Goal: Task Accomplishment & Management: Complete application form

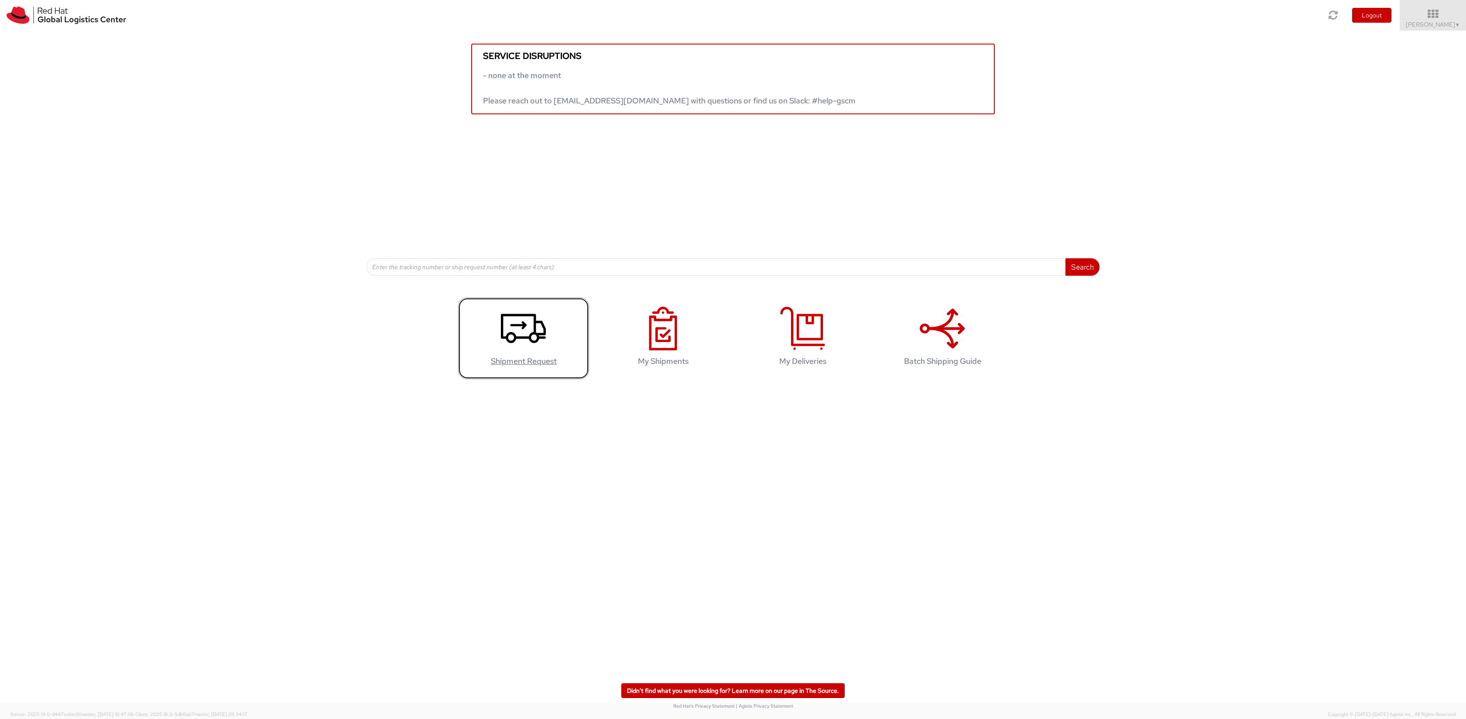
click at [571, 353] on link "Shipment Request" at bounding box center [523, 338] width 131 height 82
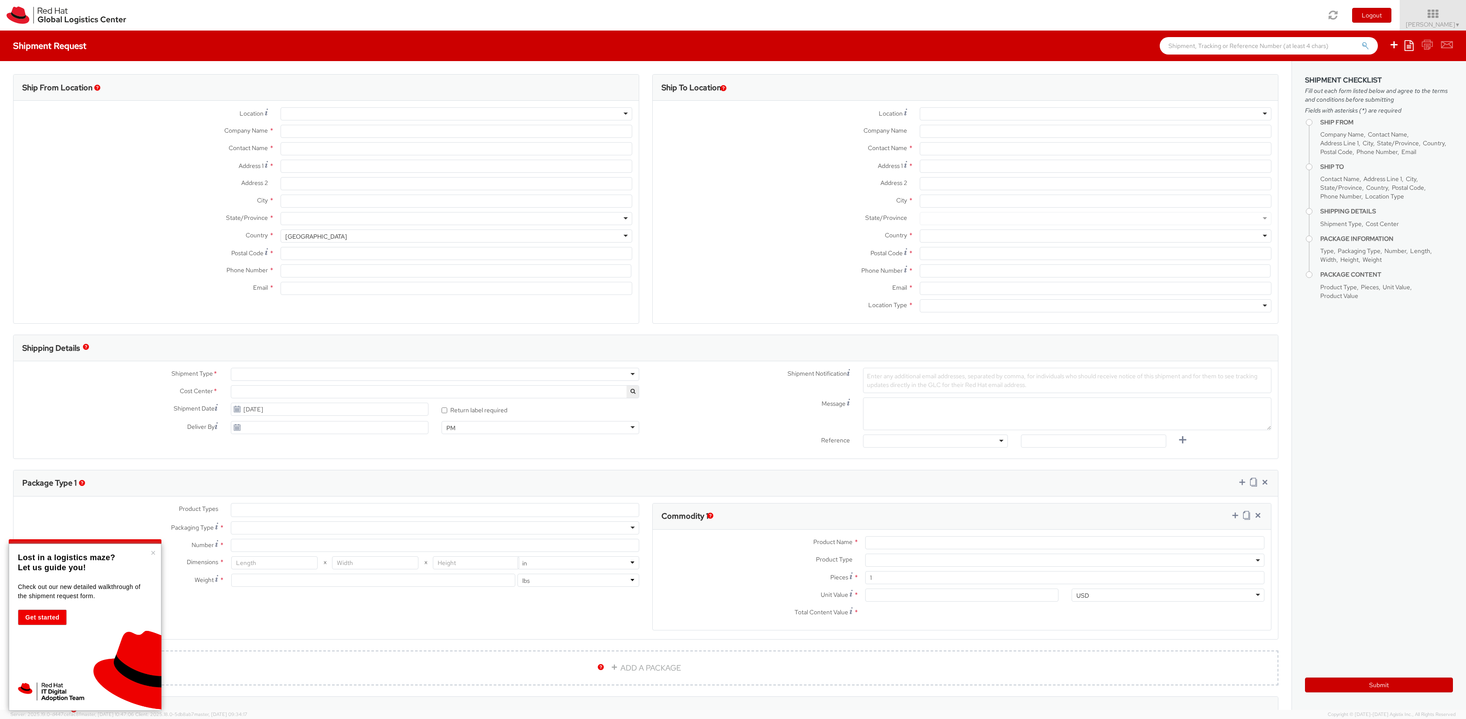
select select
select select "106"
type input "Red Hat, S.L"
type input "Santiago Maudet"
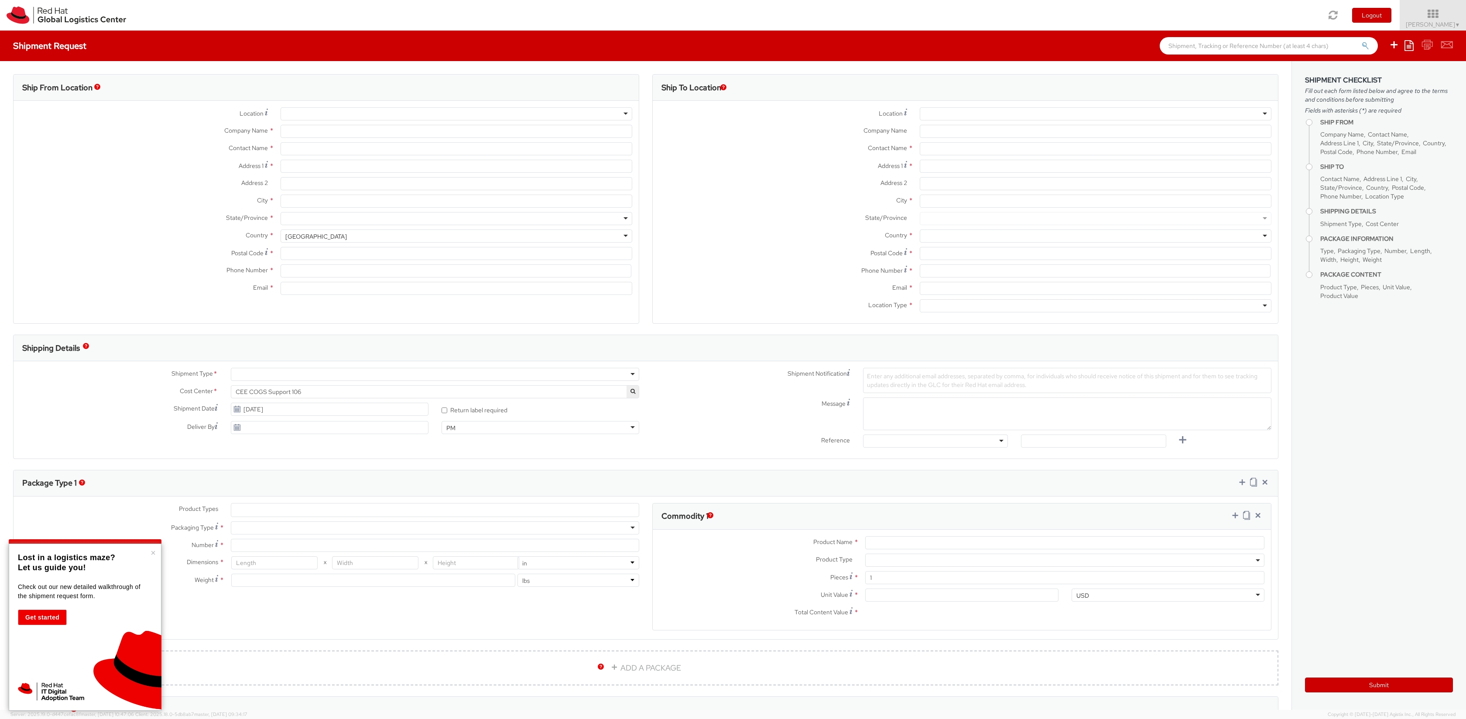
type input "Travesera de Gracia No. 11"
type input "3rd Floor"
type input "BARCELONA"
type input "08021"
type input "541143297331"
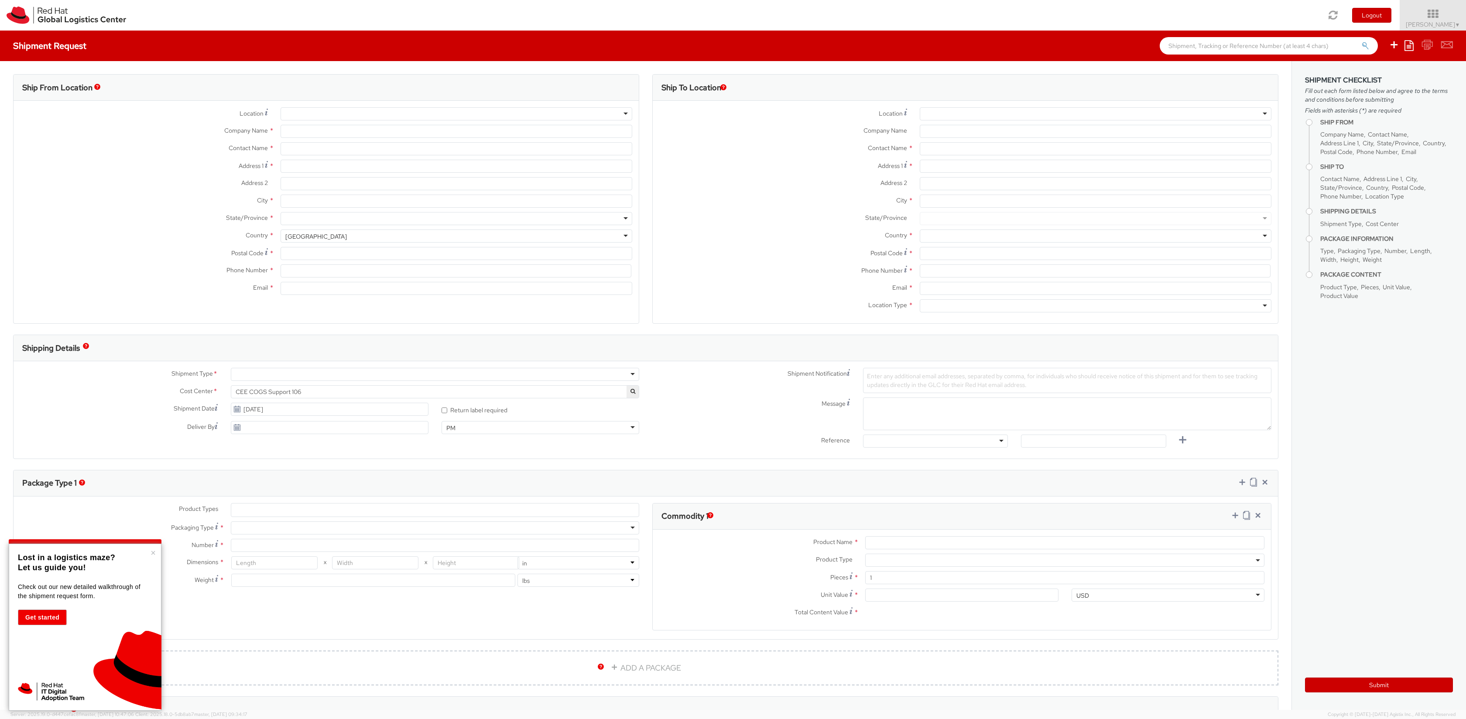
type input "smaudet@redhat.com"
select select "CM"
select select "KGS"
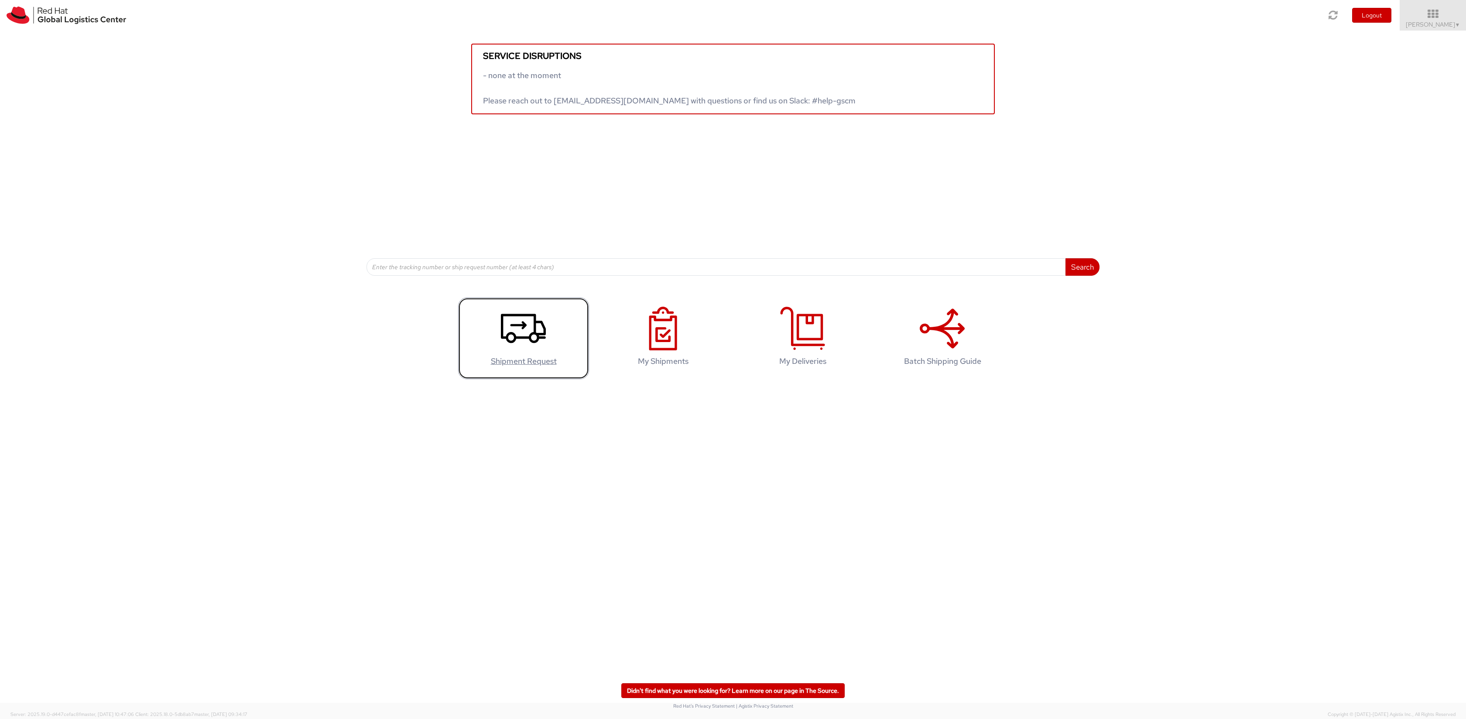
click at [555, 317] on link "Shipment Request" at bounding box center [523, 338] width 131 height 82
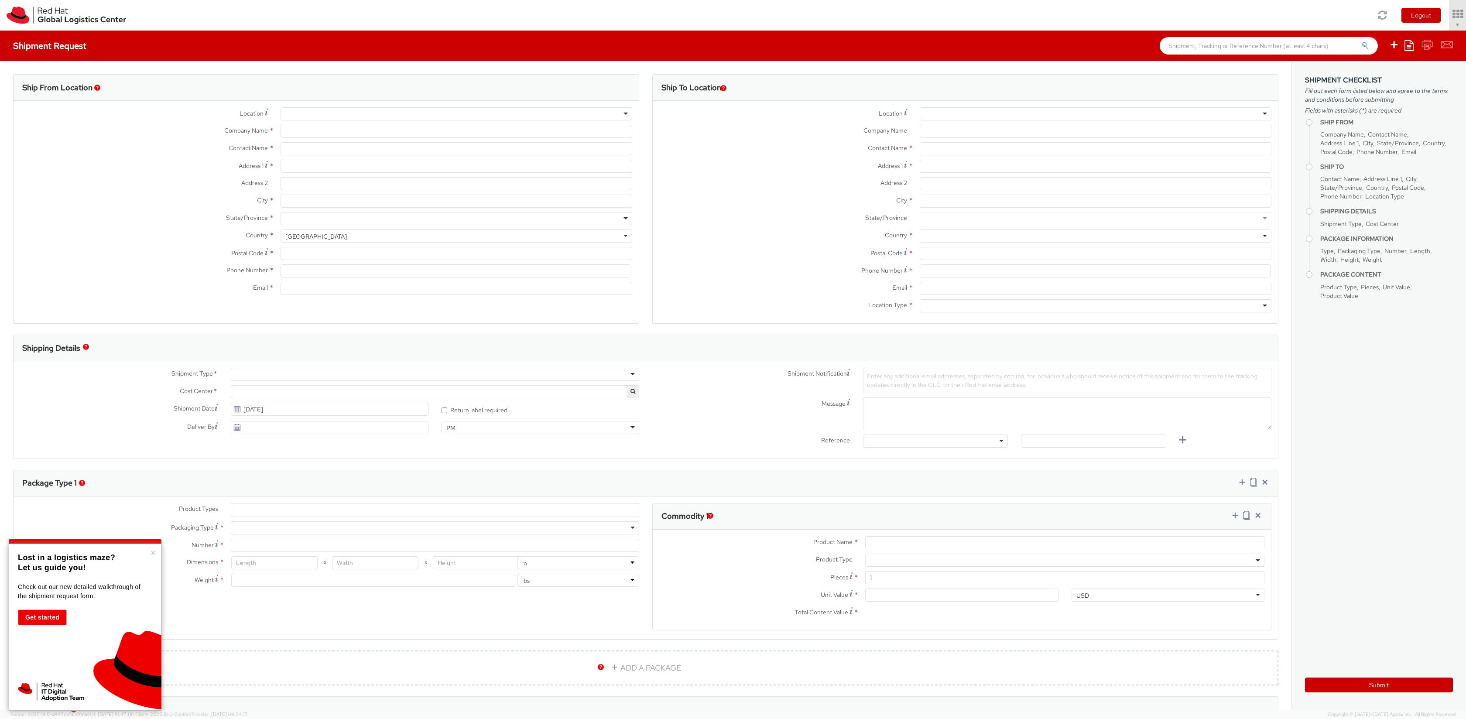
type input "Red Hat, S.L"
type input "Santiago Maudet"
type input "Travesera de Gracia No. 11"
type input "3rd Floor"
type input "BARCELONA"
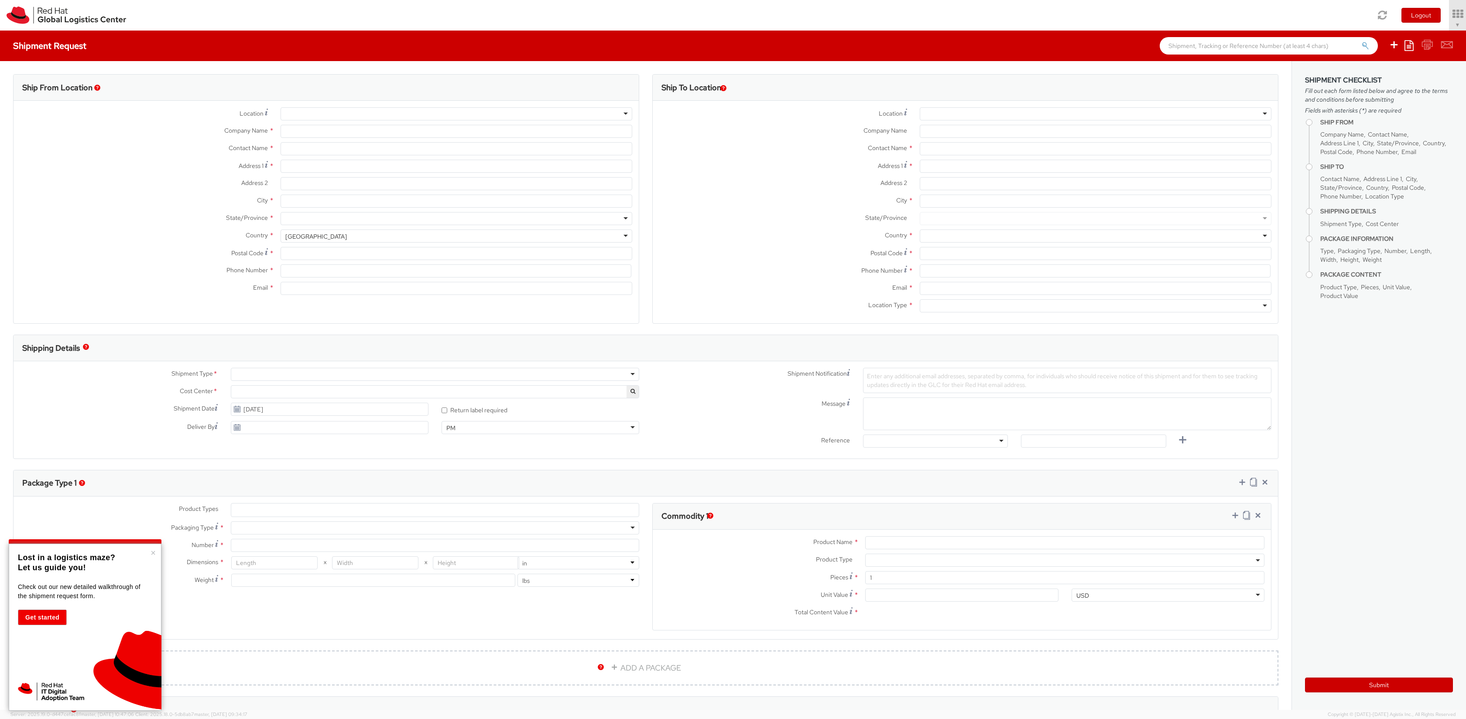
type input "08021"
type input "541143297331"
type input "smaudet@redhat.com"
select select "CM"
select select "KGS"
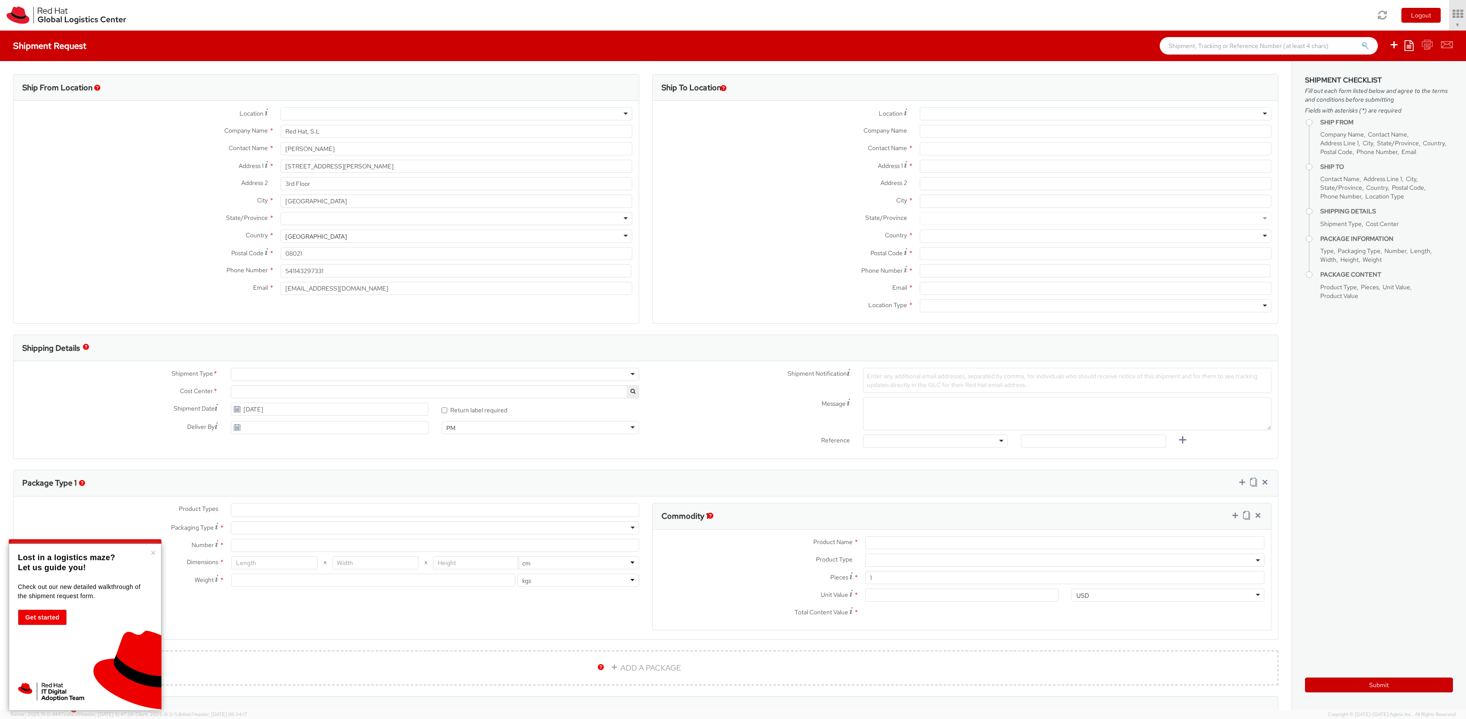
select select "106"
select select
click at [424, 117] on div "RH - Barcelona - Colonial" at bounding box center [456, 113] width 352 height 13
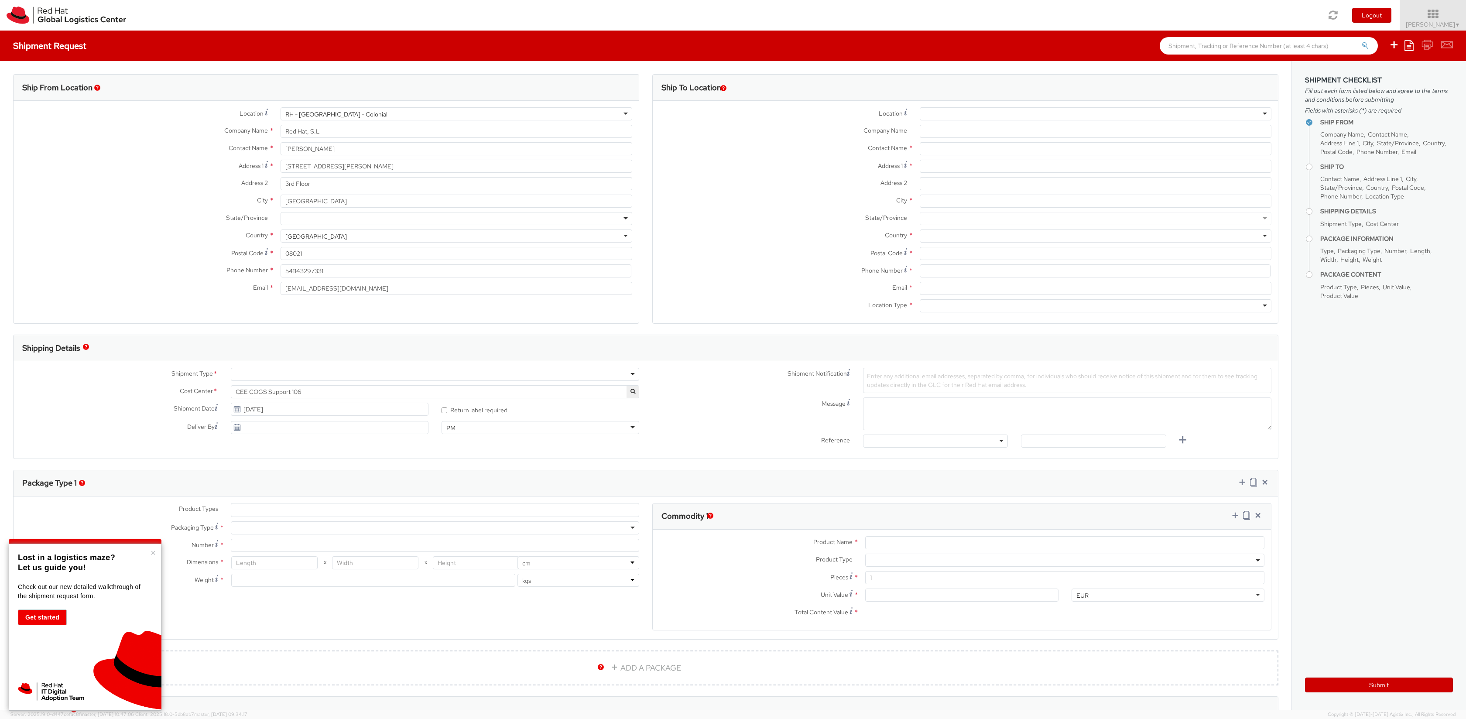
click at [424, 117] on div "RH - Barcelona - Colonial" at bounding box center [456, 113] width 352 height 13
click at [637, 96] on div "Ship From Location Location * RH - Barcelona - Colonial RH - Barcelona - Coloni…" at bounding box center [326, 204] width 639 height 260
click at [934, 116] on div at bounding box center [1095, 113] width 352 height 13
type input "RH - BRno"
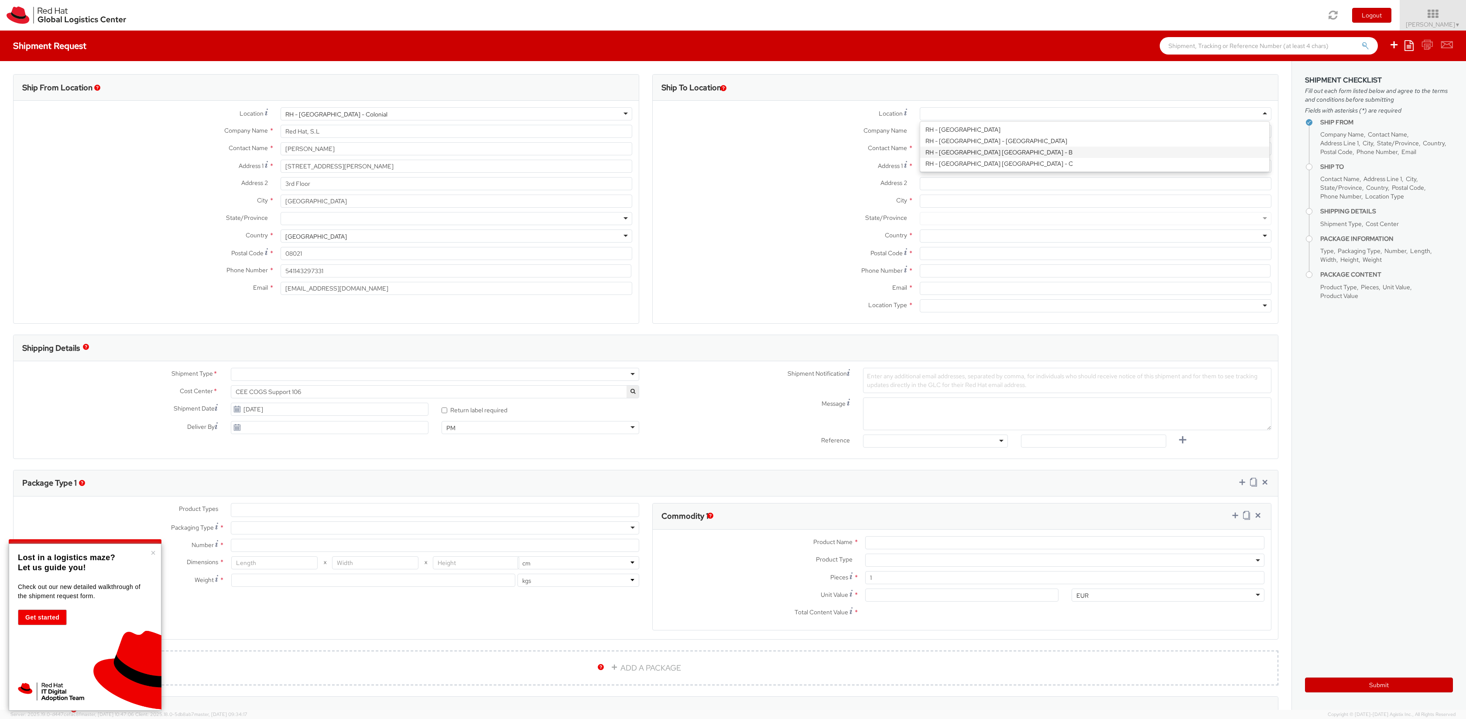
type input "Red Hat Czech s.r.o."
type input "Purkynova 647/111"
type input "BRNO"
type input "621 00"
type input "420 532 294 555"
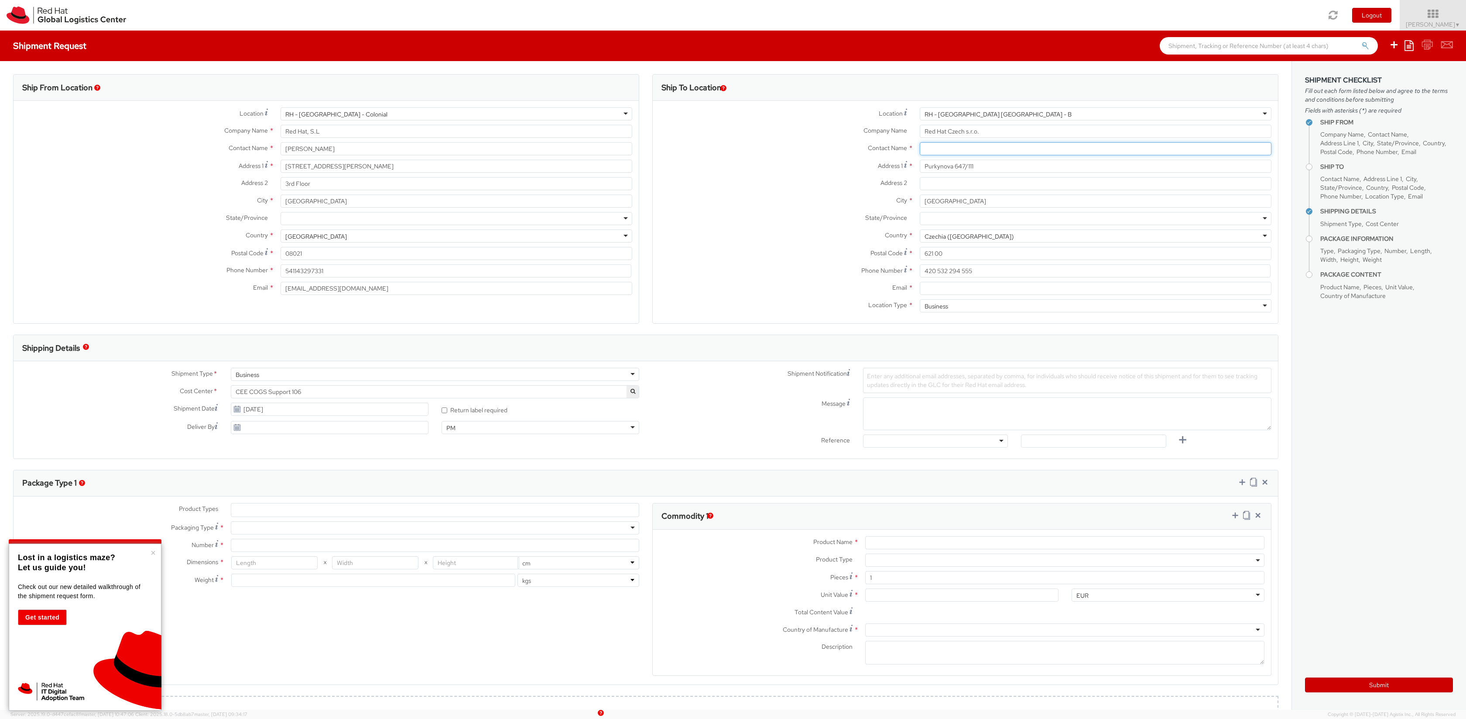
click at [930, 147] on input "text" at bounding box center [1095, 148] width 352 height 13
paste input "Red Hat IT - Endpoint Systems"
type input "Red Hat IT - Endpoint Systems"
click at [936, 293] on input "Email *" at bounding box center [1095, 288] width 352 height 13
paste input "laptop-return@redhat.com"
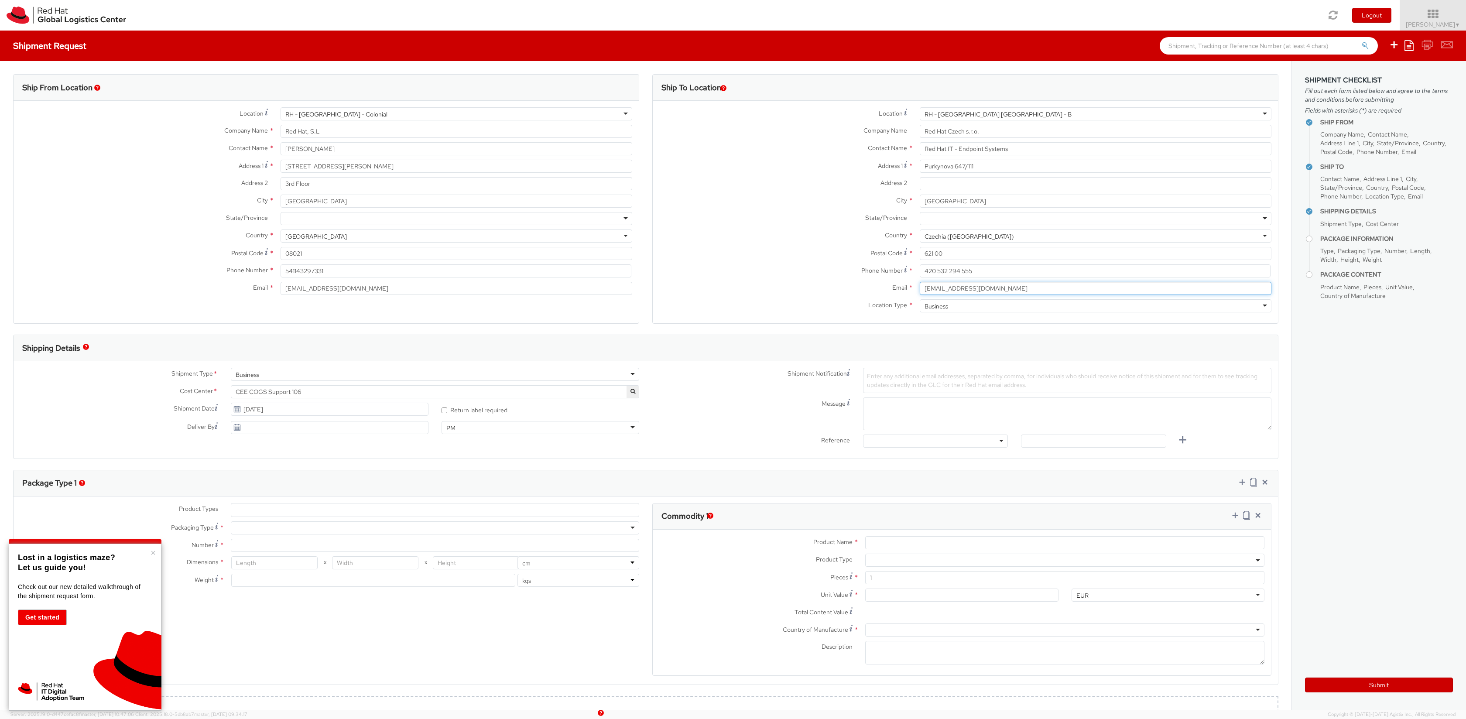
type input "laptop-return@redhat.com"
click at [939, 316] on div "Location Type * Business Business Business Residential" at bounding box center [965, 307] width 625 height 17
click at [390, 341] on div "Shipping Details" at bounding box center [646, 348] width 1264 height 26
click at [252, 411] on input "09/22/2025" at bounding box center [330, 409] width 198 height 13
click at [268, 489] on td "23" at bounding box center [274, 490] width 16 height 13
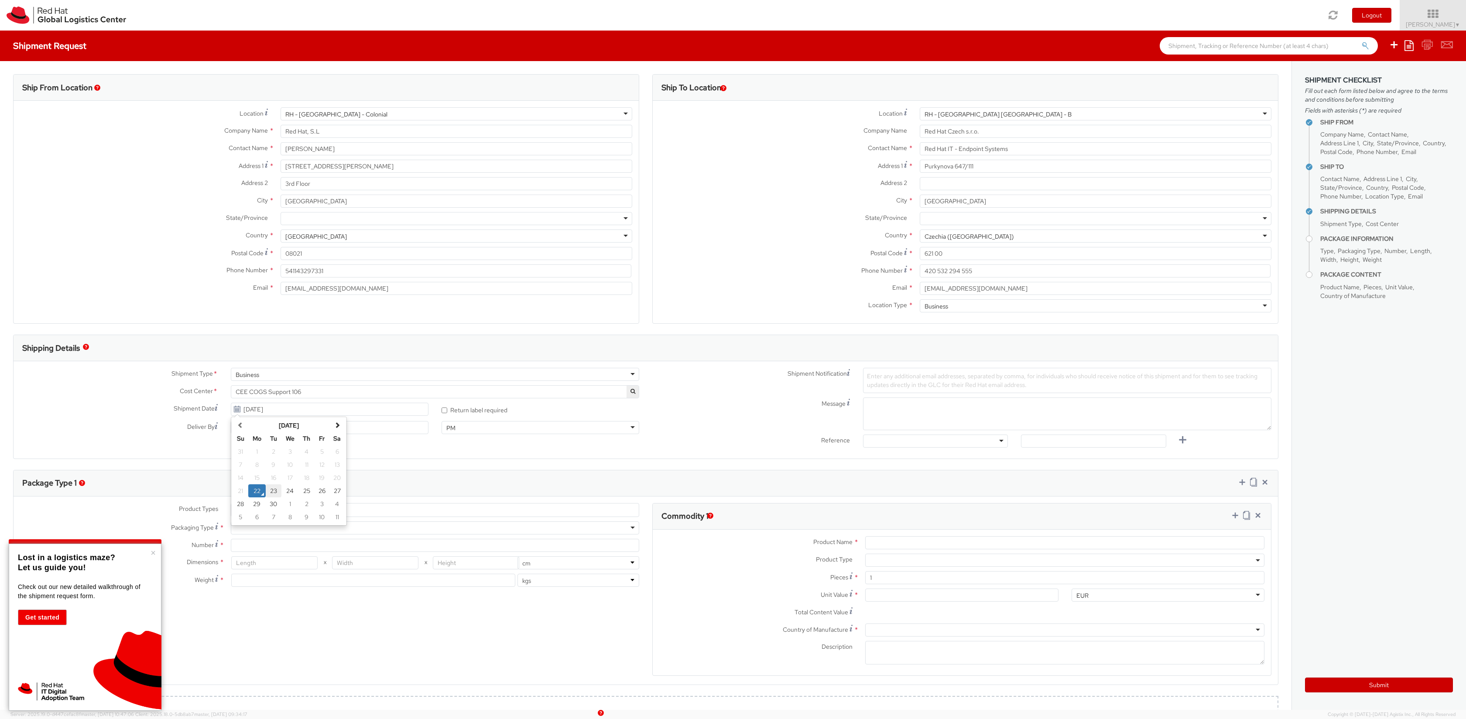
type input "09/23/2025"
click at [549, 408] on div "* Return label required" at bounding box center [540, 410] width 198 height 14
type input "09/22/2025"
click at [250, 427] on input "09/22/2025" at bounding box center [330, 427] width 198 height 13
click at [267, 408] on input "09/23/2025" at bounding box center [330, 409] width 198 height 13
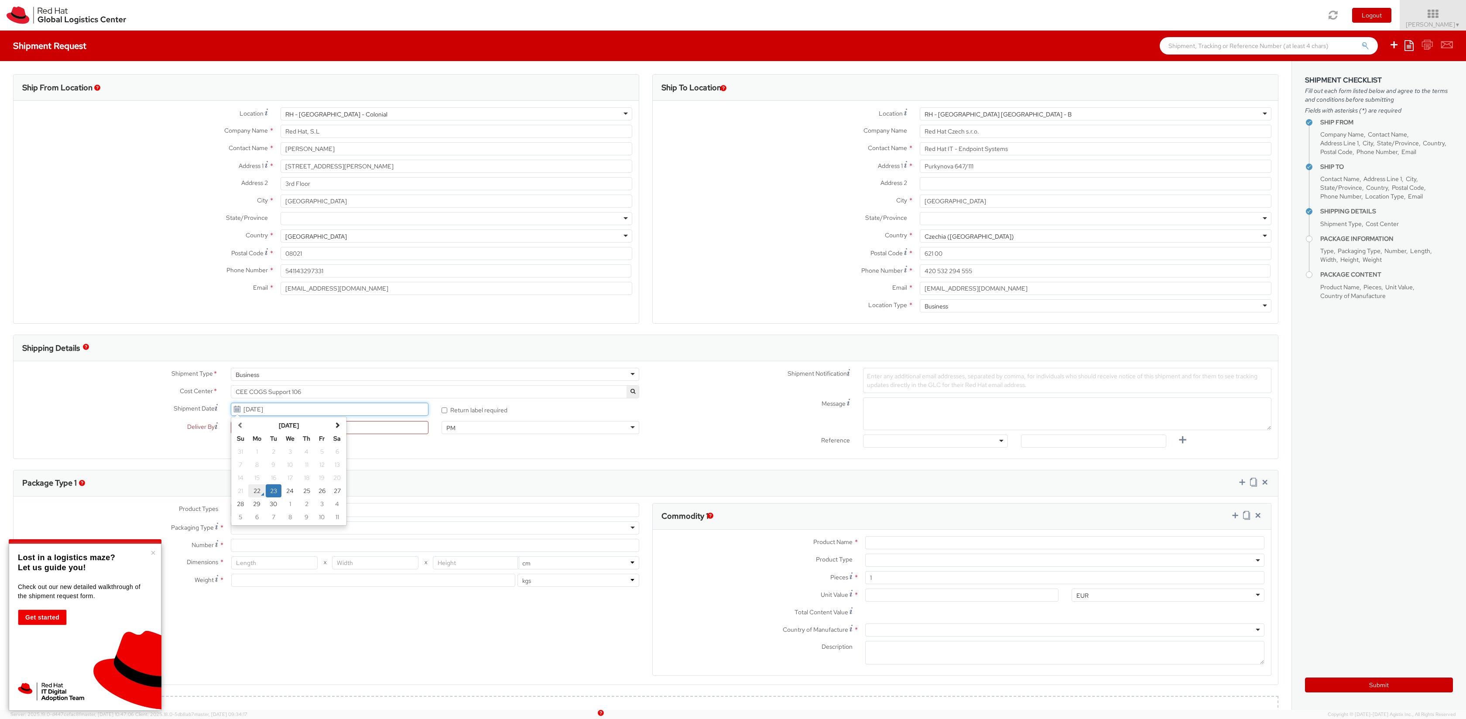
click at [258, 485] on td "22" at bounding box center [256, 490] width 17 height 13
type input "09/22/2025"
click at [275, 432] on input "09/22/2025" at bounding box center [330, 427] width 198 height 13
type input "0"
click at [184, 448] on div "Shipment Type * Business Business Business Cost Center * CEE COGS Support 106 C…" at bounding box center [646, 410] width 1264 height 84
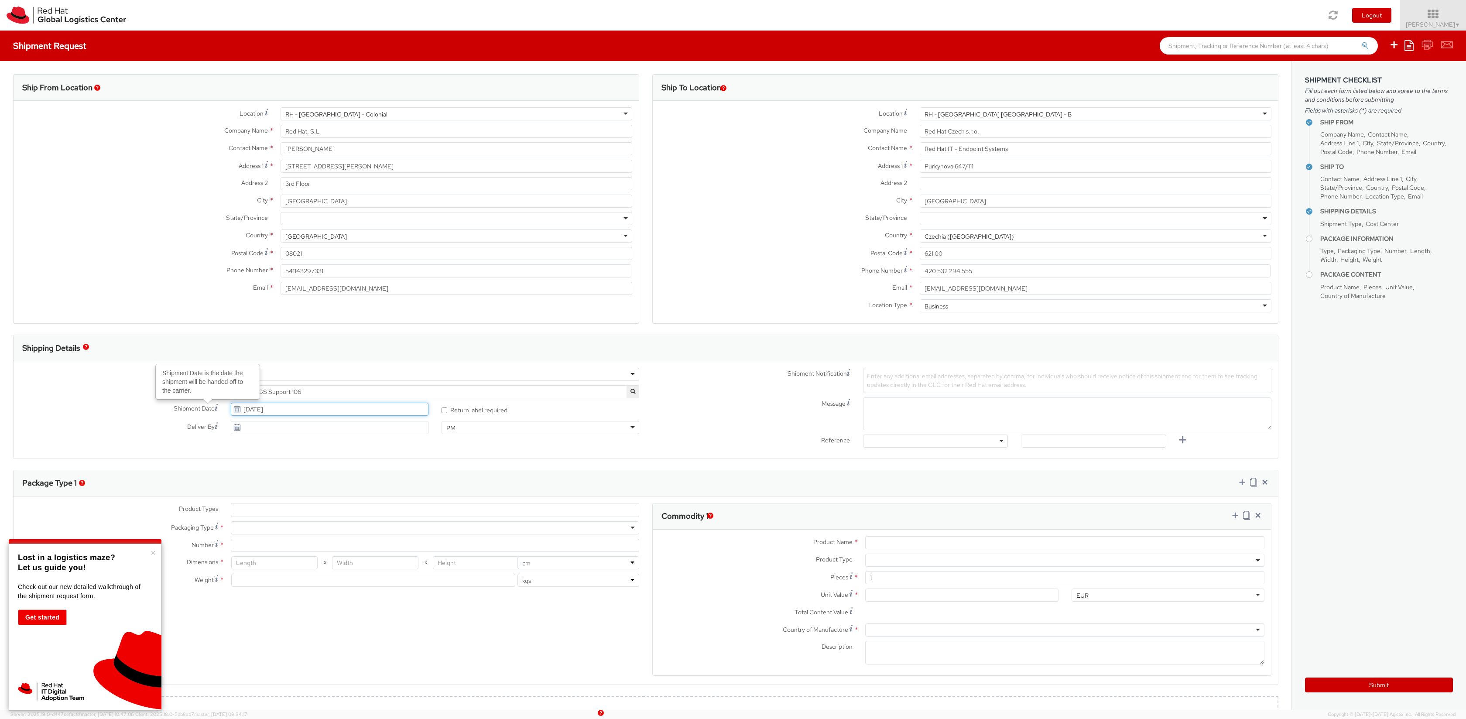
click at [254, 412] on input "09/22/2025" at bounding box center [330, 409] width 198 height 13
click at [271, 489] on td "23" at bounding box center [274, 490] width 16 height 13
type input "09/23/2025"
click at [218, 448] on div "Shipment Type * Business Business Business Cost Center * CEE COGS Support 106 C…" at bounding box center [646, 410] width 1264 height 84
click at [246, 432] on input "09/22/2025" at bounding box center [330, 427] width 198 height 13
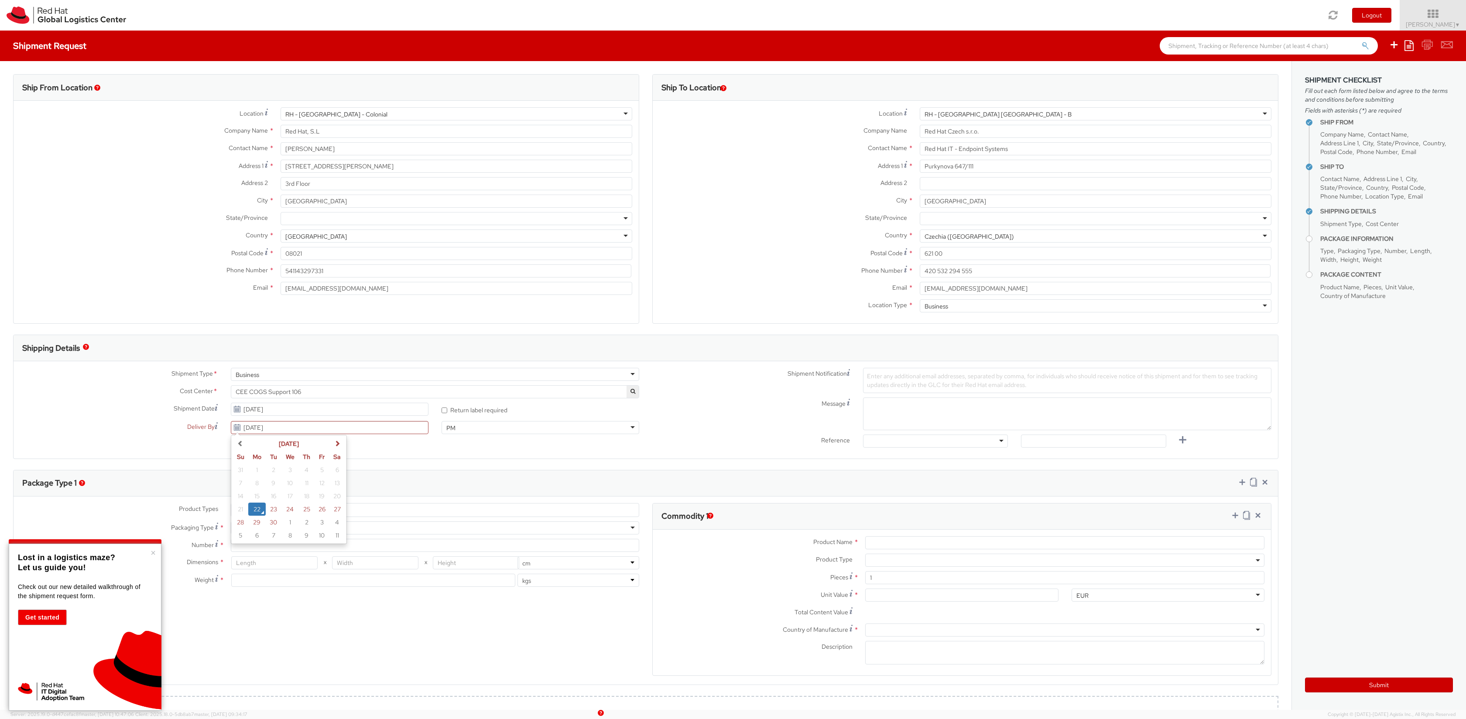
click at [194, 430] on span "Deliver By" at bounding box center [200, 426] width 27 height 9
click at [231, 430] on input "09/22/2025" at bounding box center [330, 427] width 198 height 13
type input "0"
click at [155, 413] on label "Shipment Date" at bounding box center [119, 408] width 211 height 10
click at [231, 413] on input "09/23/2025" at bounding box center [330, 409] width 198 height 13
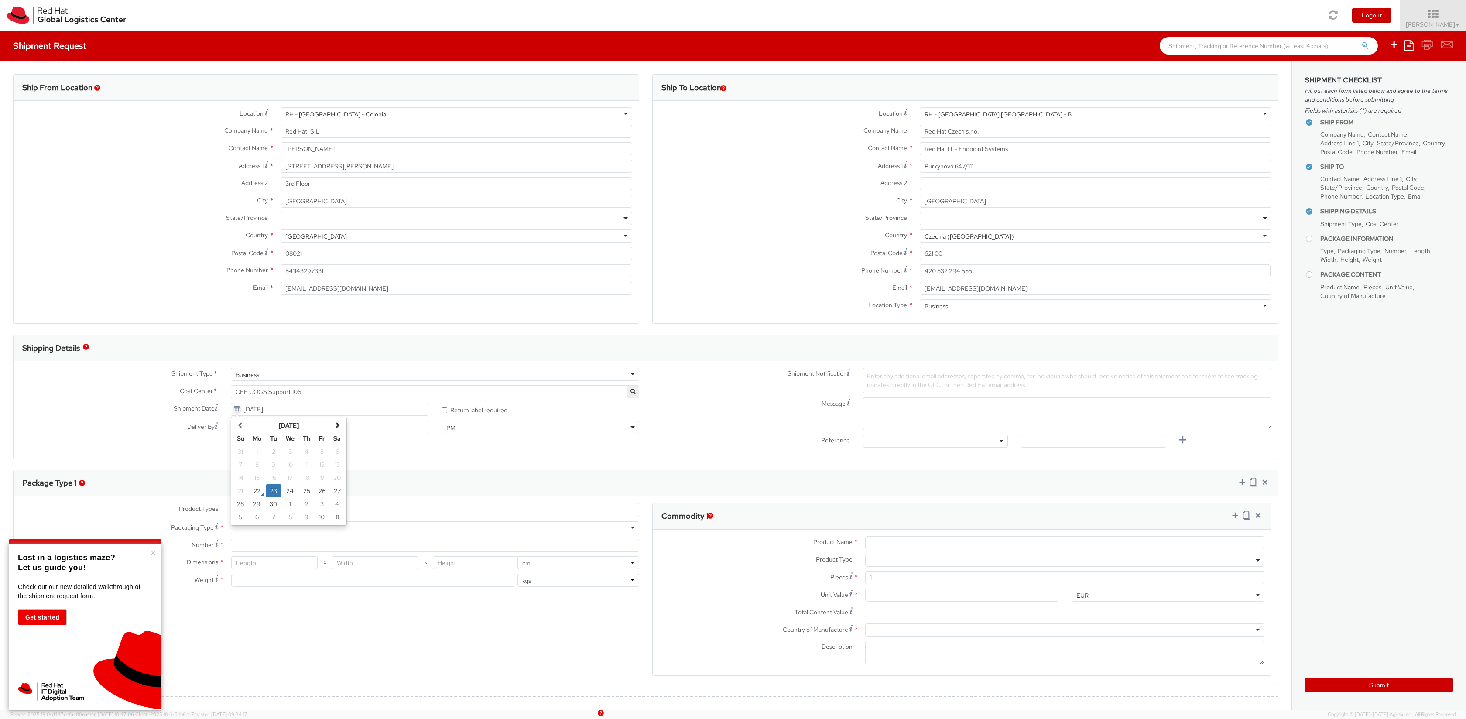
click at [398, 441] on div "Shipment Type * Business Business Business Cost Center * CEE COGS Support 106 C…" at bounding box center [646, 410] width 1264 height 84
click at [898, 388] on span "Enter any additional email addresses, separated by comma, for individuals who s…" at bounding box center [1062, 380] width 390 height 17
click at [892, 420] on textarea "Message" at bounding box center [1067, 413] width 408 height 33
click at [319, 393] on span "CEE COGS Support 106" at bounding box center [435, 392] width 399 height 8
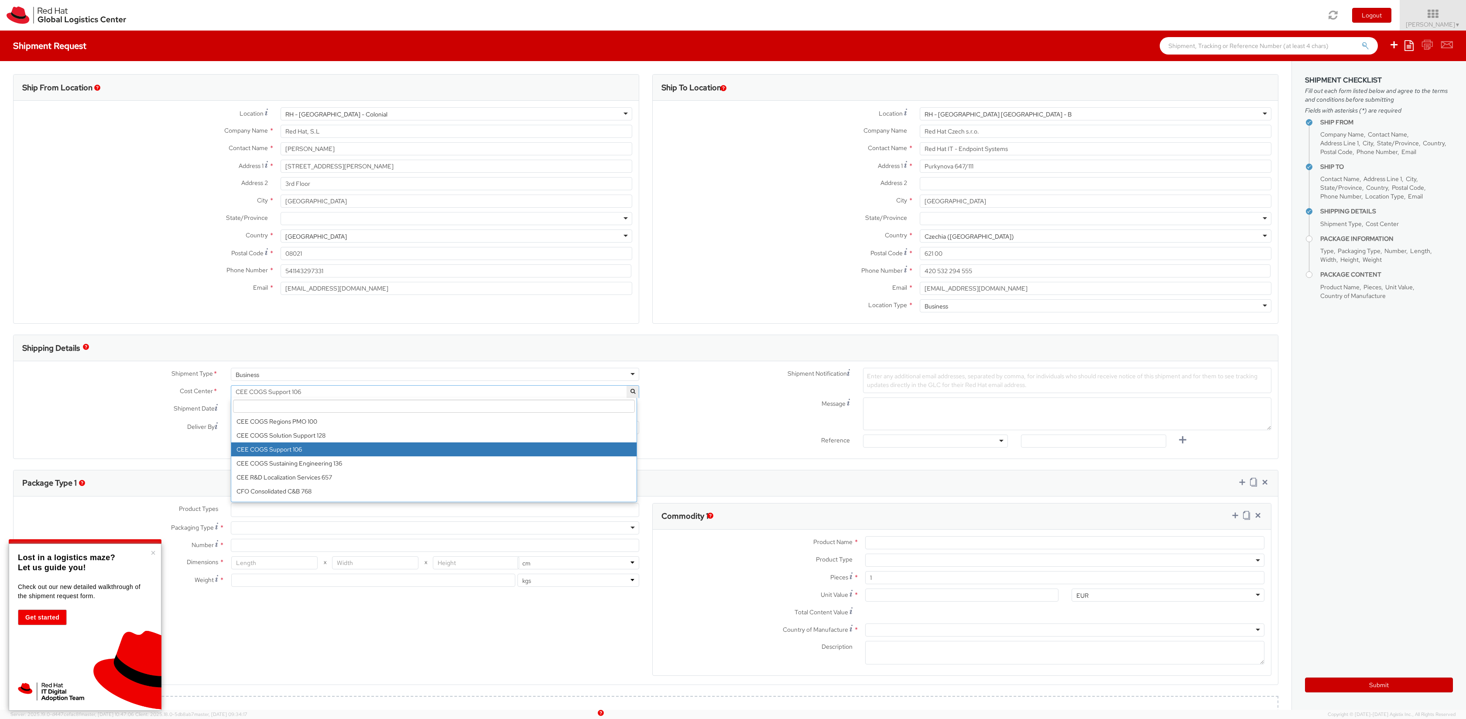
click at [325, 410] on input "search" at bounding box center [434, 406] width 402 height 13
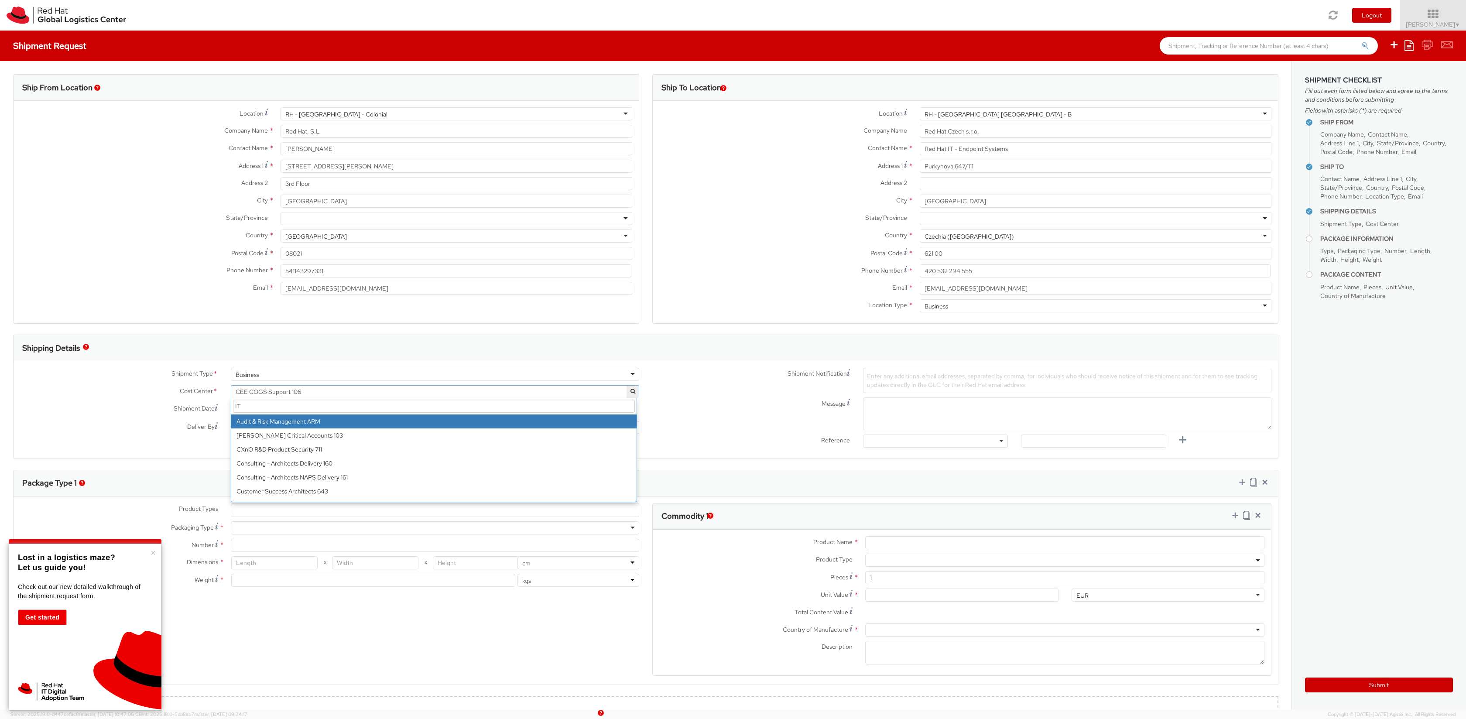
type input "I"
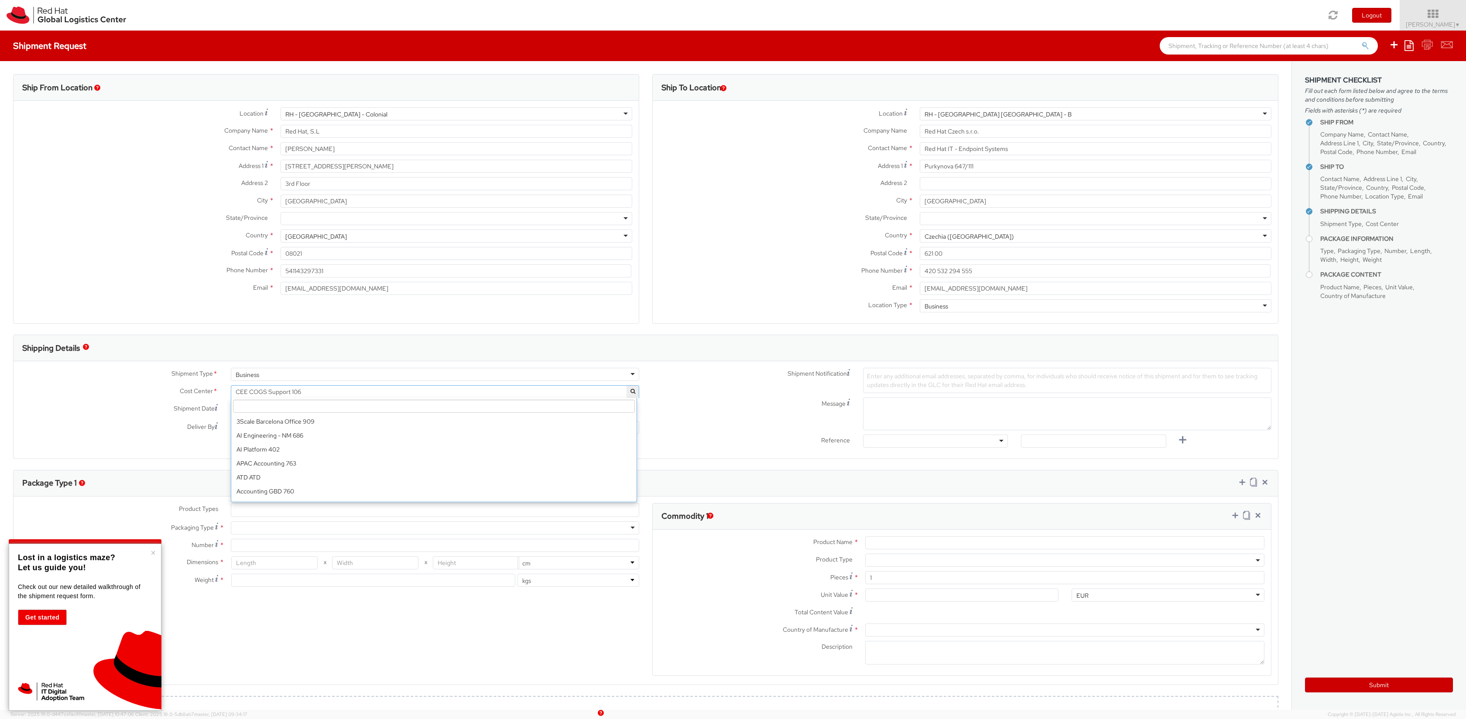
scroll to position [851, 0]
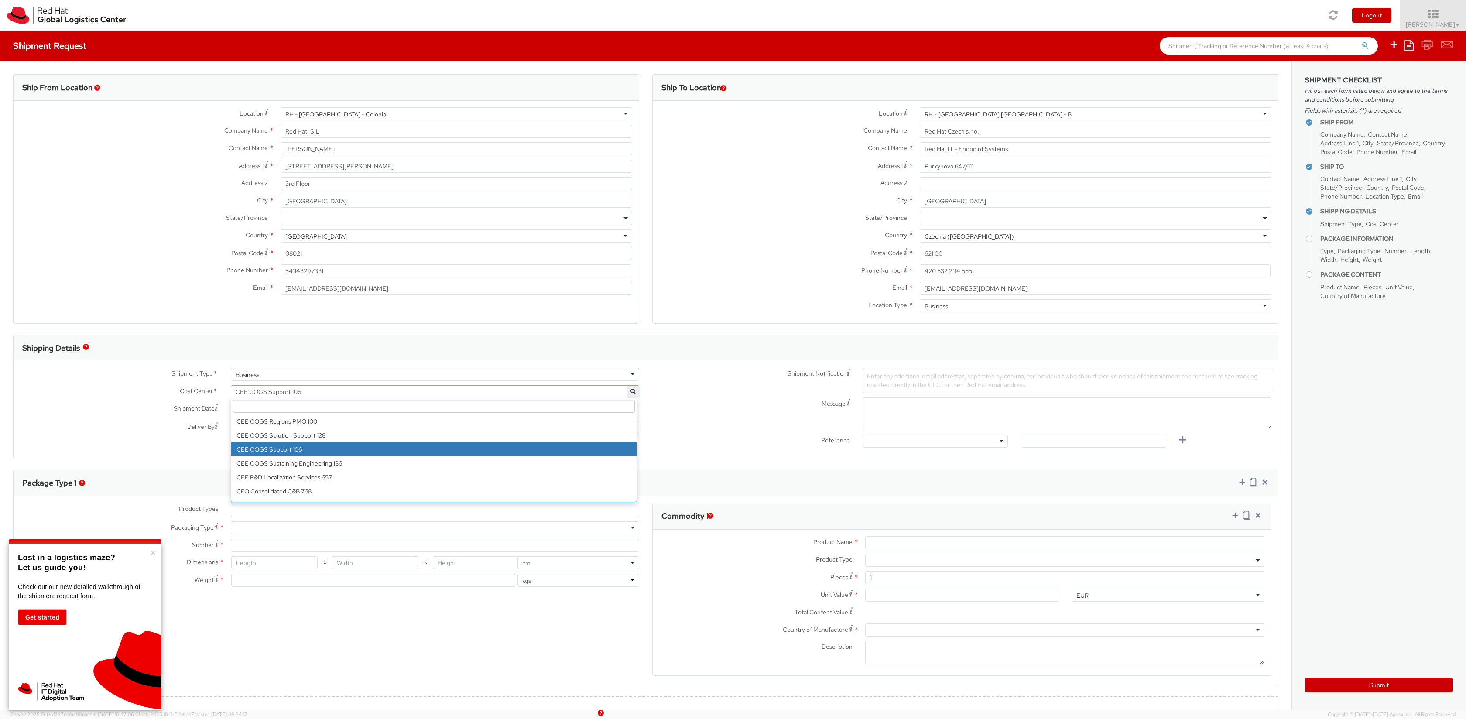
paste input "T Fixed Assets and Contracts 850"
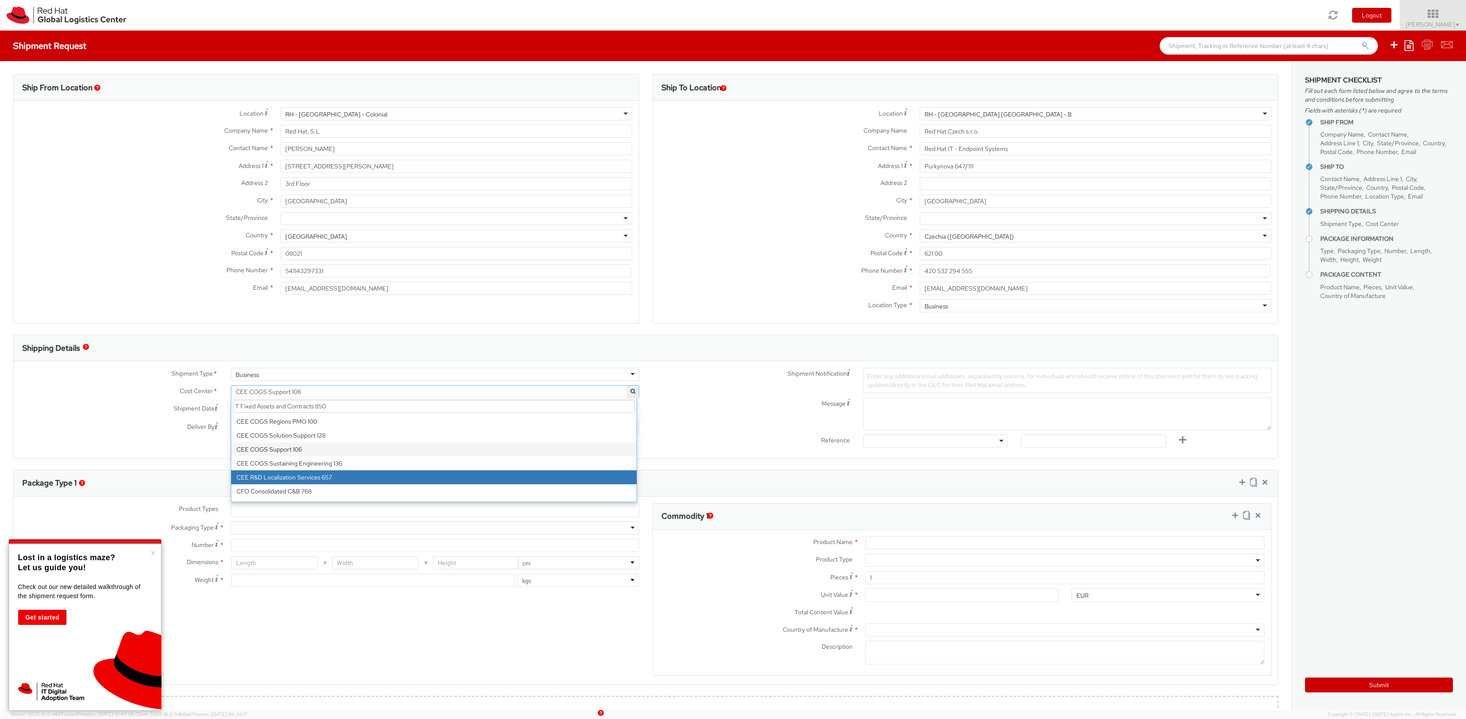
scroll to position [0, 0]
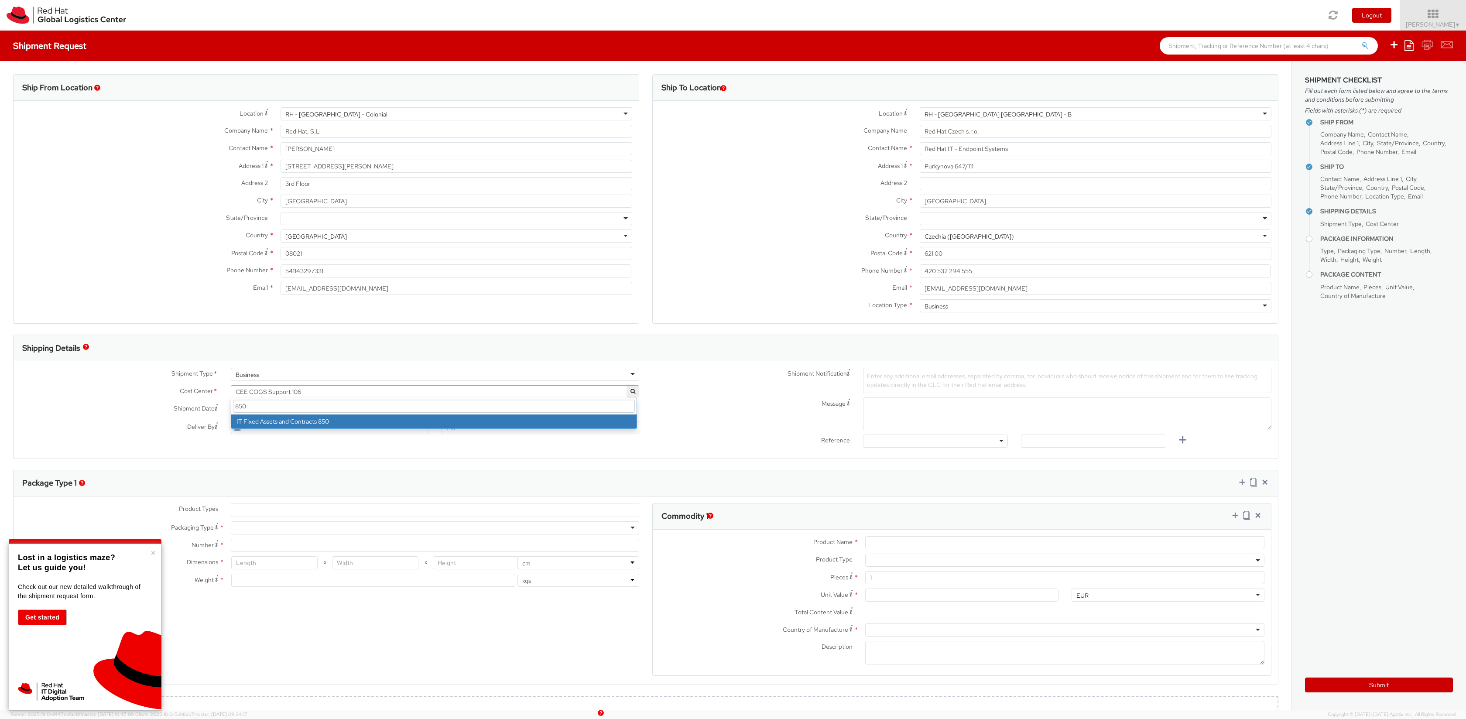
type input "850"
select select "850"
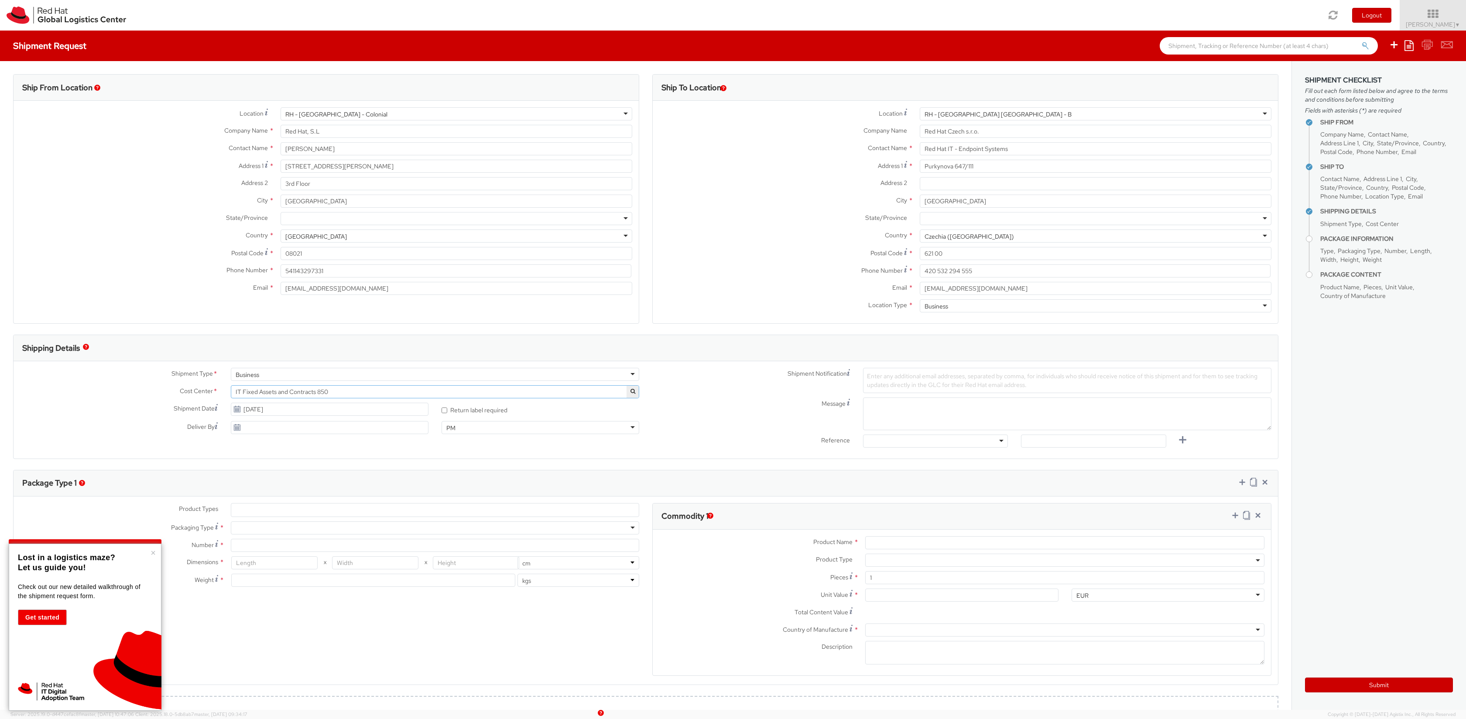
click at [475, 111] on div "RH - Barcelona - Colonial" at bounding box center [456, 113] width 352 height 13
click at [236, 171] on label "Address 1 *" at bounding box center [144, 166] width 260 height 12
click at [280, 171] on input "Travesera de Gracia No. 11" at bounding box center [456, 166] width 352 height 13
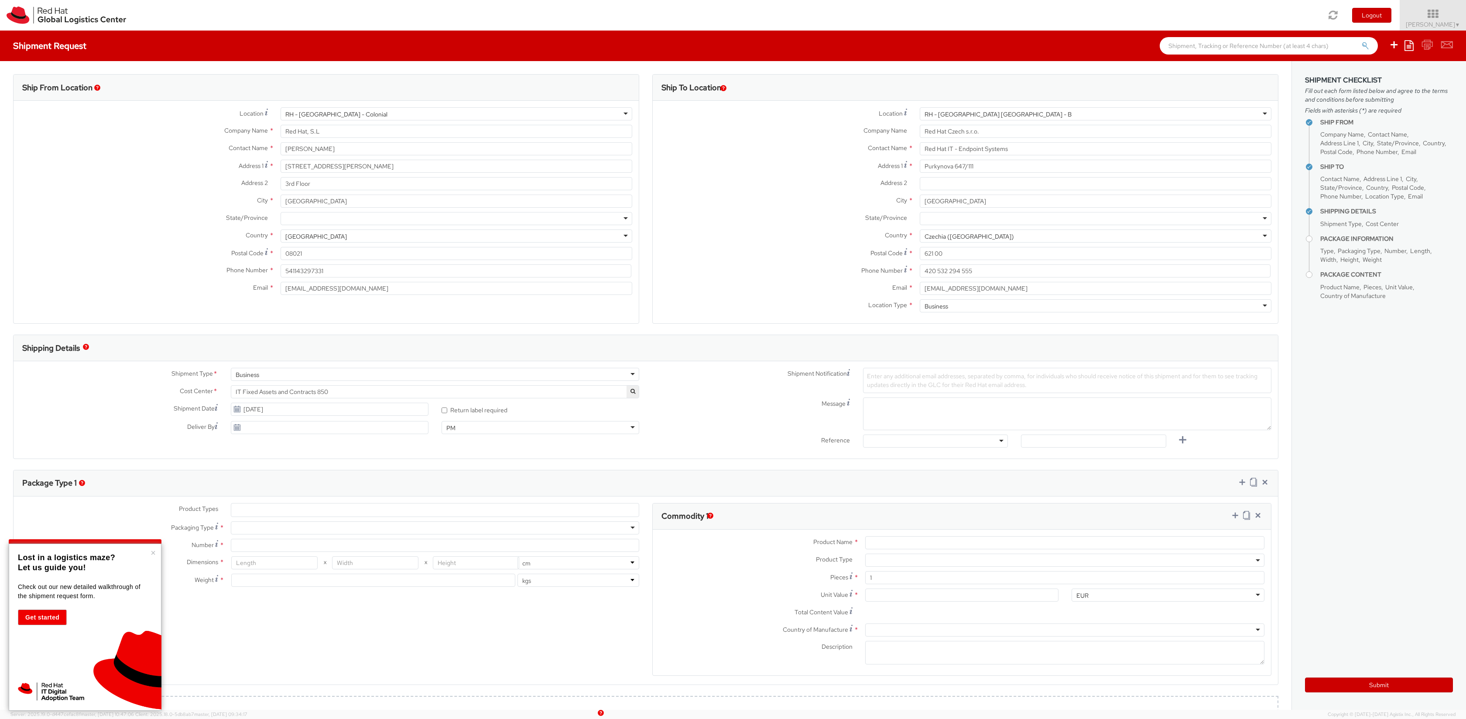
click at [373, 118] on div "RH - Barcelona - Colonial" at bounding box center [456, 113] width 352 height 13
click at [245, 113] on span "Location" at bounding box center [251, 113] width 24 height 8
click at [356, 273] on input "541143297331" at bounding box center [455, 270] width 351 height 13
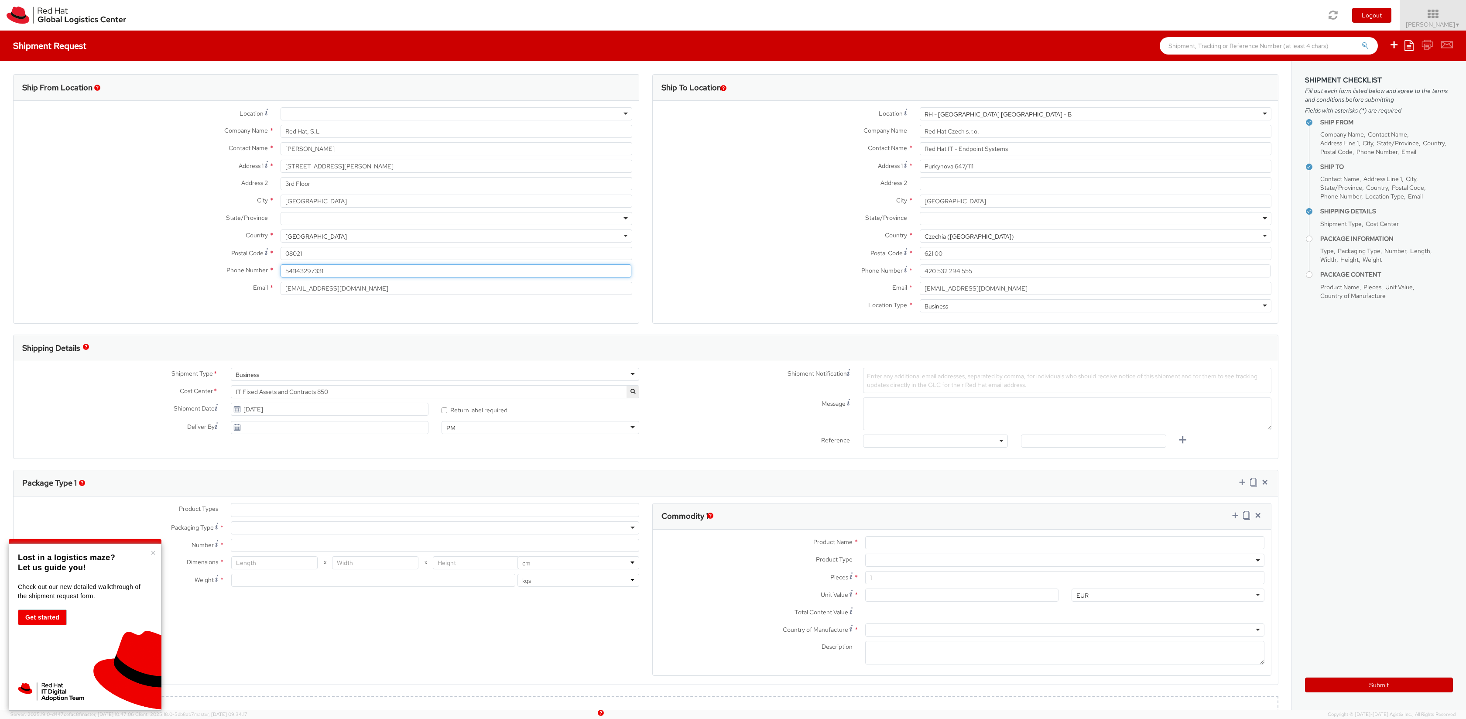
click at [356, 273] on input "541143297331" at bounding box center [455, 270] width 351 height 13
type input "+34685720297"
click at [177, 234] on label "Country *" at bounding box center [144, 234] width 260 height 11
click at [318, 164] on input "Travesera de Gracia No. 11" at bounding box center [456, 166] width 352 height 13
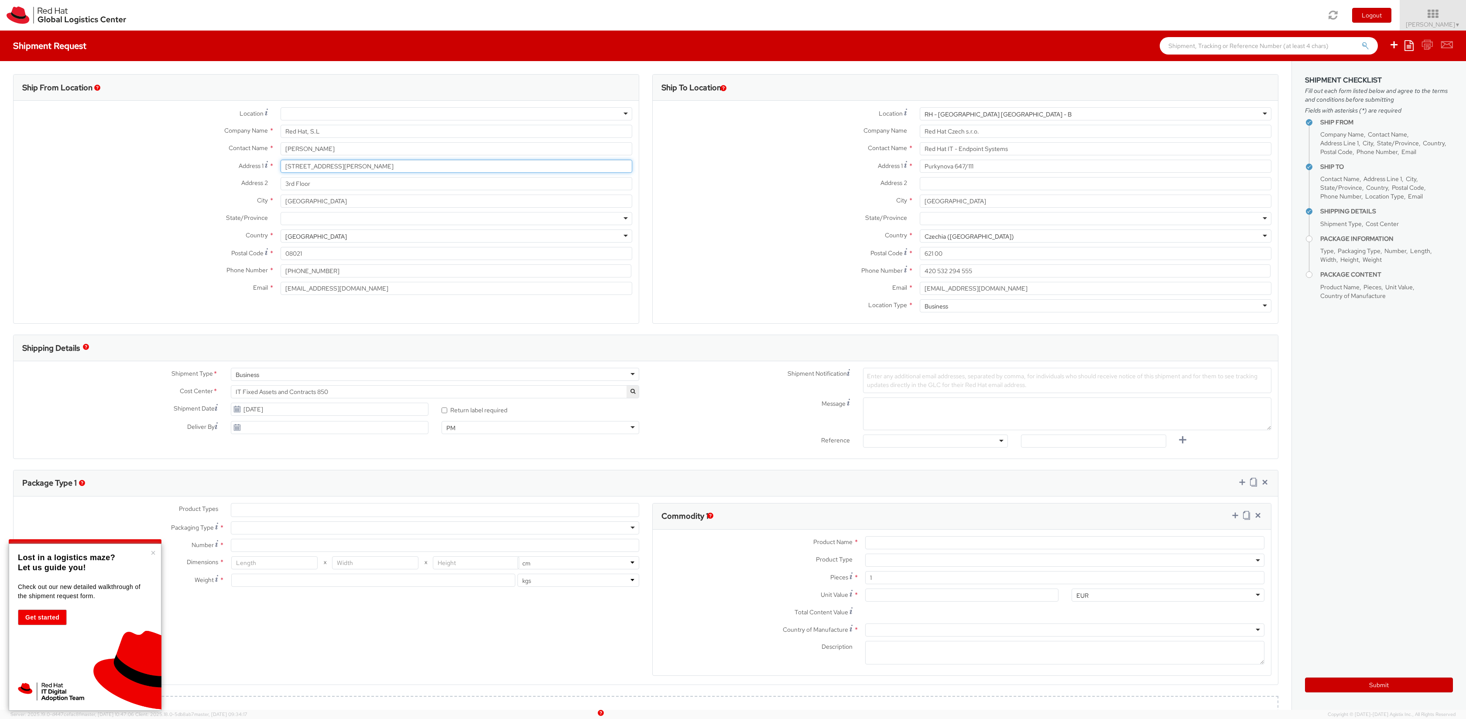
click at [318, 164] on input "Travesera de Gracia No. 11" at bounding box center [456, 166] width 352 height 13
type input "Balmes 61"
type input "1ro 2A"
click at [317, 212] on div at bounding box center [456, 218] width 352 height 13
type input "b"
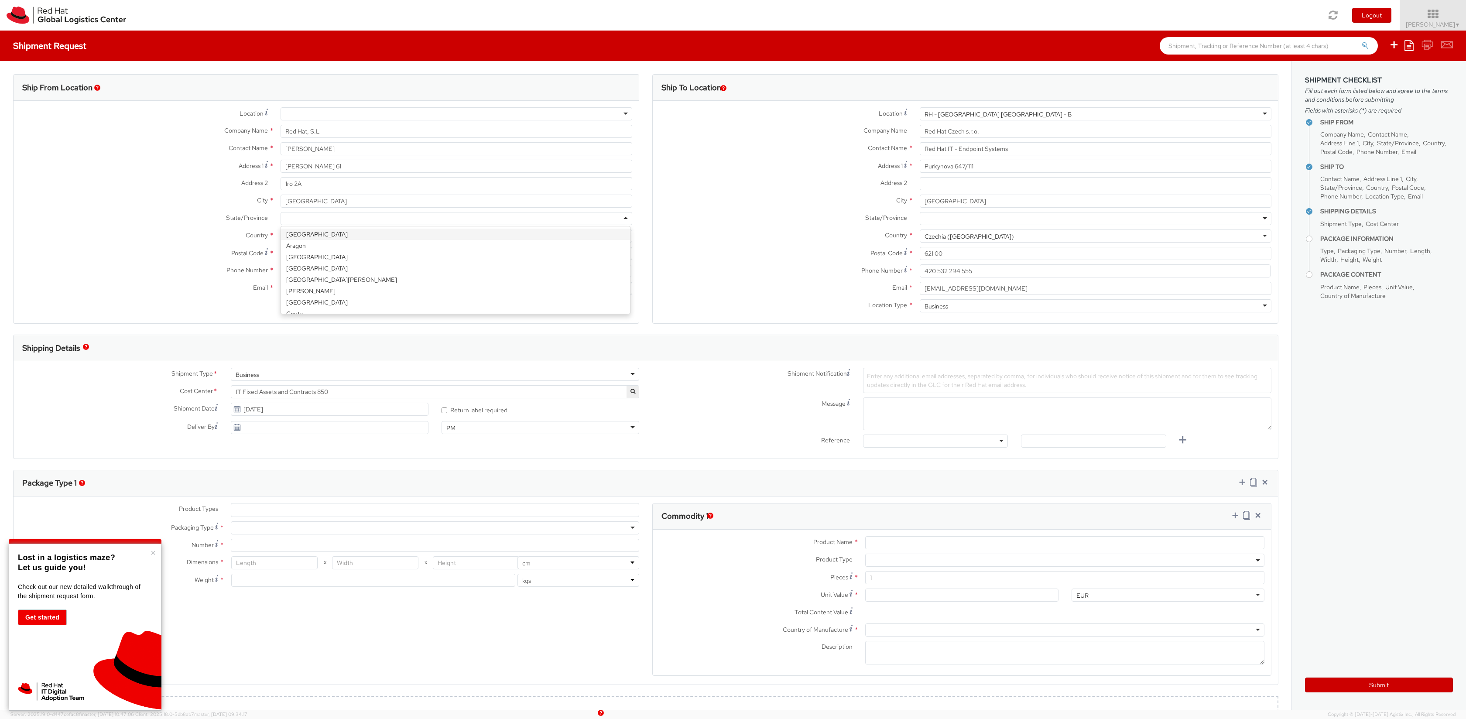
type input "B"
type input "Ca"
click at [311, 258] on input "08021" at bounding box center [456, 253] width 352 height 13
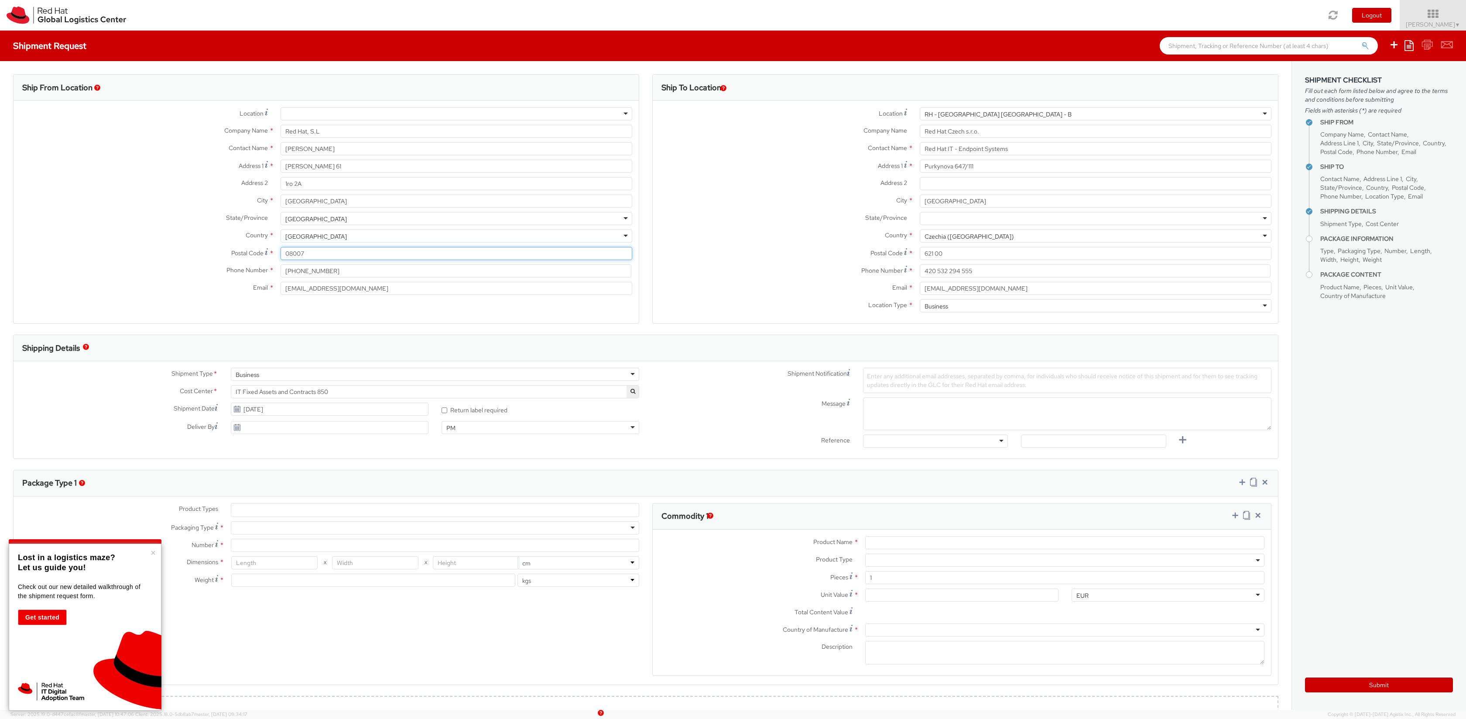
type input "08007"
click at [188, 233] on label "Country *" at bounding box center [144, 234] width 260 height 11
click at [370, 289] on input "smaudet@redhat.com" at bounding box center [456, 288] width 352 height 13
click at [191, 248] on label "Postal Code *" at bounding box center [144, 253] width 260 height 12
click at [280, 248] on input "08007" at bounding box center [456, 253] width 352 height 13
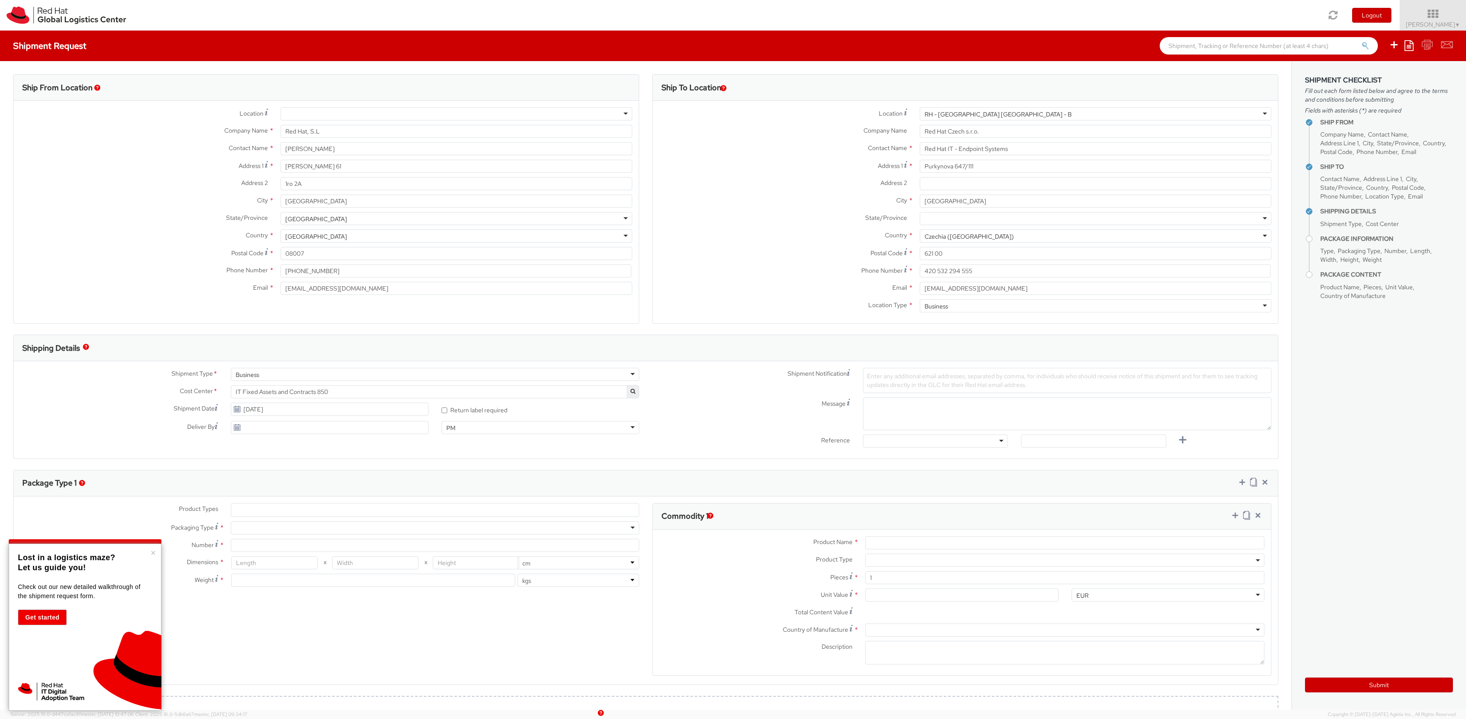
click at [170, 186] on label "Address 2 *" at bounding box center [144, 182] width 260 height 11
click at [280, 186] on input "1ro 2A" at bounding box center [456, 183] width 352 height 13
click at [793, 132] on label "Company Name *" at bounding box center [783, 130] width 260 height 11
click at [919, 132] on input "Red Hat Czech s.r.o." at bounding box center [1095, 131] width 352 height 13
click at [292, 410] on input "09/23/2025" at bounding box center [330, 409] width 198 height 13
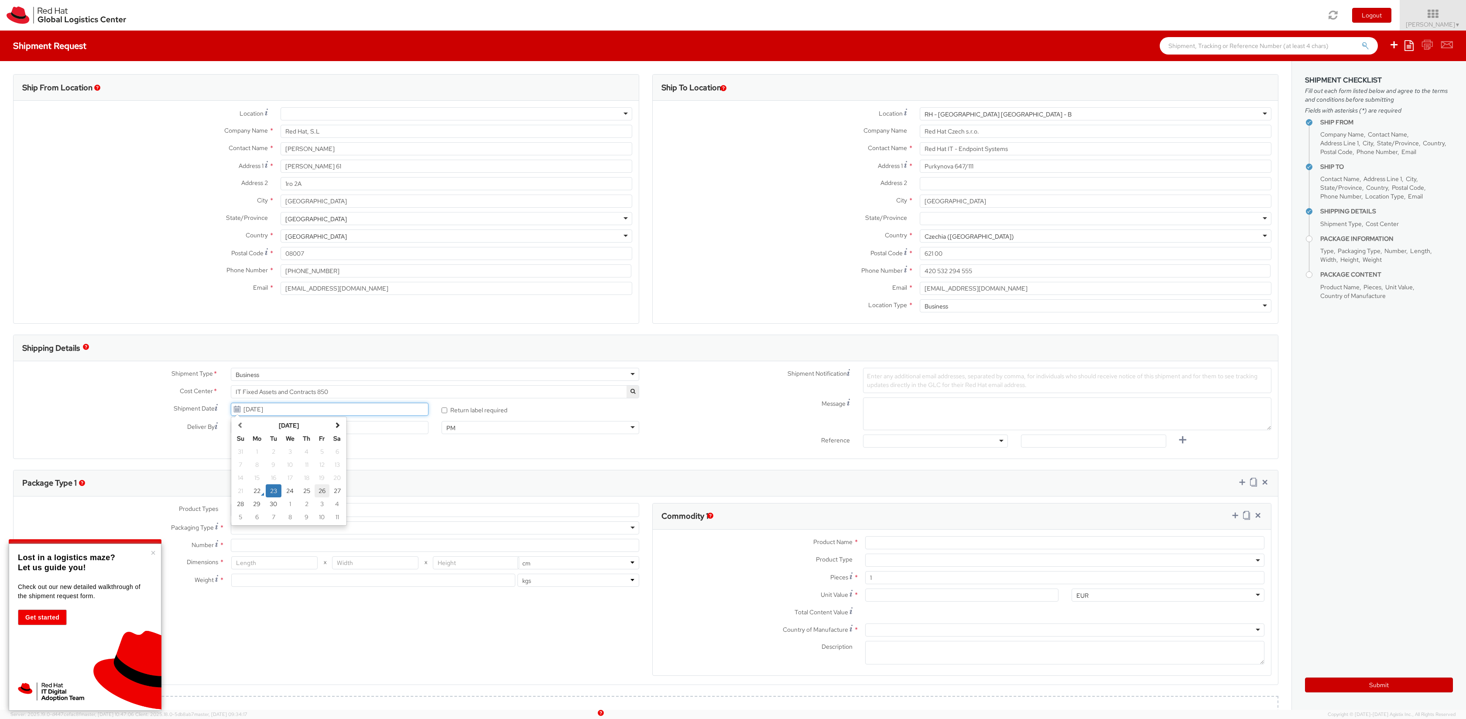
drag, startPoint x: 311, startPoint y: 492, endPoint x: 320, endPoint y: 492, distance: 8.8
click at [320, 492] on tr "21 22 23 24 25 26 27" at bounding box center [289, 490] width 112 height 13
click at [320, 492] on td "26" at bounding box center [321, 490] width 15 height 13
click at [285, 410] on input "09/26/2025" at bounding box center [330, 409] width 198 height 13
click at [307, 493] on td "25" at bounding box center [307, 490] width 16 height 13
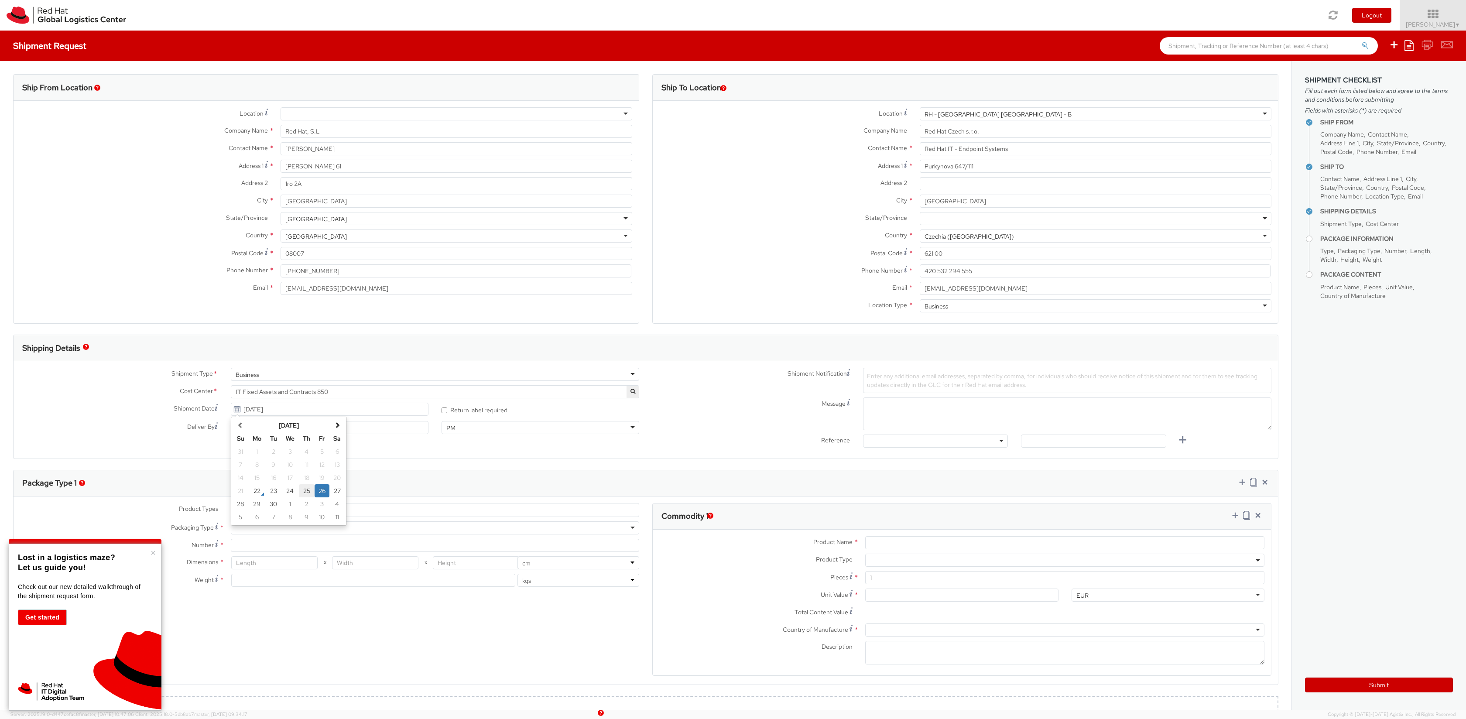
type input "09/25/2025"
click at [348, 471] on div "Package Type 1" at bounding box center [646, 483] width 1264 height 26
click at [463, 425] on div "PM" at bounding box center [540, 427] width 198 height 13
click at [663, 424] on div "Message" at bounding box center [962, 413] width 632 height 33
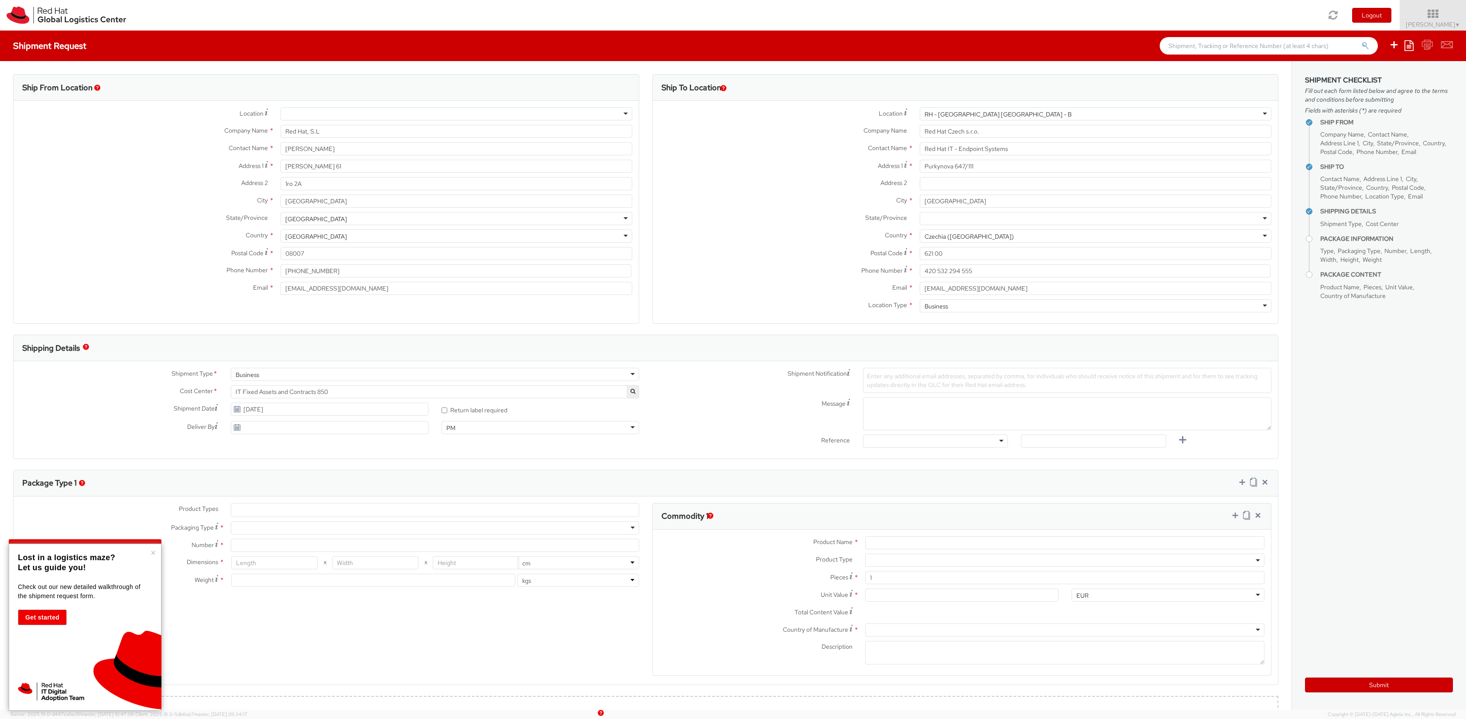
click at [895, 444] on div at bounding box center [935, 440] width 145 height 13
click at [1053, 446] on input "text" at bounding box center [1093, 440] width 145 height 13
click at [1177, 440] on icon at bounding box center [1182, 439] width 11 height 11
click at [1085, 443] on input "text" at bounding box center [1093, 440] width 145 height 13
paste input "RPCI, RITM, TASK or INC#"
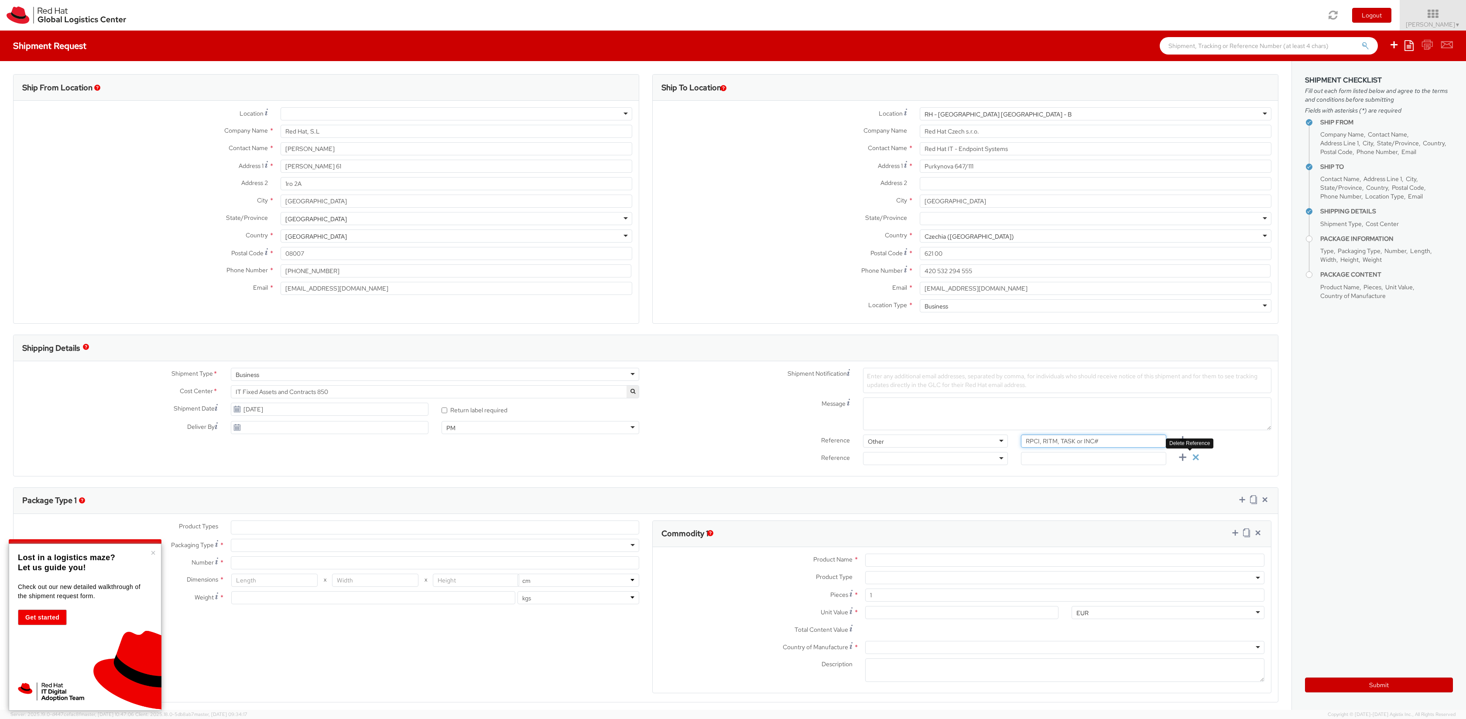
type input "RPCI, RITM, TASK or INC#"
click at [1185, 454] on link at bounding box center [1191, 458] width 13 height 13
click at [875, 381] on span "Enter any additional email addresses, separated by comma, for individuals who s…" at bounding box center [1062, 380] width 390 height 17
paste input "emea-eshub@redhat.com"
type input "emea-eshub@redhat.com"
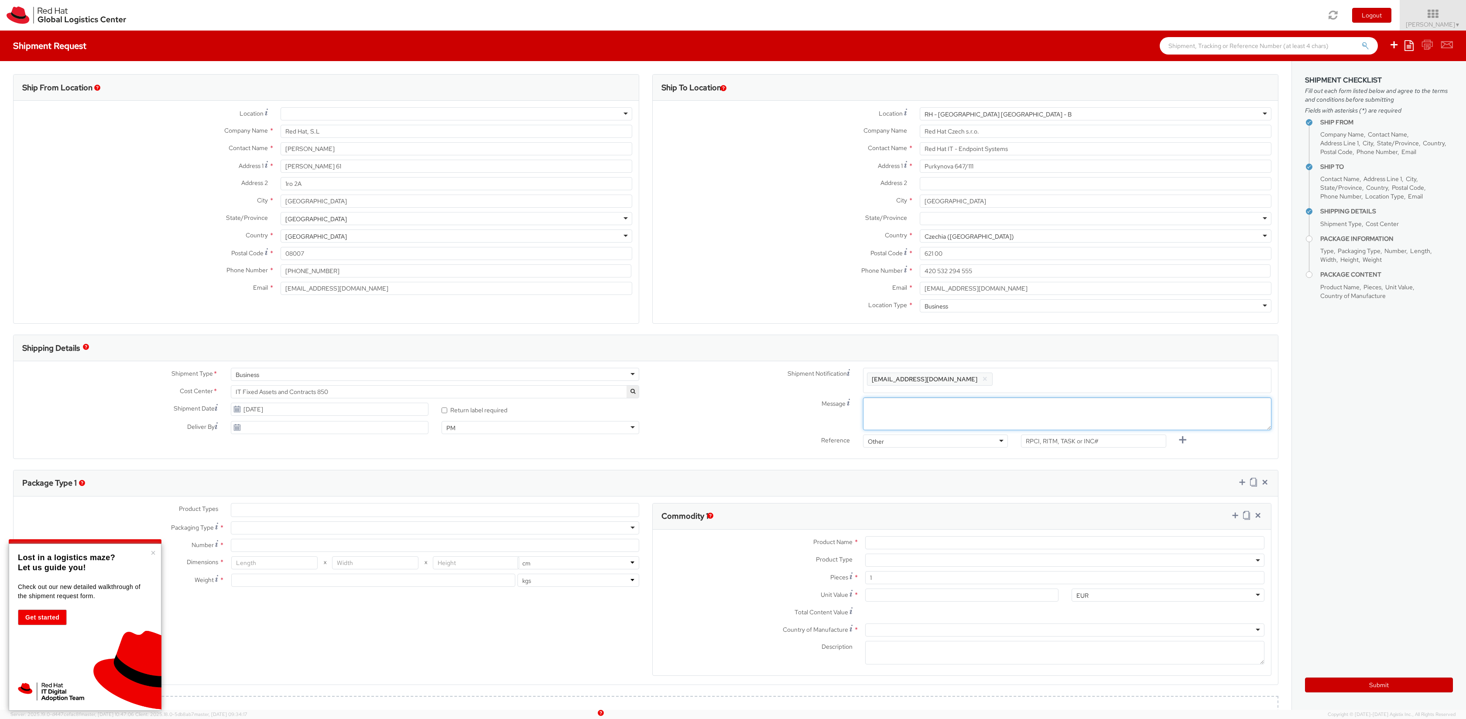
click at [926, 410] on textarea "Message" at bounding box center [1067, 413] width 408 height 33
click at [879, 410] on textarea "Message" at bounding box center [1067, 413] width 408 height 33
click at [403, 427] on input "09/22/2025" at bounding box center [330, 427] width 198 height 13
click at [401, 452] on div "Shipment Type * Business Business Business Cost Center * CEE COGS Support 106 I…" at bounding box center [646, 409] width 1264 height 97
click at [284, 431] on input "09/22/2025" at bounding box center [330, 427] width 198 height 13
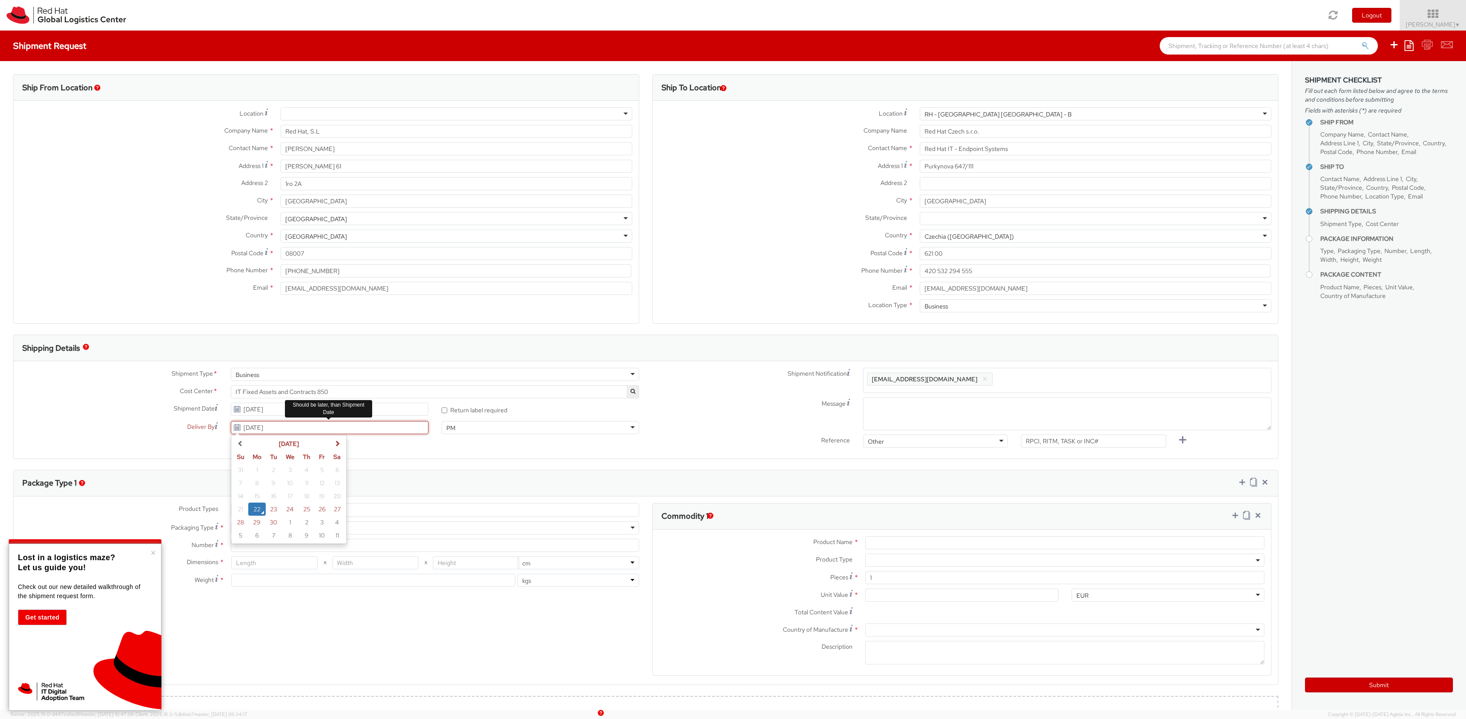
click at [284, 431] on input "09/22/2025" at bounding box center [330, 427] width 198 height 13
type input "0"
click at [122, 428] on label "Deliver By This field is only necessary if a specific delivery date is required." at bounding box center [119, 426] width 211 height 10
click at [231, 428] on input "Deliver By This field is only necessary if a specific delivery date is required." at bounding box center [330, 427] width 198 height 13
click at [145, 443] on div "Shipment Type * Business Business Business Cost Center * CEE COGS Support 106 I…" at bounding box center [646, 410] width 1264 height 84
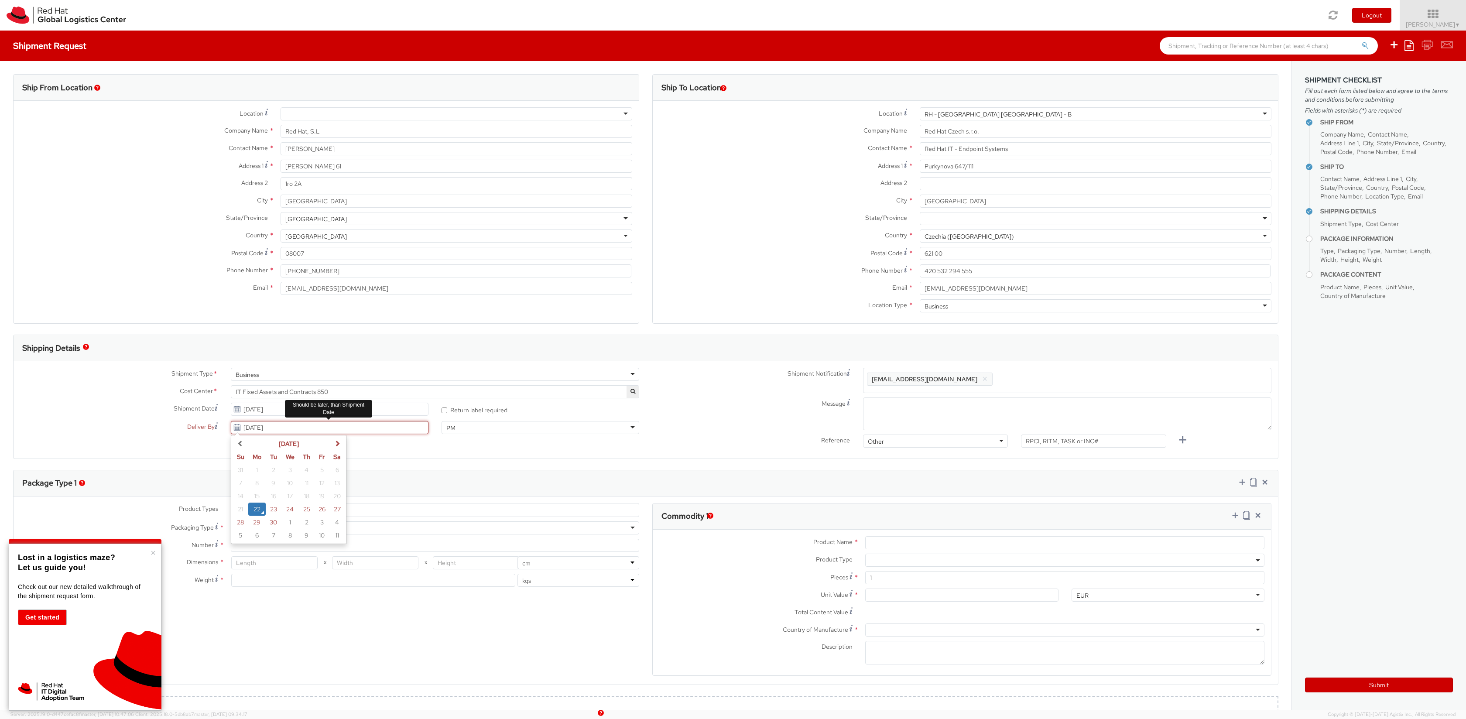
click at [361, 431] on input "09/22/2025" at bounding box center [330, 427] width 198 height 13
type input "0"
click at [414, 410] on input "09/25/2025" at bounding box center [330, 409] width 198 height 13
click at [909, 416] on textarea "Message" at bounding box center [1067, 413] width 408 height 33
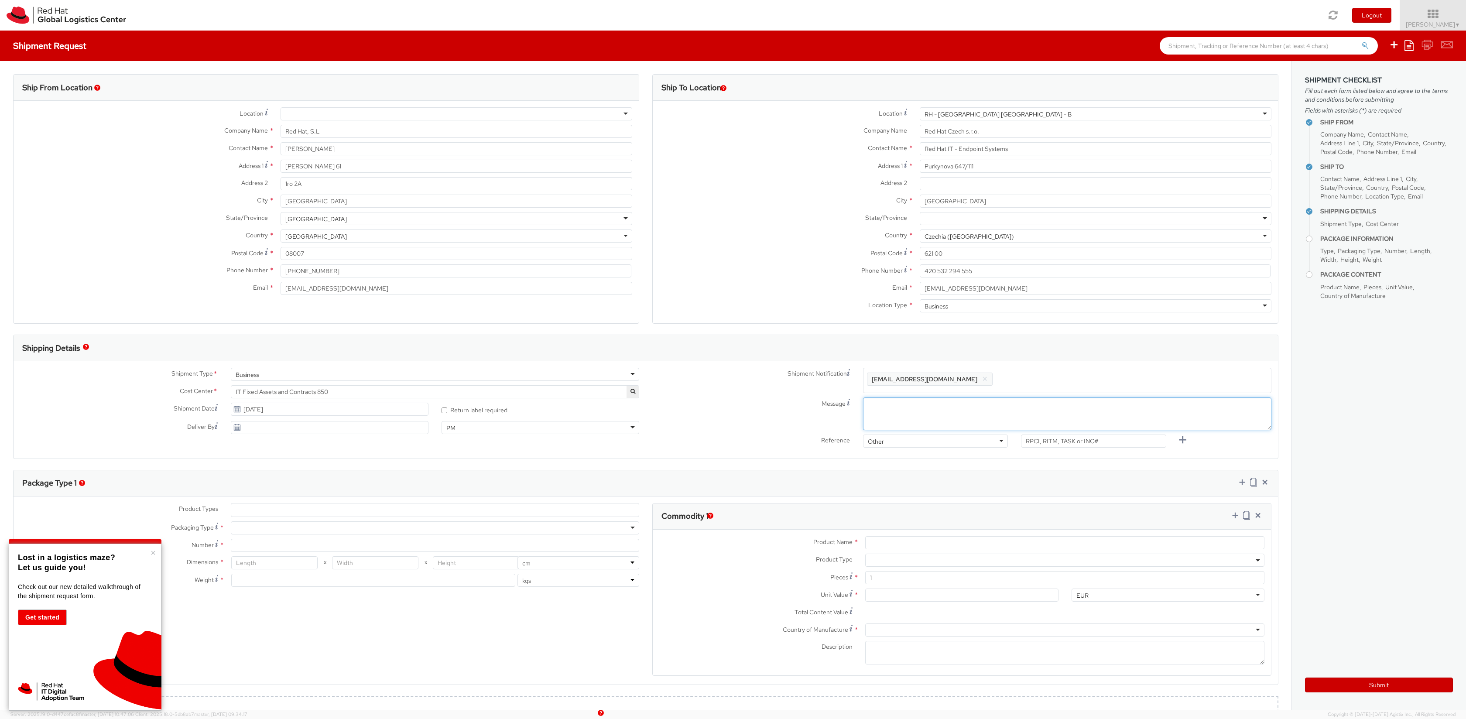
type textarea "P"
type textarea "Morning Pick-up"
click at [727, 430] on div "Message Morning Pick-up" at bounding box center [962, 413] width 632 height 33
click at [321, 404] on input "09/25/2025" at bounding box center [330, 409] width 198 height 13
click at [289, 482] on td "17" at bounding box center [289, 477] width 17 height 13
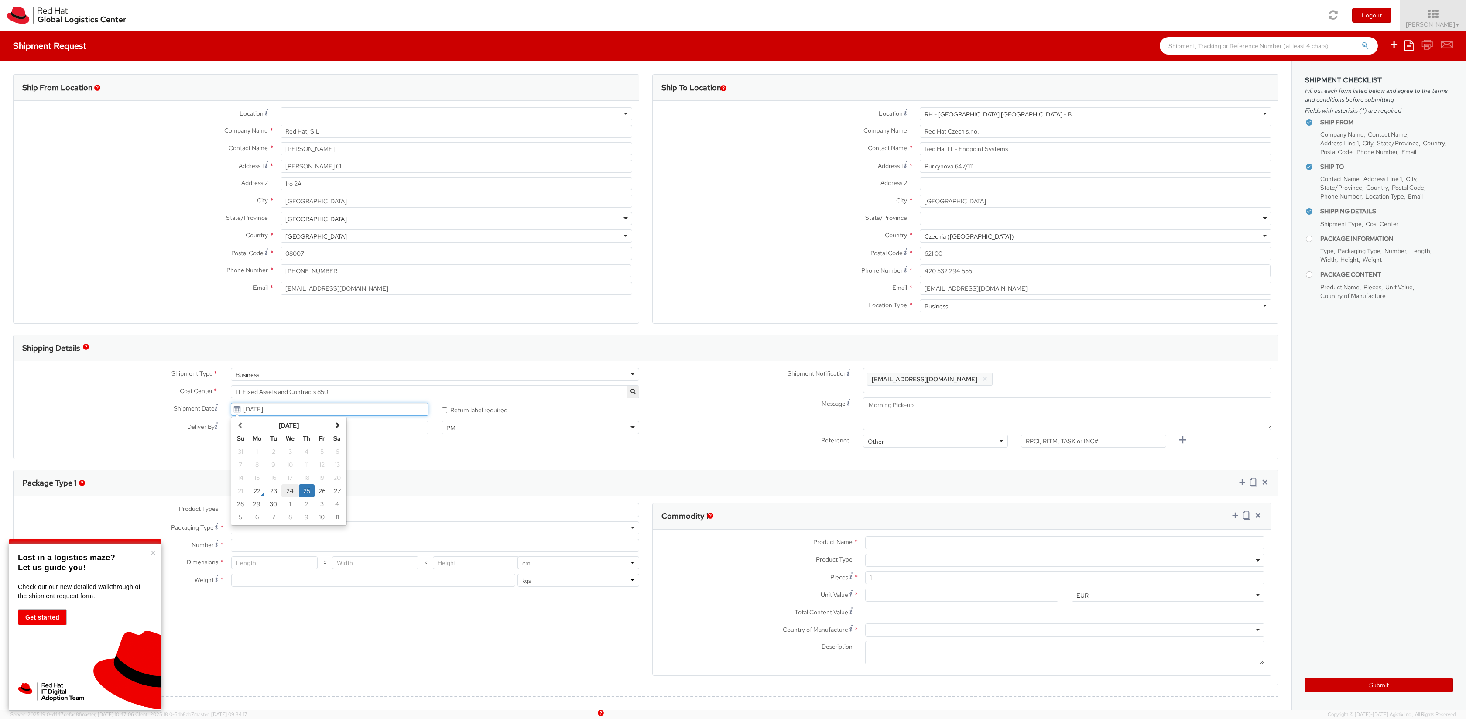
click at [290, 487] on td "24" at bounding box center [289, 490] width 17 height 13
type input "[DATE]"
click at [156, 552] on div "× Lost in a logistics maze? Let us guide you! Check out our new detailed walkth…" at bounding box center [85, 626] width 153 height 167
click at [154, 553] on button "×" at bounding box center [152, 552] width 5 height 9
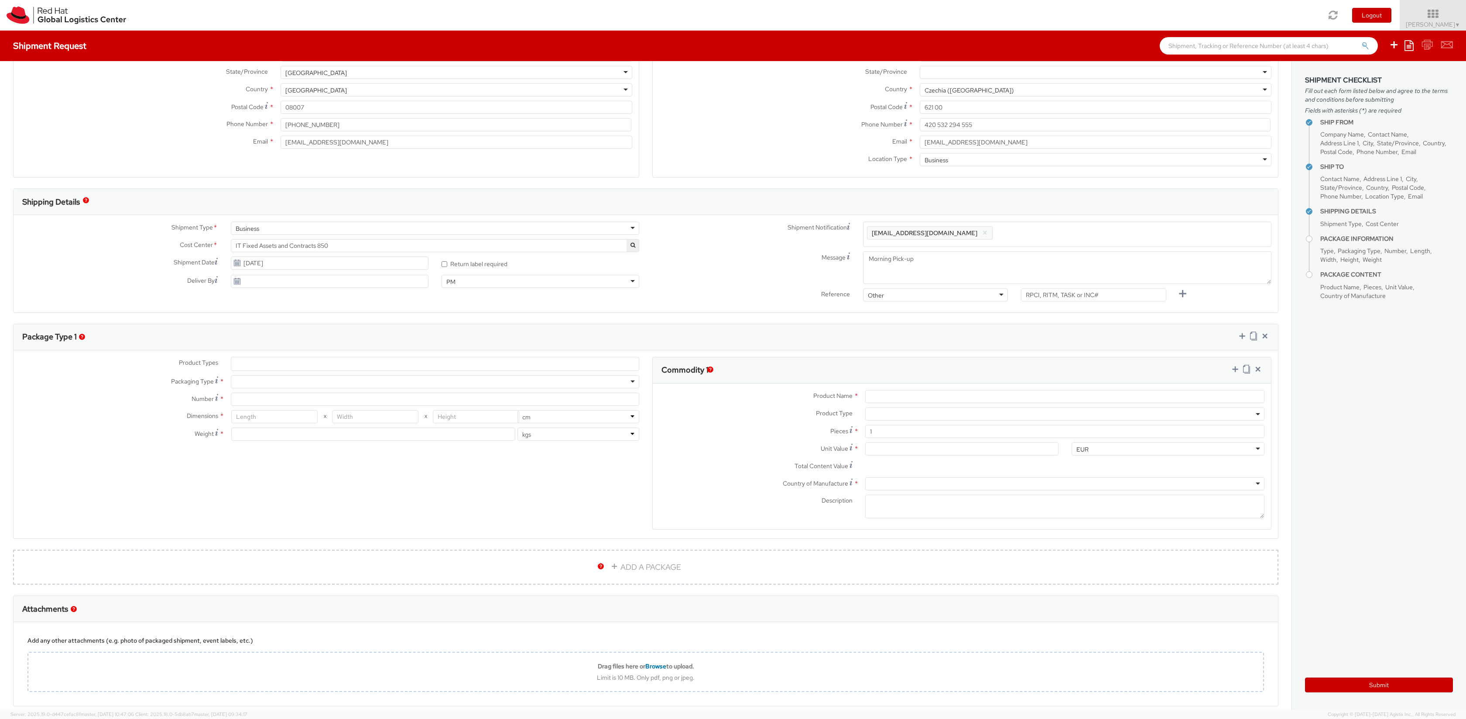
scroll to position [146, 0]
click at [294, 358] on ul at bounding box center [434, 363] width 407 height 13
paste input "Laptop, Docking Station"
click at [262, 367] on input "Laptop, Docking Station" at bounding box center [291, 363] width 110 height 9
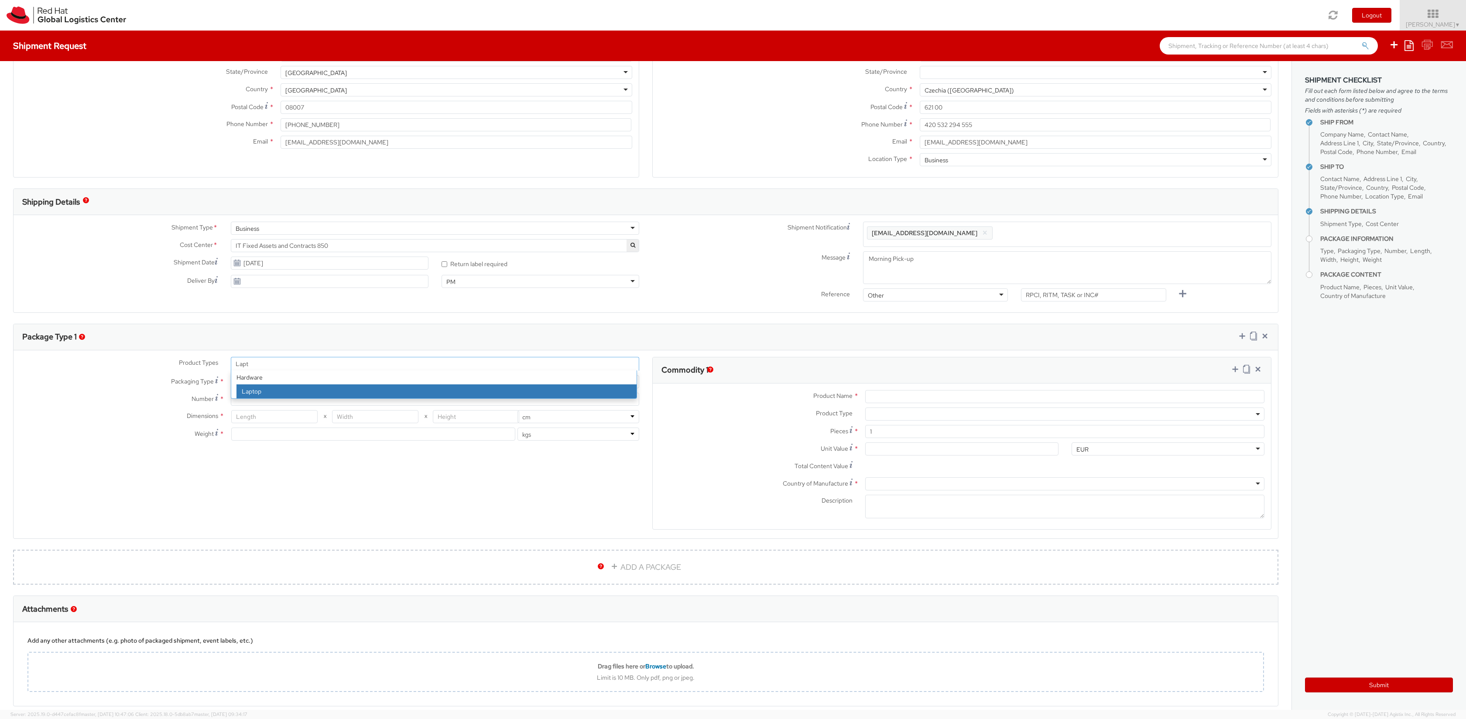
type input "Lapt"
select select "LAPTOP"
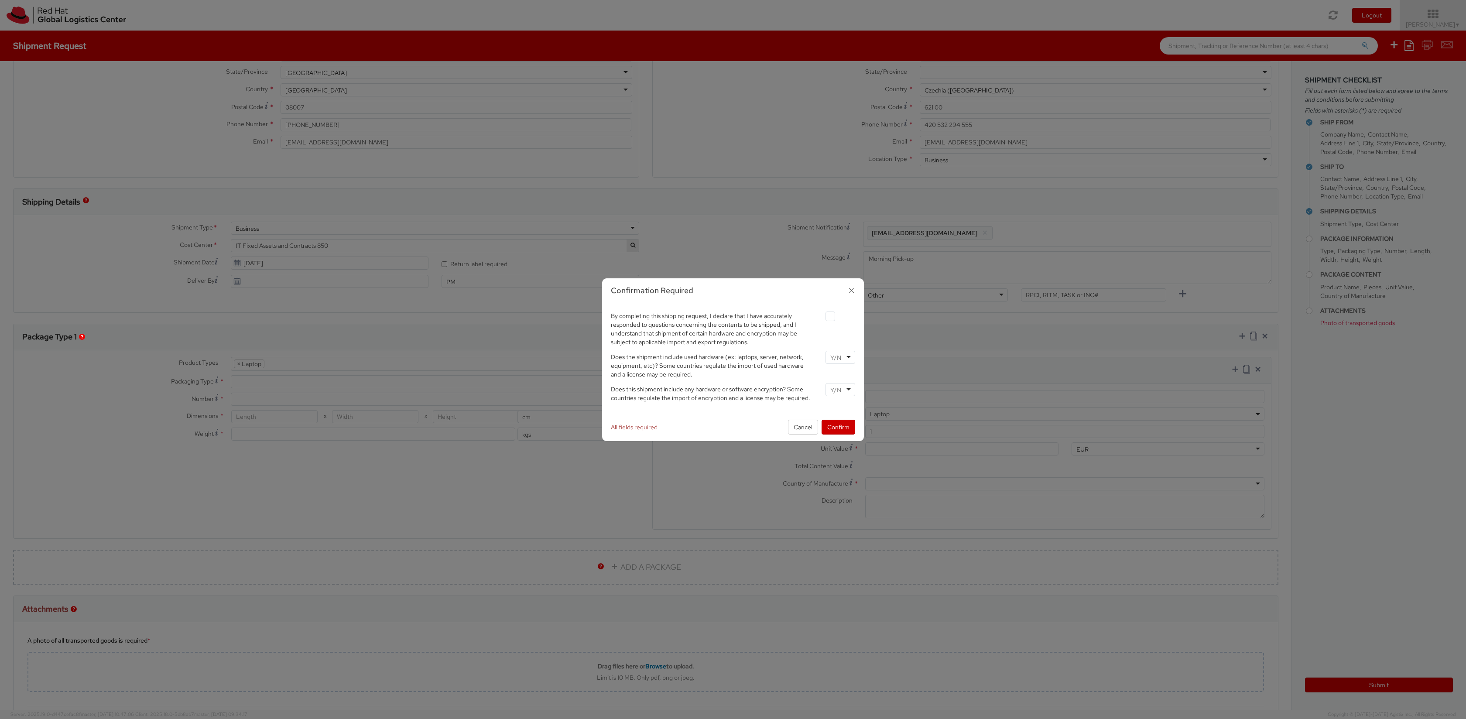
click at [834, 318] on label at bounding box center [830, 316] width 10 height 10
click at [823, 318] on input "checkbox" at bounding box center [820, 317] width 6 height 6
checkbox input "true"
click at [837, 359] on input "select-one" at bounding box center [836, 357] width 13 height 9
click at [836, 394] on div at bounding box center [840, 389] width 30 height 13
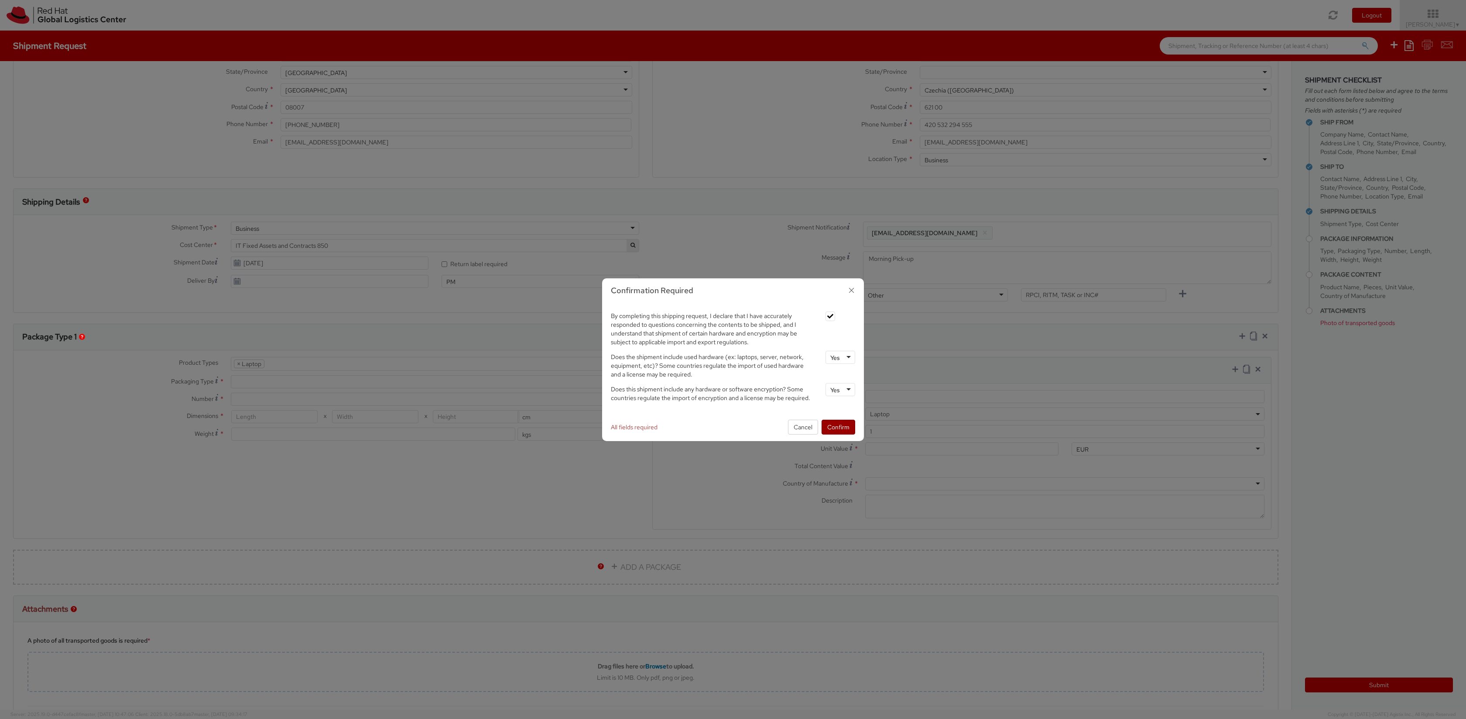
click at [833, 422] on button "Confirm" at bounding box center [838, 427] width 34 height 15
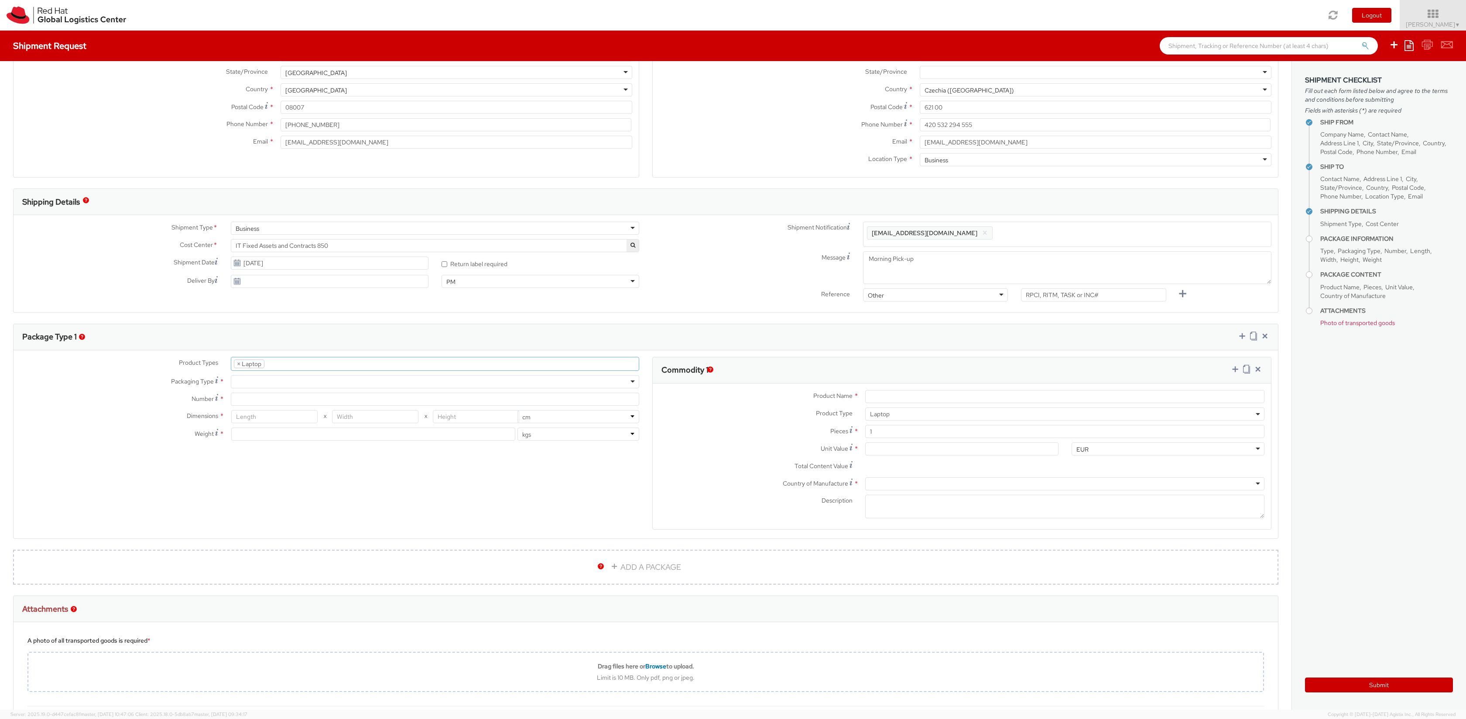
click at [290, 365] on ul "× Laptop" at bounding box center [434, 363] width 407 height 13
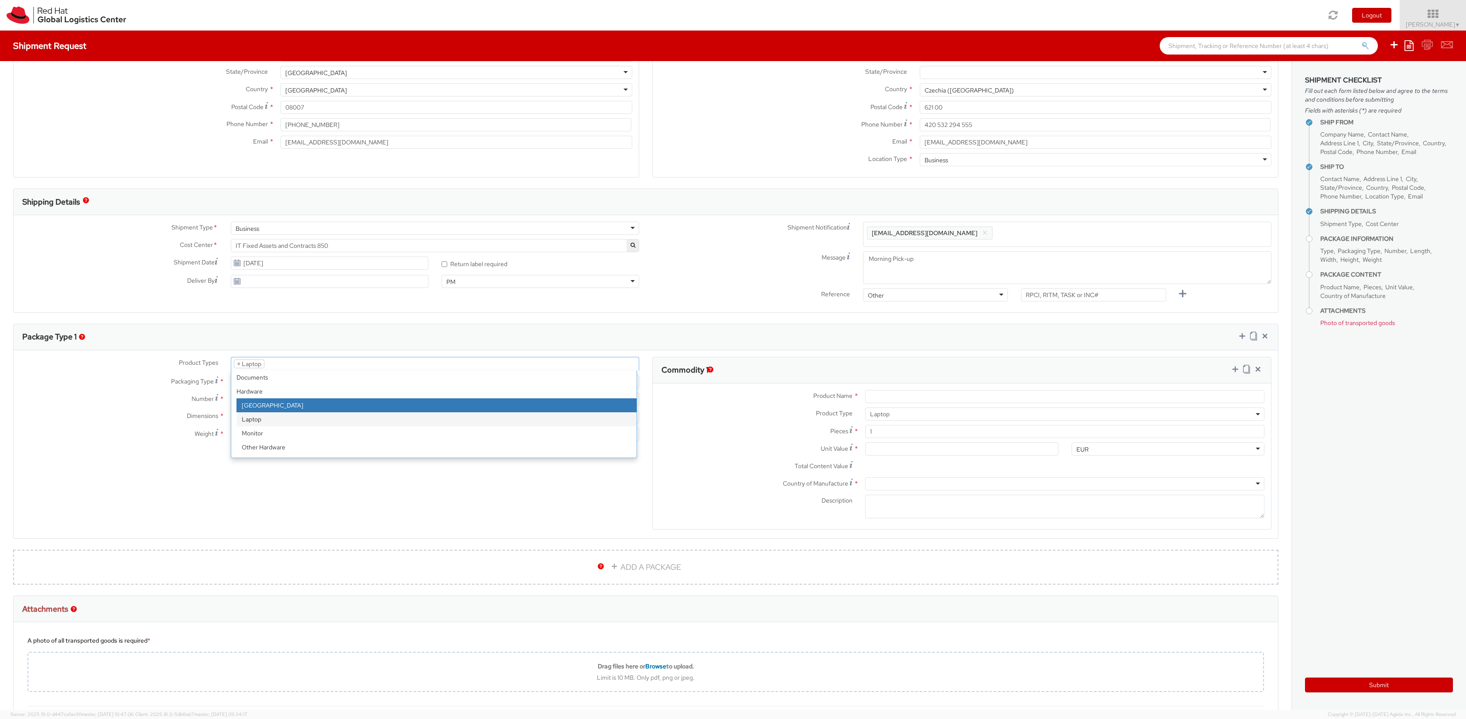
select select "DOC_STATION"
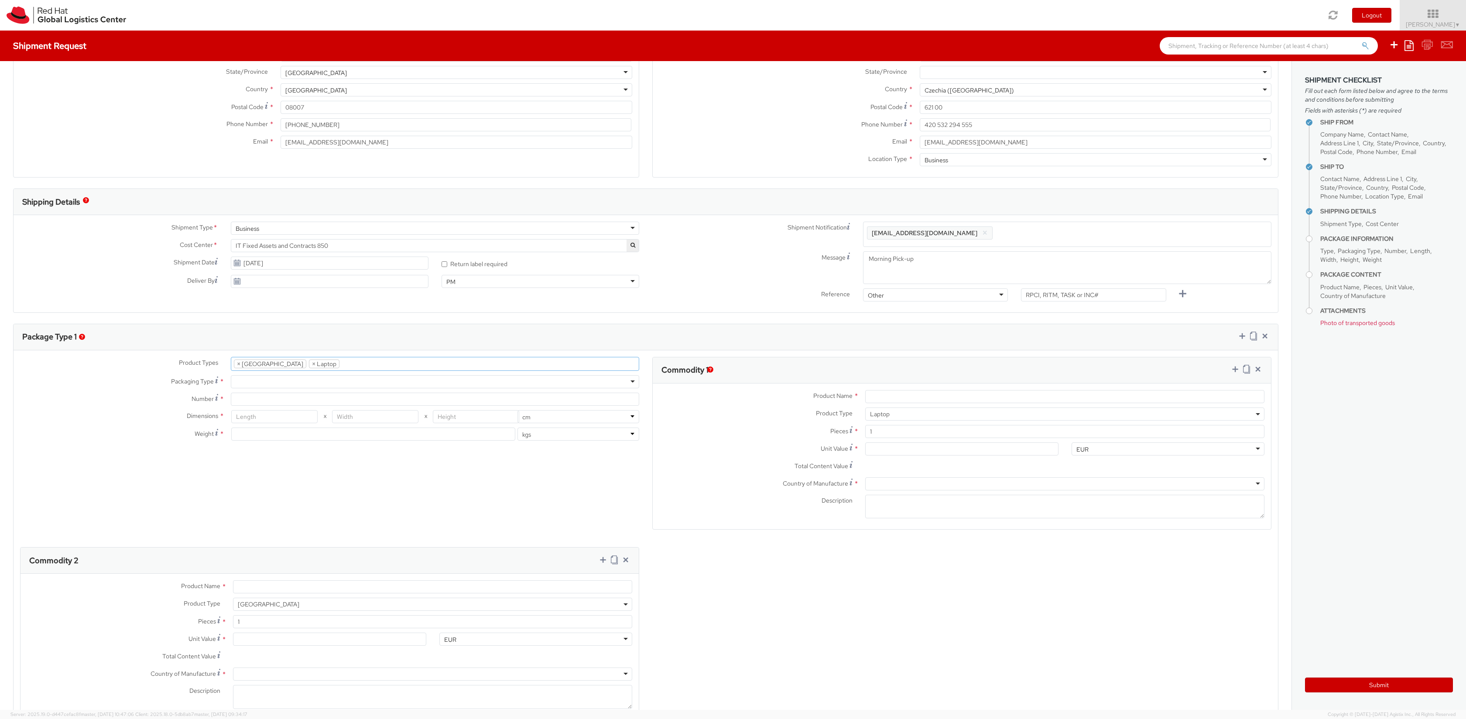
click at [263, 381] on div at bounding box center [435, 381] width 408 height 13
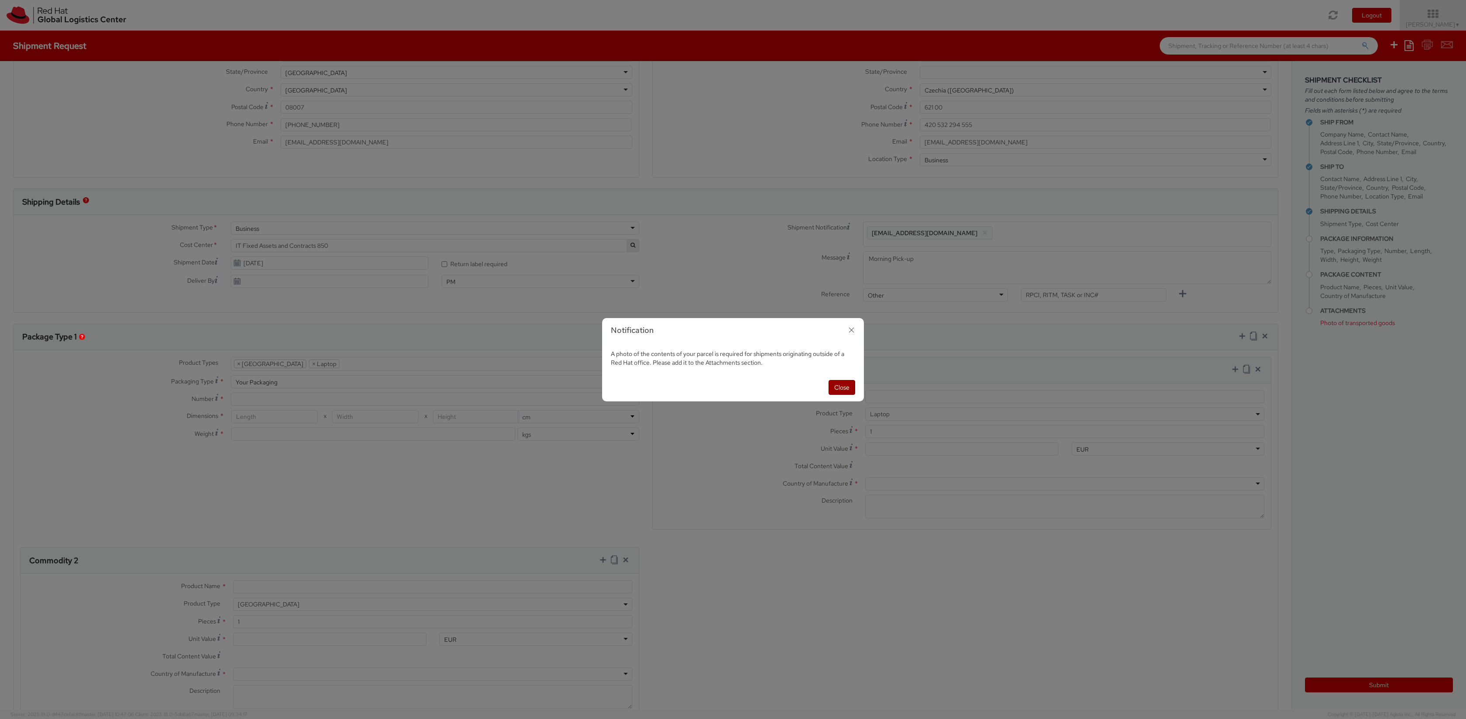
click at [830, 386] on button "Close" at bounding box center [841, 387] width 27 height 15
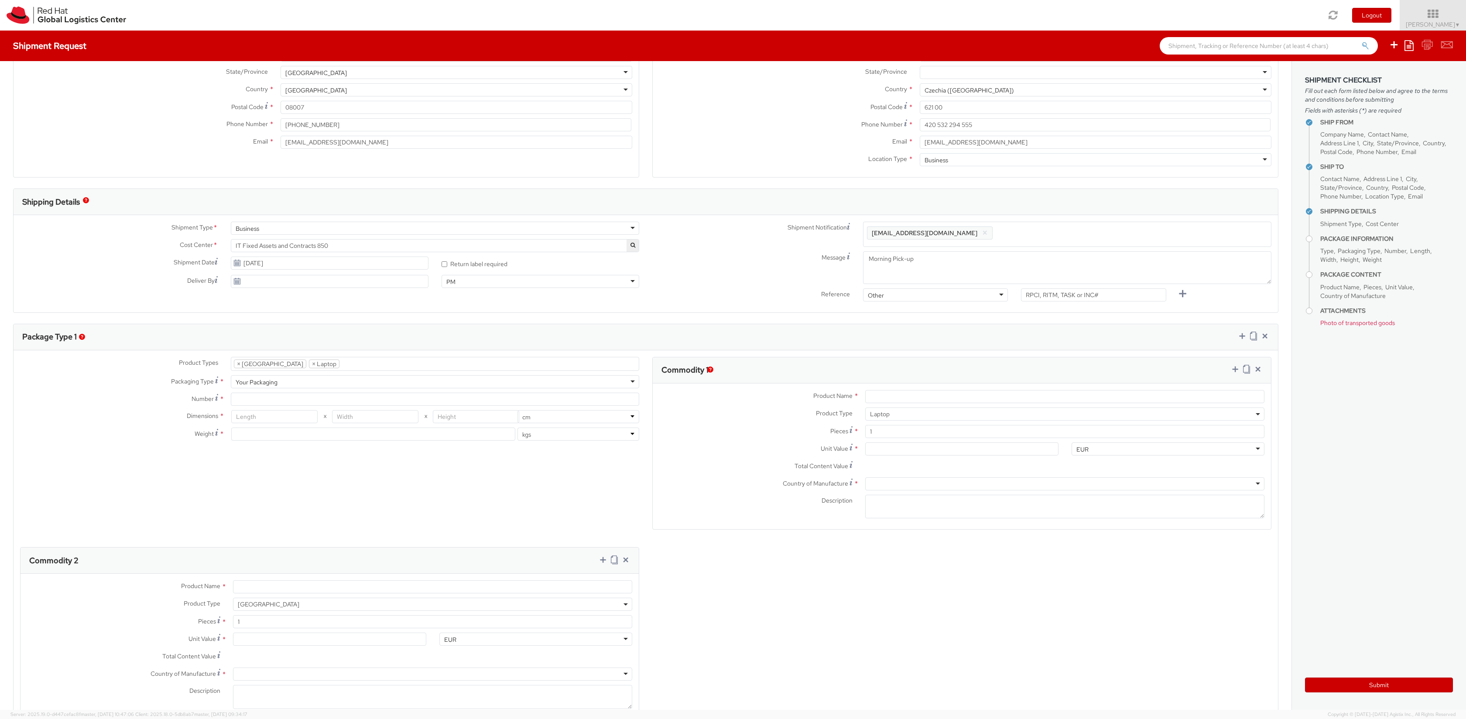
click at [370, 387] on div "Your Packaging" at bounding box center [435, 381] width 408 height 13
click at [377, 403] on div "Product Types * Documents Docking Station Laptop Monitor Other Hardware Server …" at bounding box center [330, 403] width 632 height 92
click at [325, 397] on input "Number *" at bounding box center [435, 399] width 408 height 13
type input "1"
click at [288, 419] on input "number" at bounding box center [274, 416] width 86 height 13
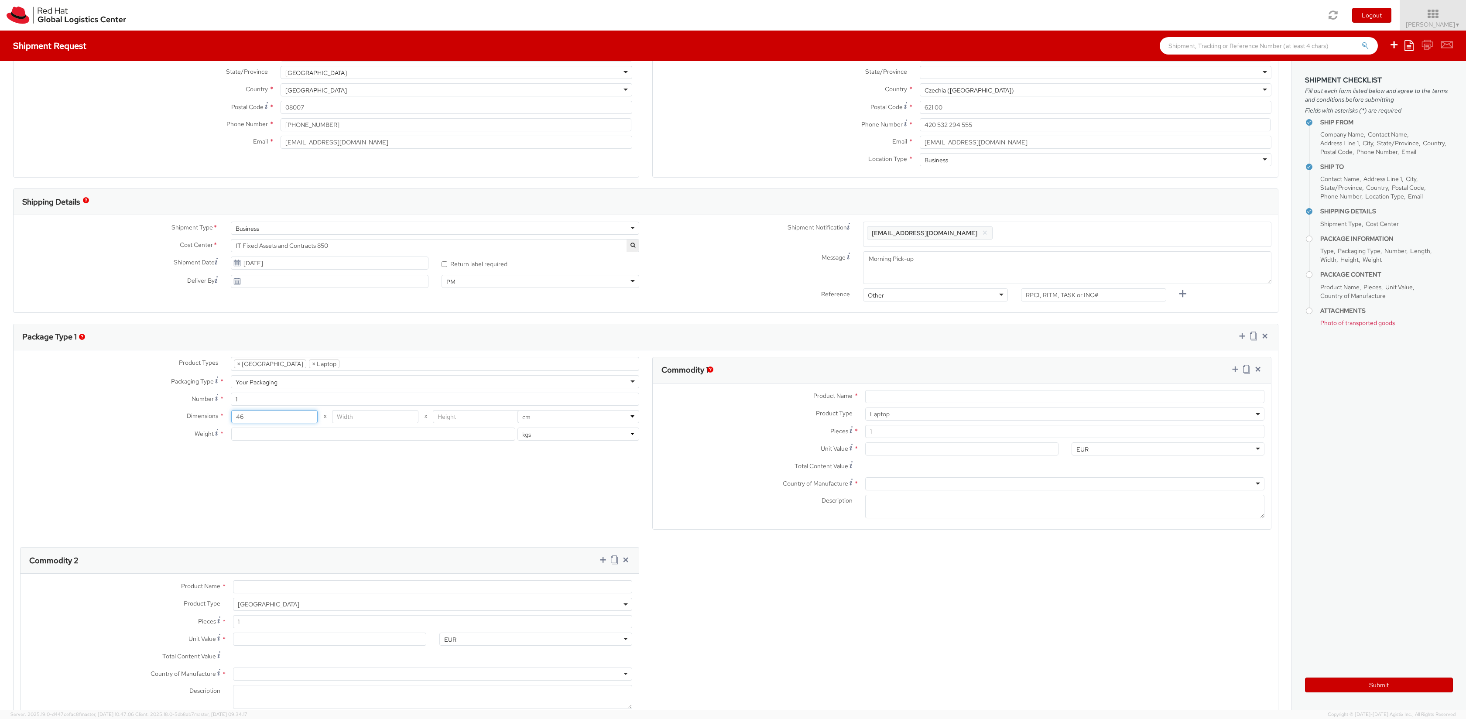
type input "46"
click at [351, 423] on div "Dimensions * 46 X X in cm Weight * lbs kgs" at bounding box center [330, 427] width 632 height 35
click at [351, 421] on input "number" at bounding box center [375, 416] width 86 height 13
type input "30"
click at [458, 421] on input "number" at bounding box center [476, 416] width 86 height 13
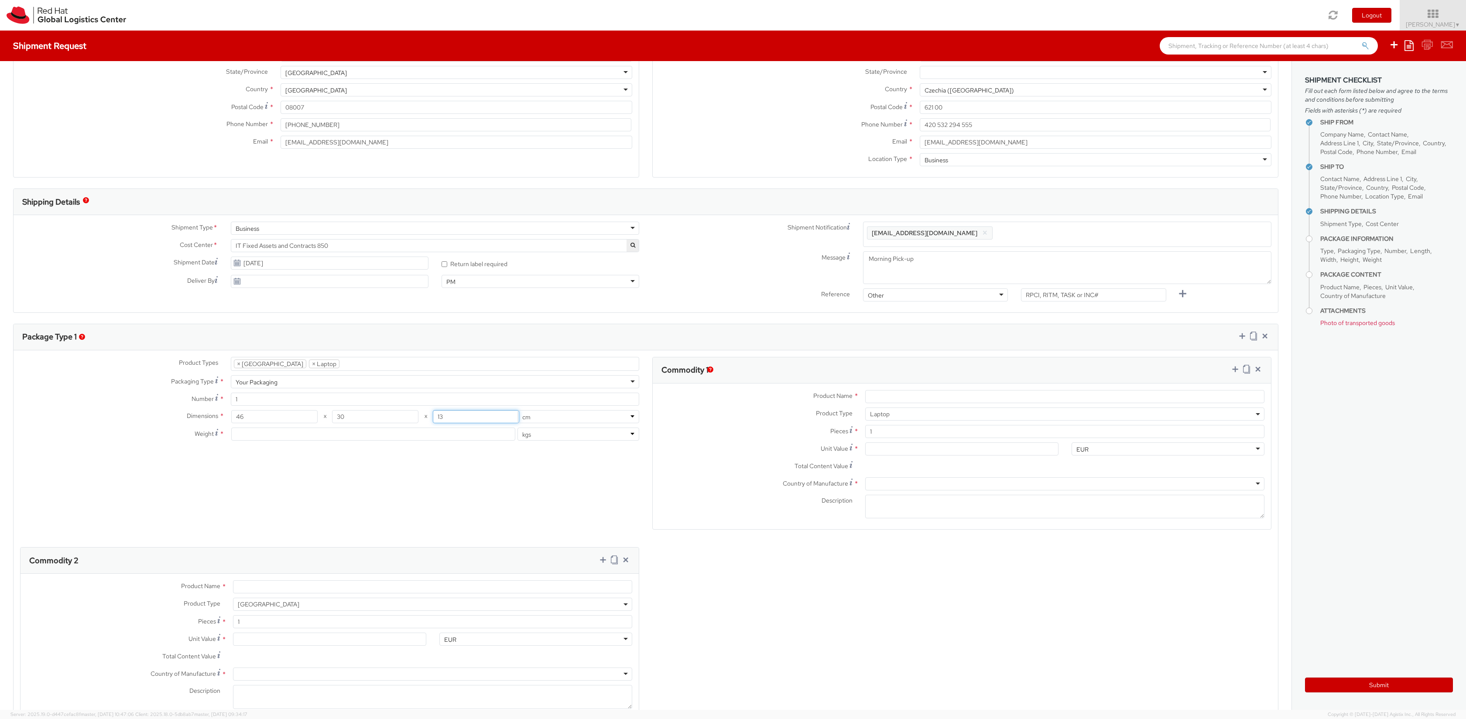
type input "13"
click at [498, 459] on div "Product Types * Documents Docking Station Laptop Monitor Other Hardware Server …" at bounding box center [646, 544] width 1264 height 374
click at [232, 435] on input "number" at bounding box center [373, 433] width 284 height 13
type input "4"
click at [475, 496] on div "Product Types * Documents Docking Station Laptop Monitor Other Hardware Server …" at bounding box center [646, 544] width 1264 height 374
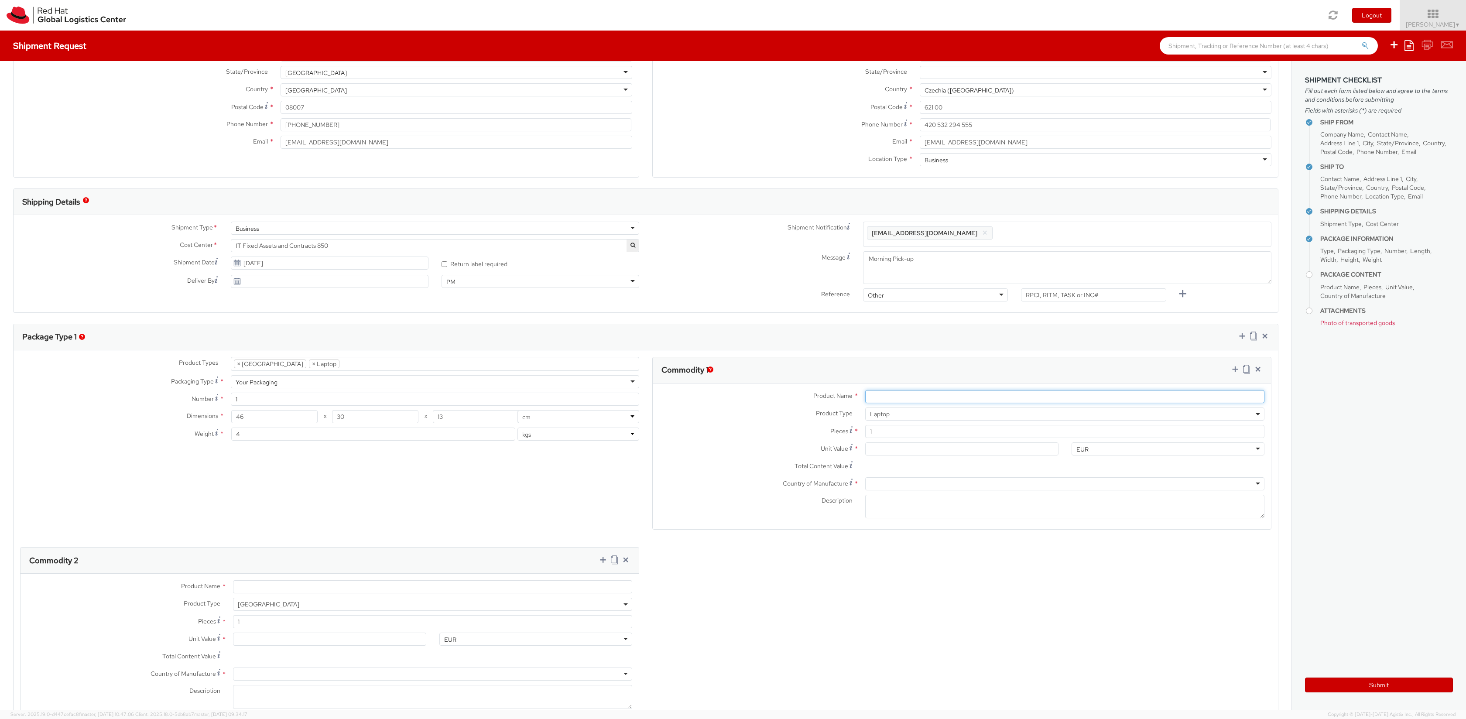
click at [870, 395] on input "Product Name *" at bounding box center [1064, 396] width 399 height 13
type input "√"
click at [943, 393] on input "Product Name *" at bounding box center [1064, 396] width 399 height 13
type input "Lenovo P1"
click at [907, 443] on input "Unit Value *" at bounding box center [961, 448] width 193 height 13
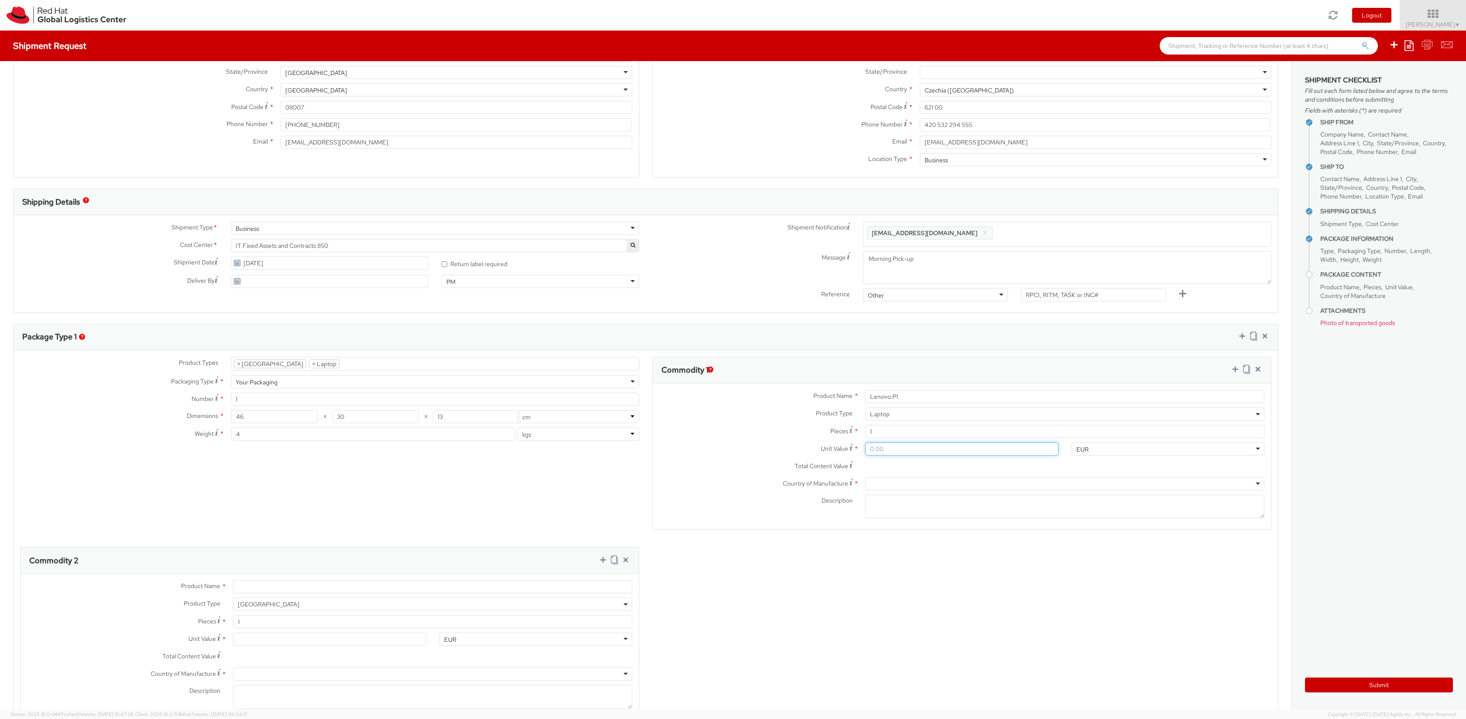
type input "0.00"
type input "5.00"
type input "50.00"
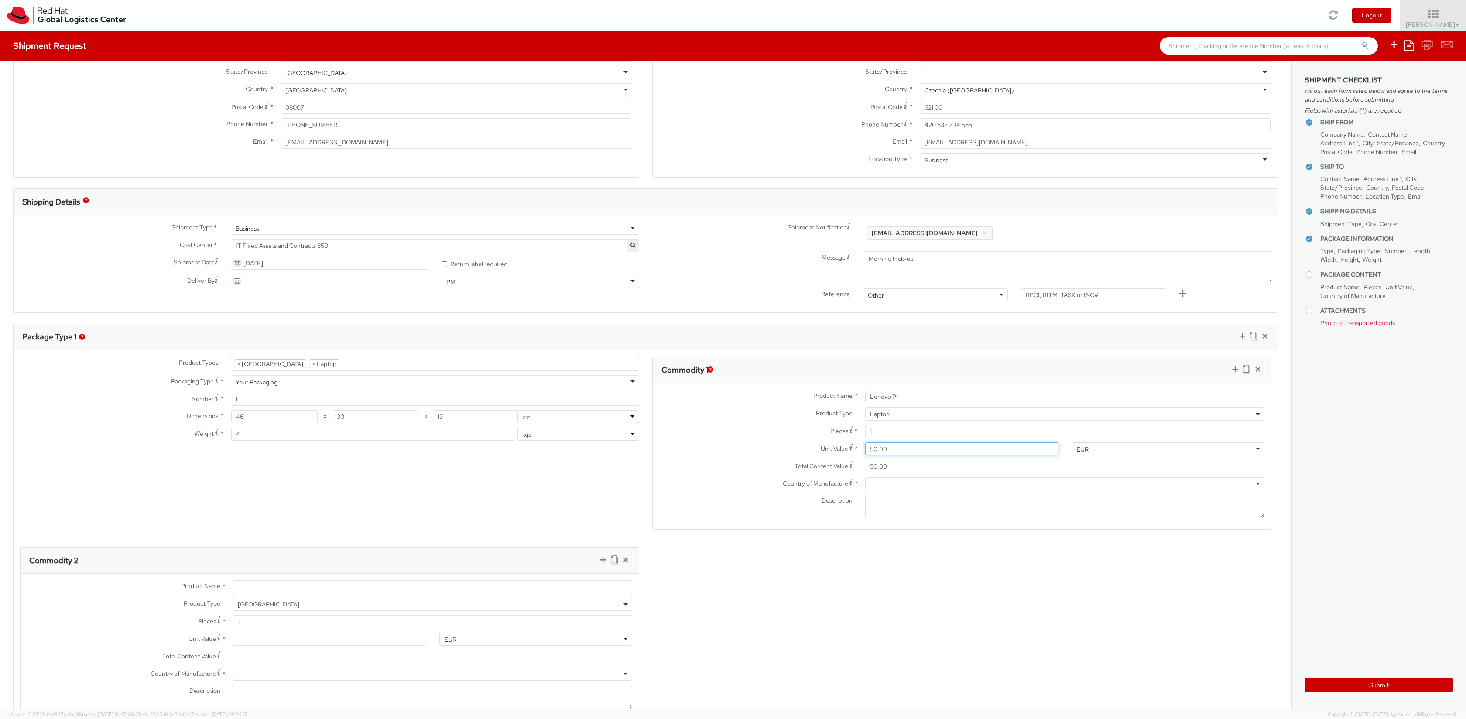
type input "500.00"
click at [892, 486] on div at bounding box center [1064, 483] width 399 height 13
type input "c"
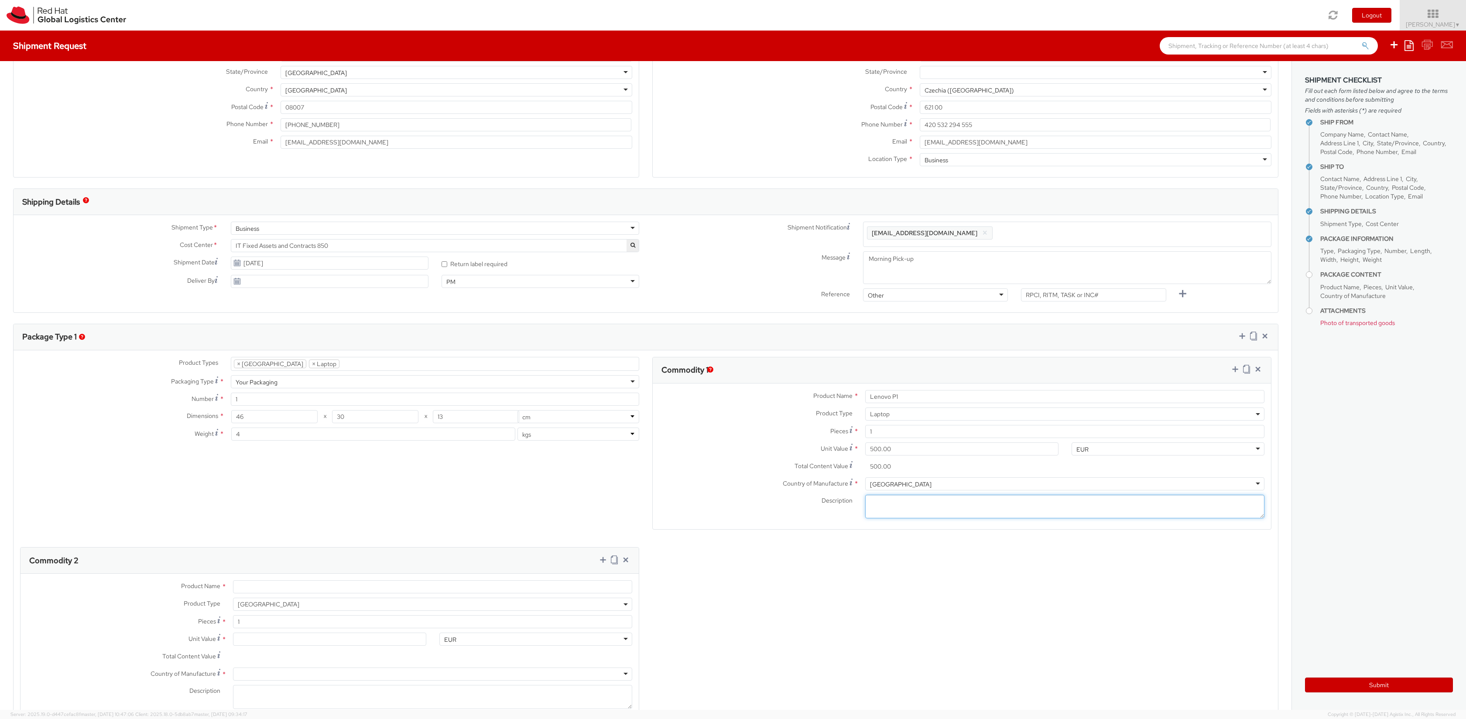
click at [920, 512] on textarea "Description *" at bounding box center [1064, 507] width 399 height 24
type textarea "Serial: PW00XLHW"
click at [1230, 374] on link at bounding box center [1234, 370] width 9 height 13
select select
select select "DOC_STATION"
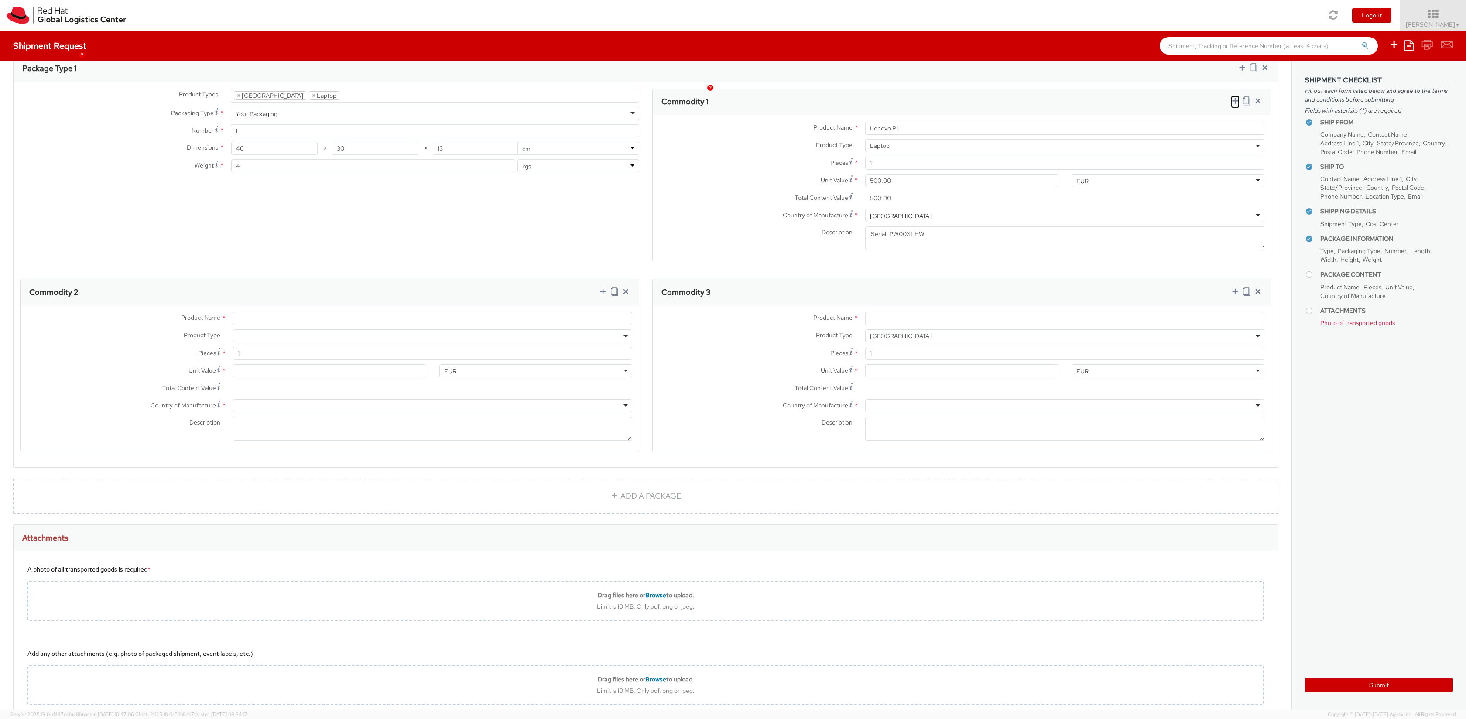
scroll to position [428, 0]
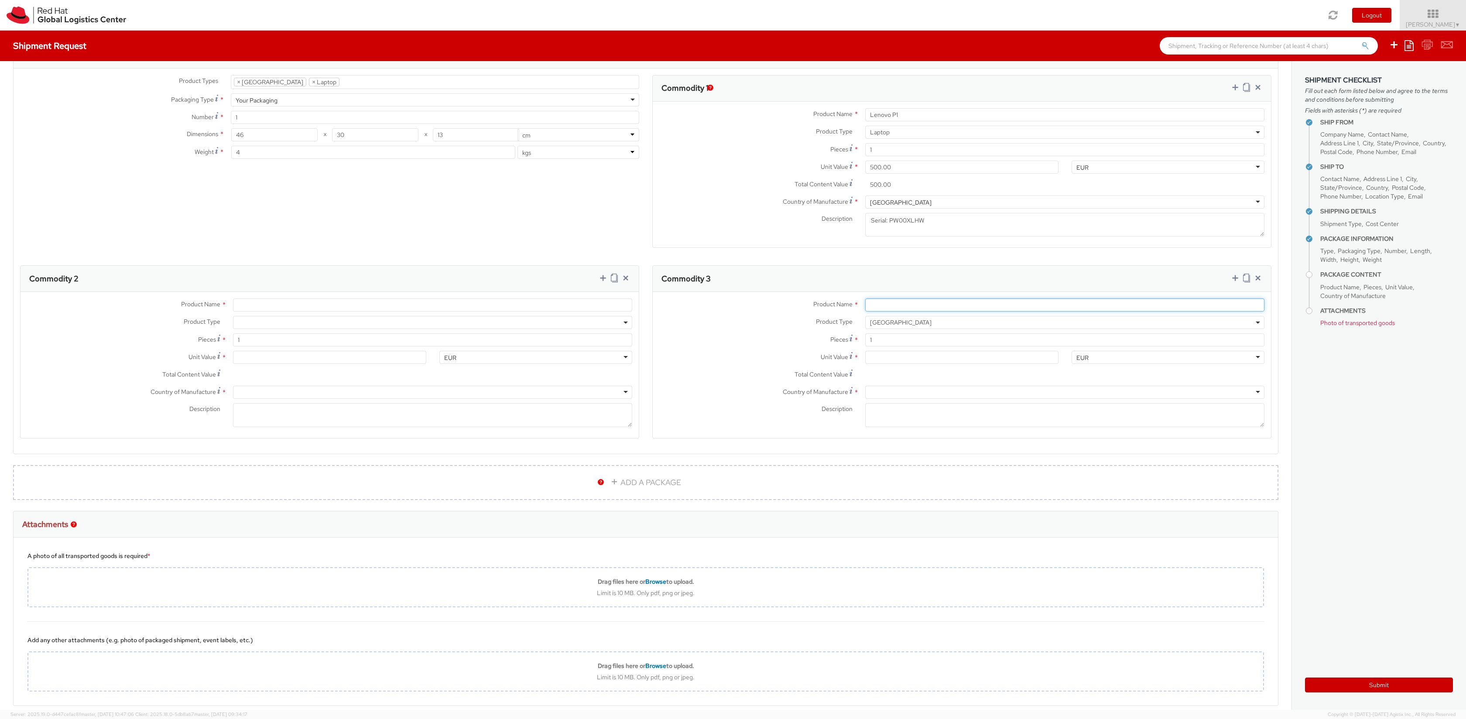
click at [903, 308] on input "Product Name *" at bounding box center [1064, 304] width 399 height 13
type input "Lenovo"
click at [884, 355] on input "Unit Value *" at bounding box center [961, 357] width 193 height 13
type input "0.00"
type input "1.00"
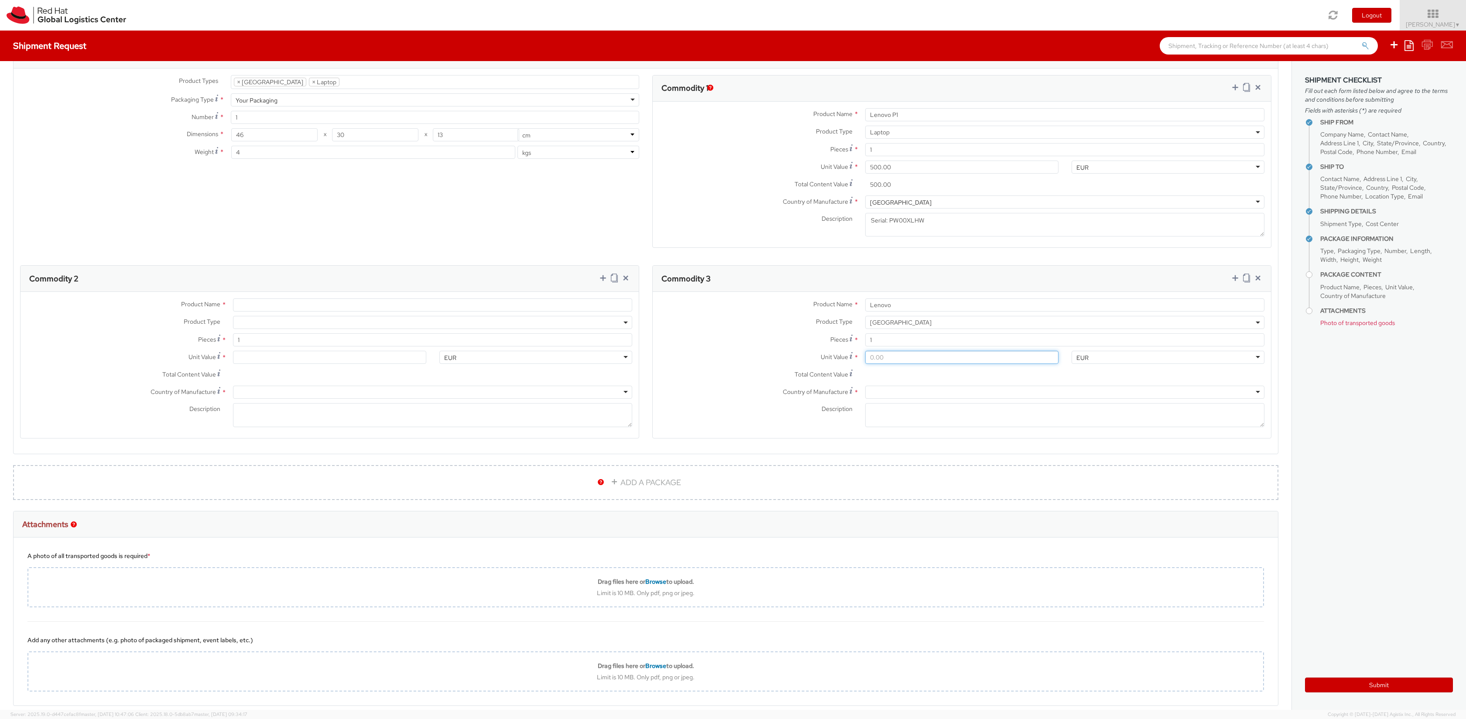
type input "1.00"
type input "10.00"
type input "100.00"
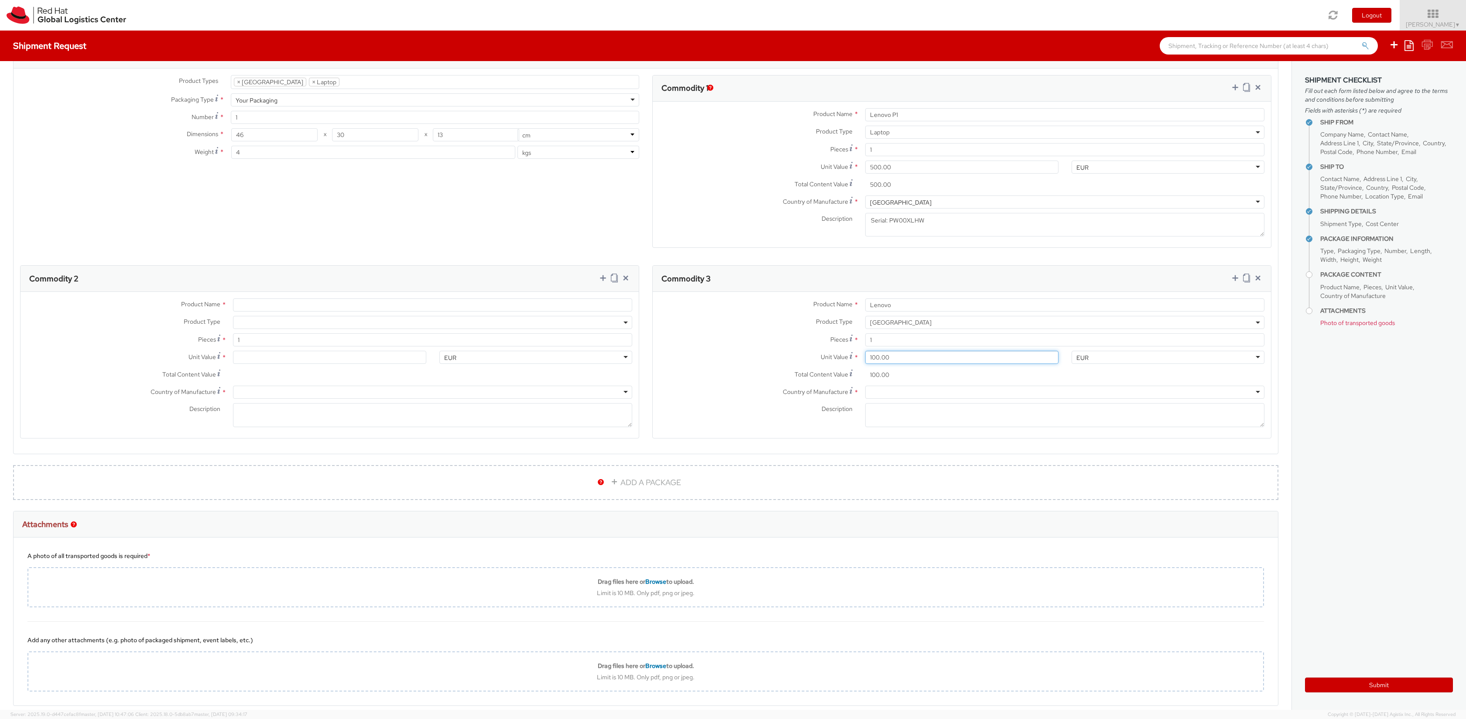
type input "1,000.00"
type input "100.00"
click at [895, 395] on div at bounding box center [1064, 392] width 399 height 13
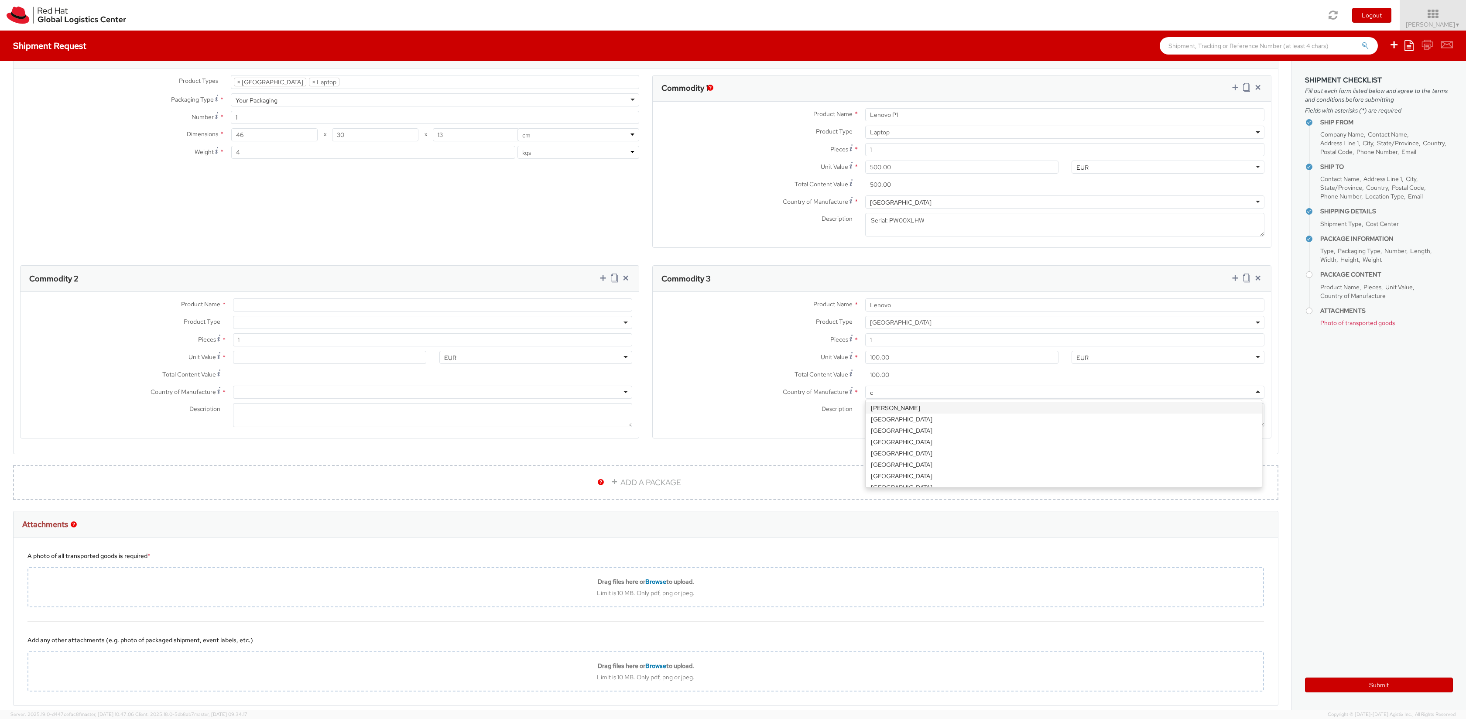
type input "ch"
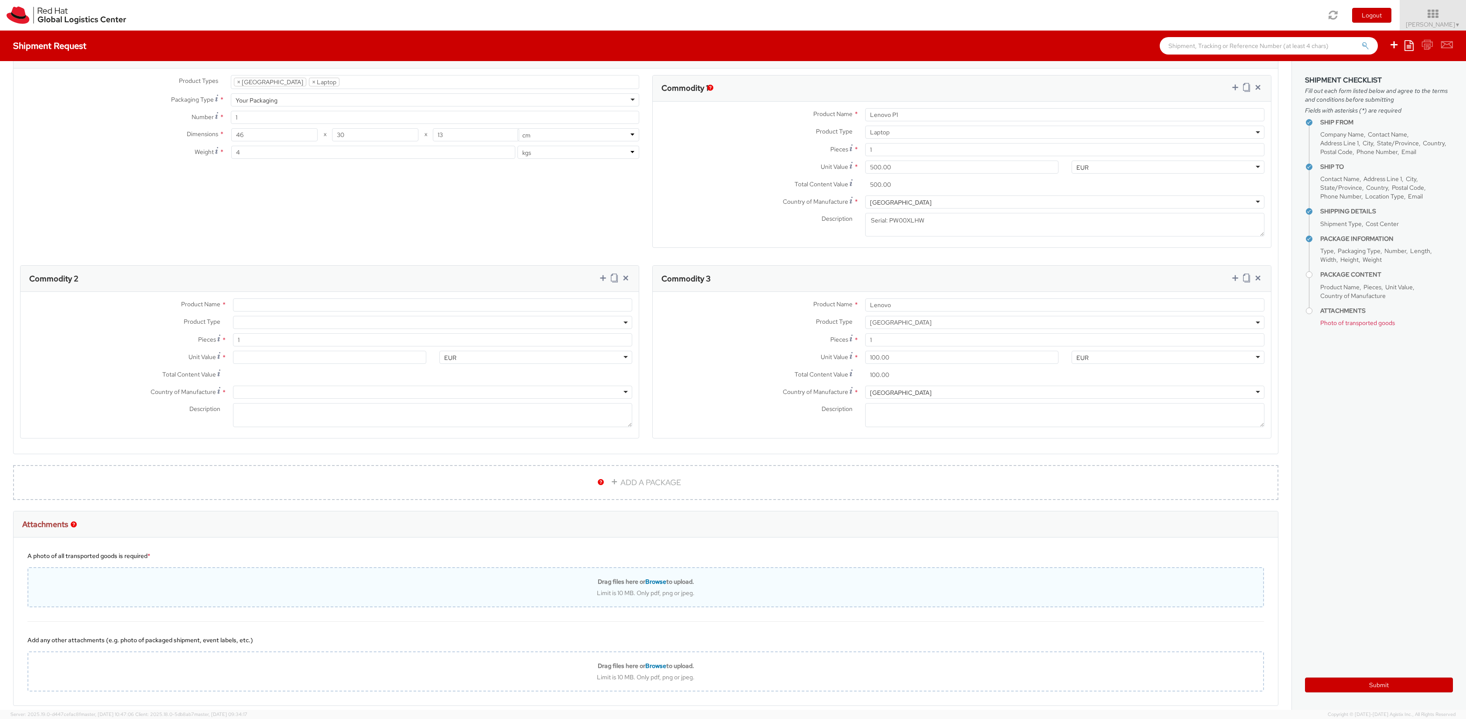
click at [654, 582] on span "Browse" at bounding box center [655, 581] width 21 height 8
type input "C:\fakepath\IMG_3347.jpg"
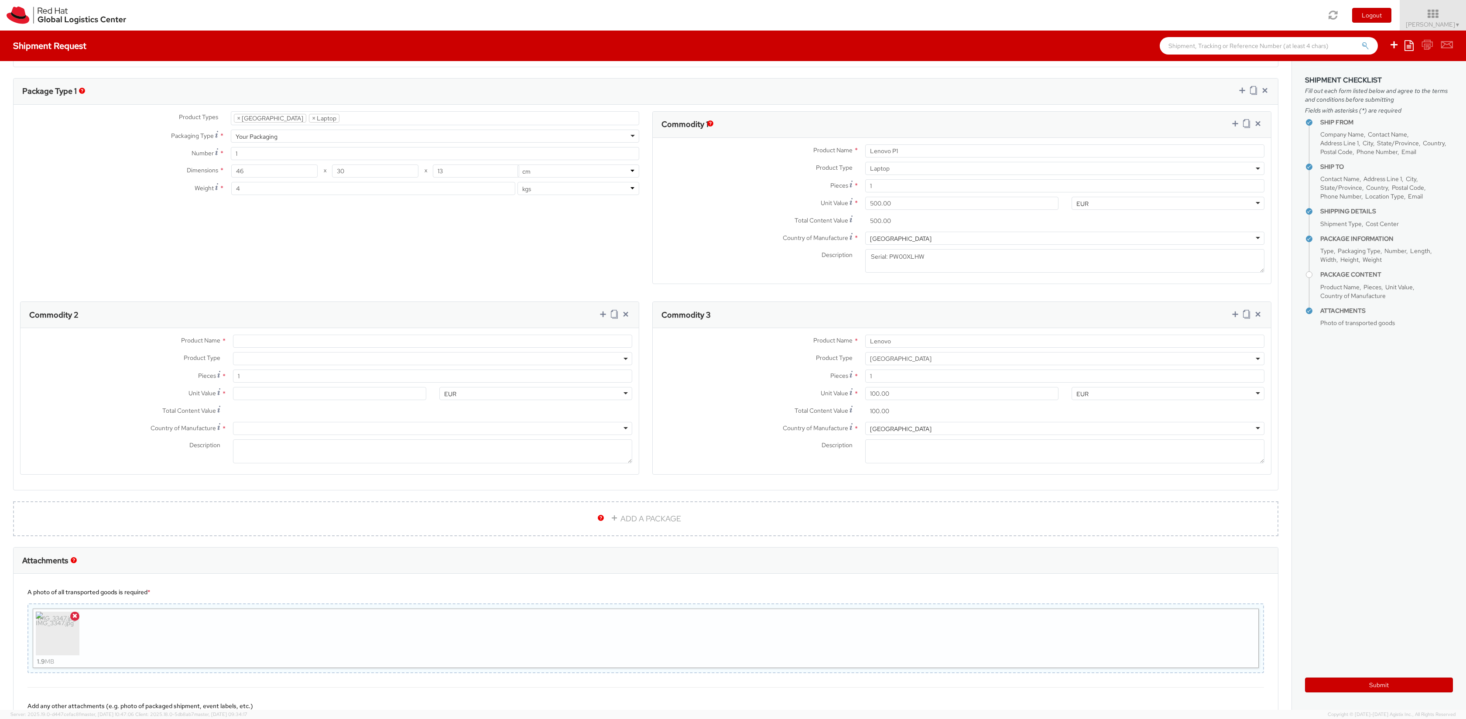
scroll to position [499, 0]
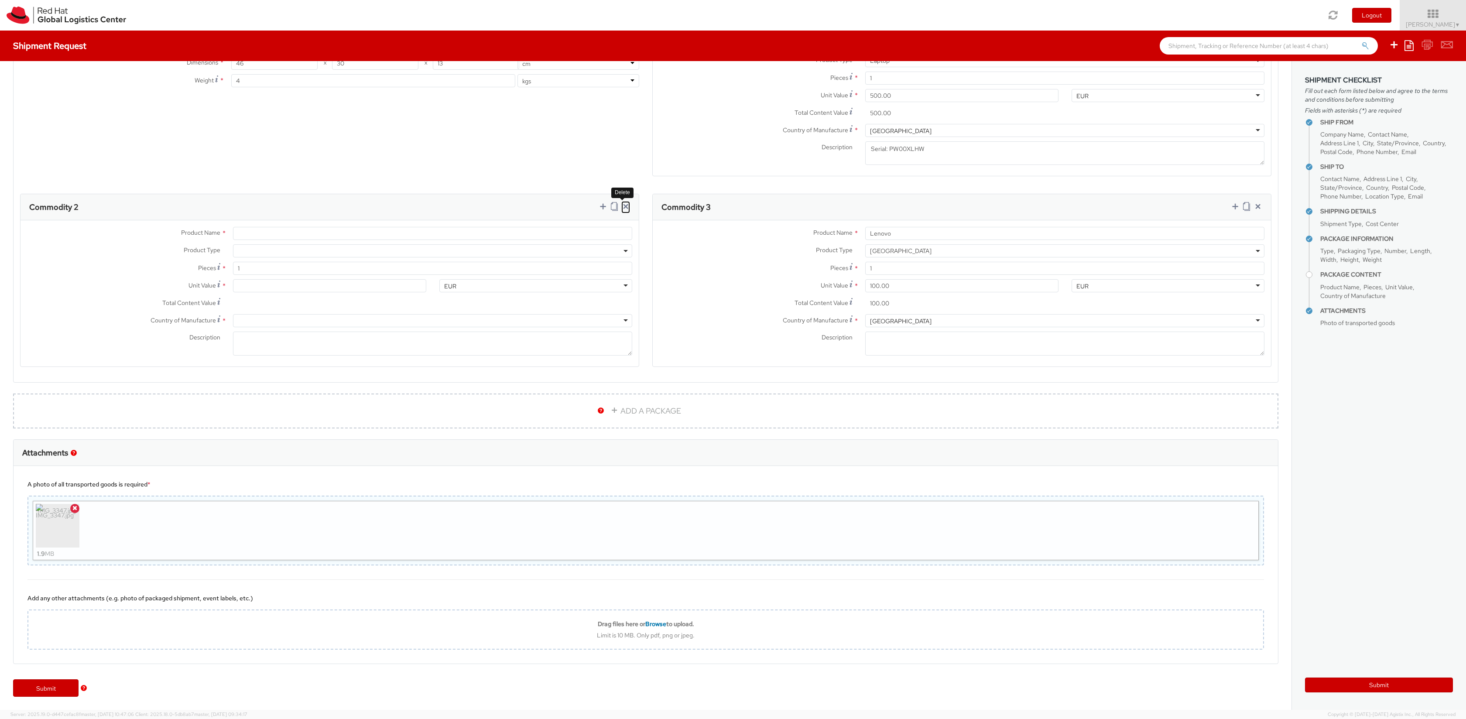
click at [624, 208] on icon at bounding box center [625, 206] width 9 height 9
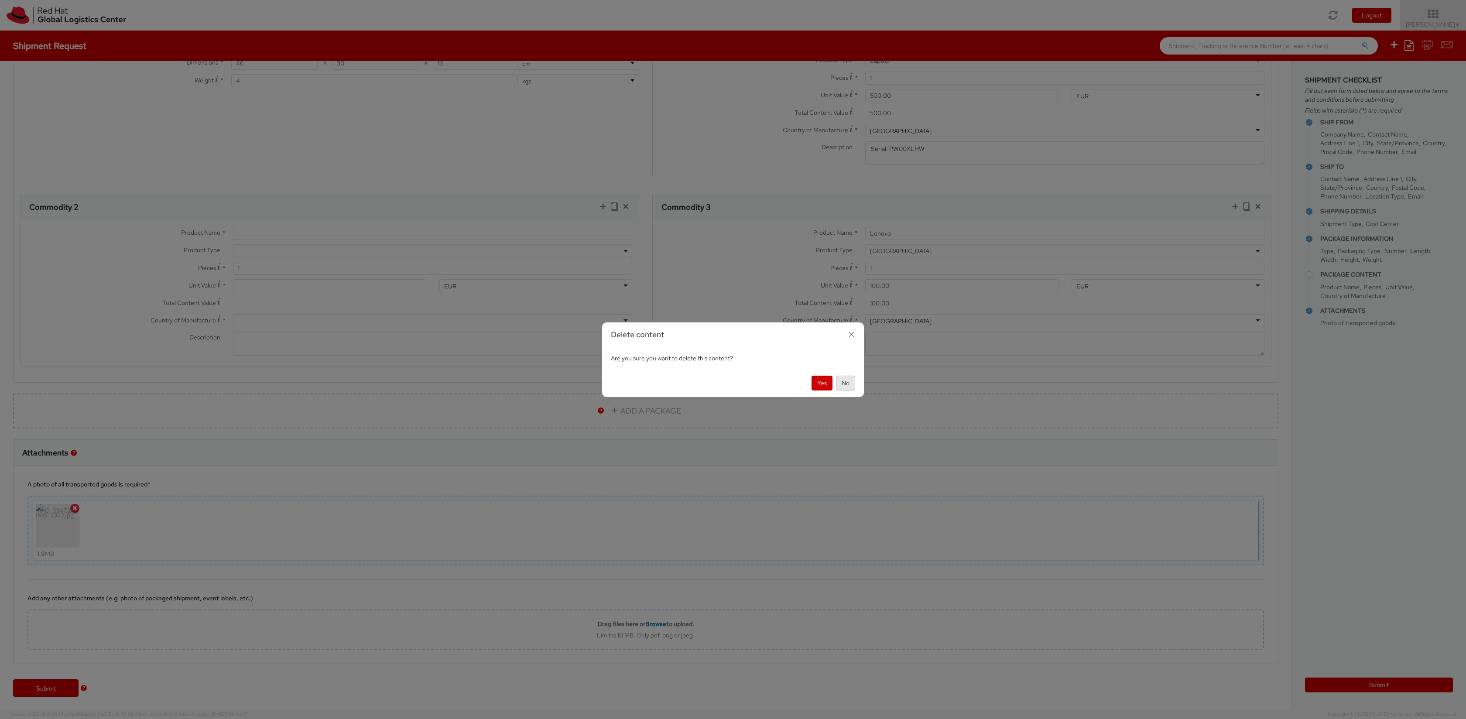
click at [841, 383] on button "No" at bounding box center [845, 383] width 19 height 15
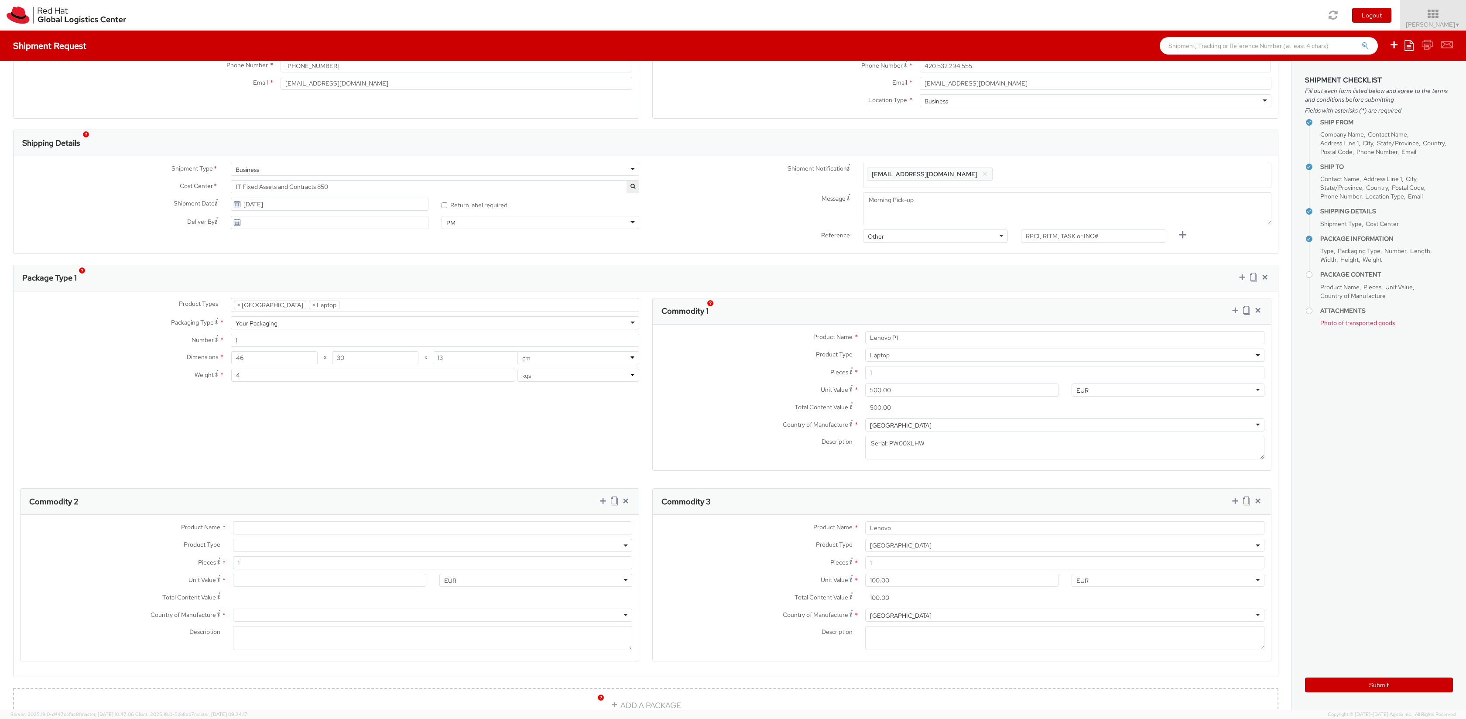
scroll to position [212, 0]
click at [624, 492] on icon at bounding box center [625, 493] width 9 height 9
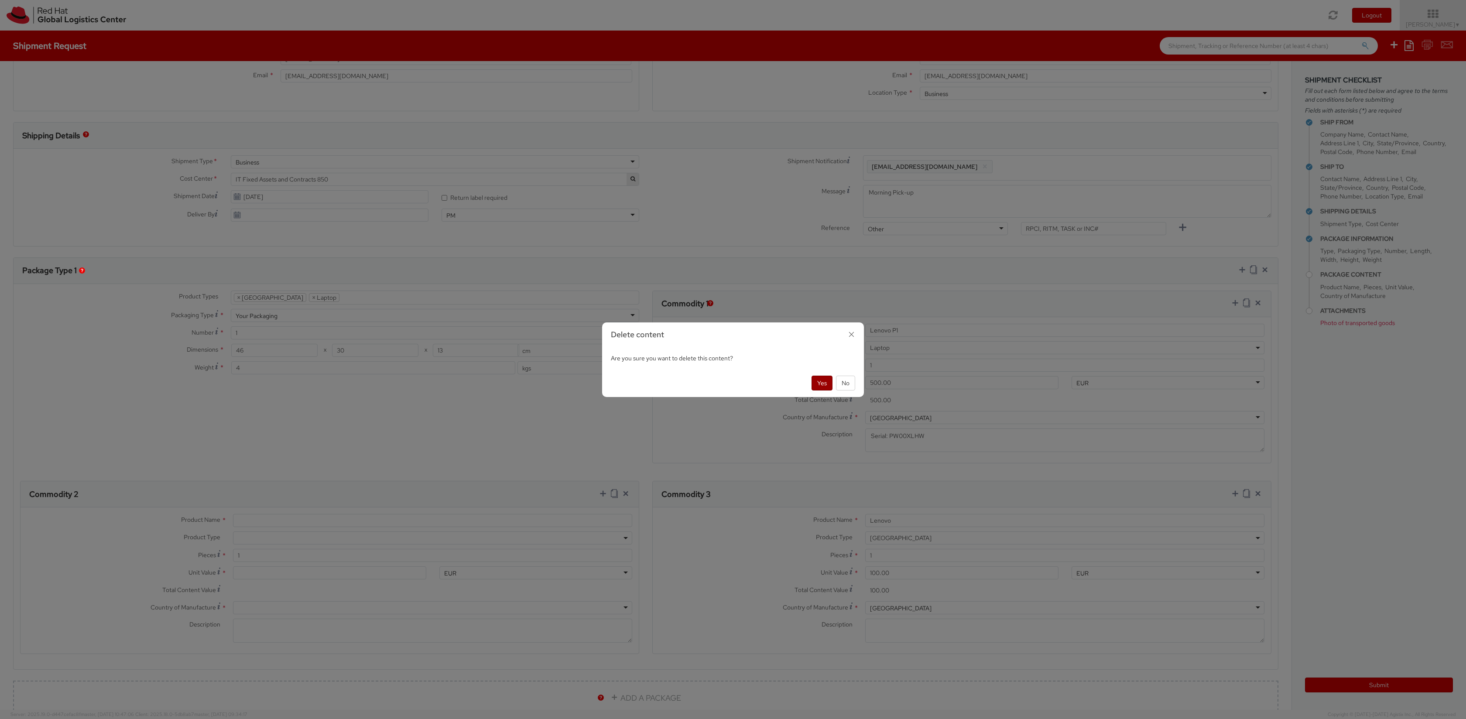
click at [824, 386] on button "Yes" at bounding box center [821, 383] width 21 height 15
type input "Lenovo"
select select "DOC_STATION"
type input "100.00"
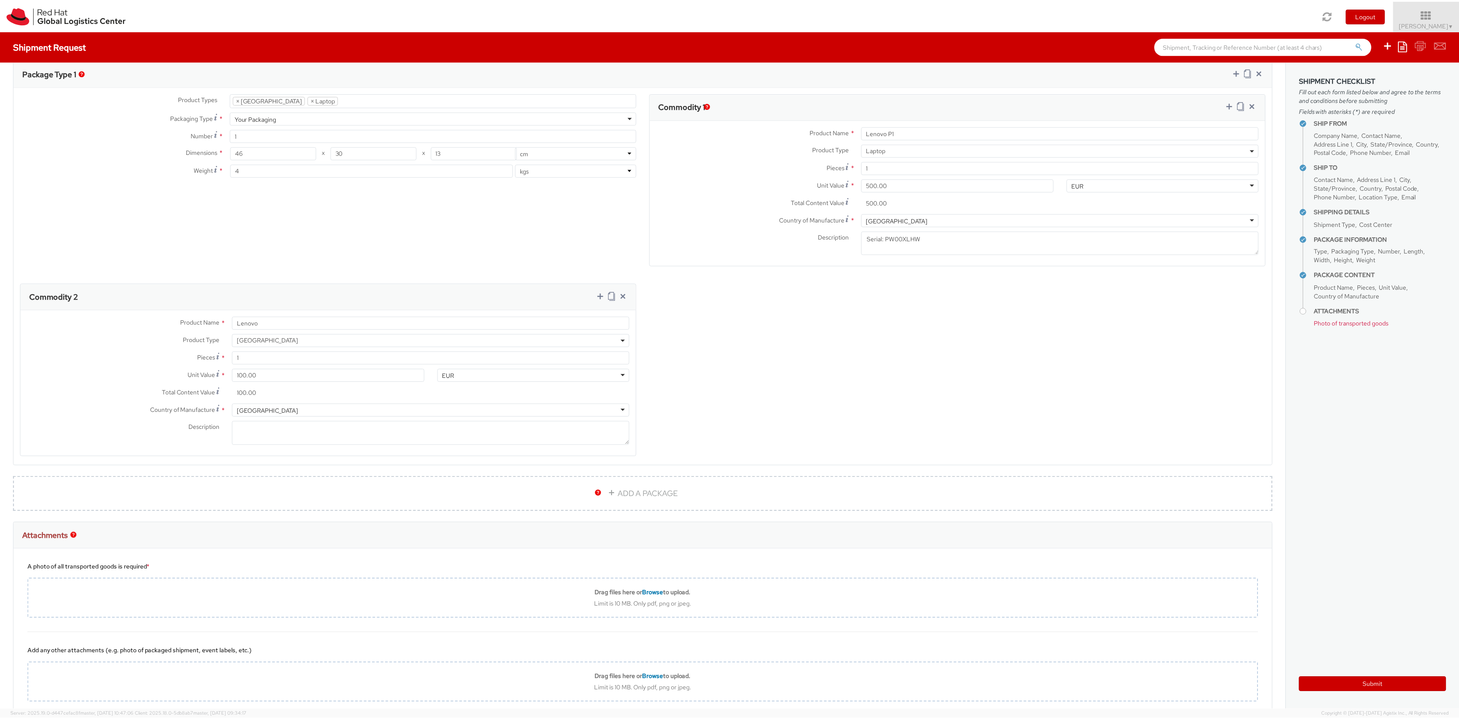
scroll to position [463, 0]
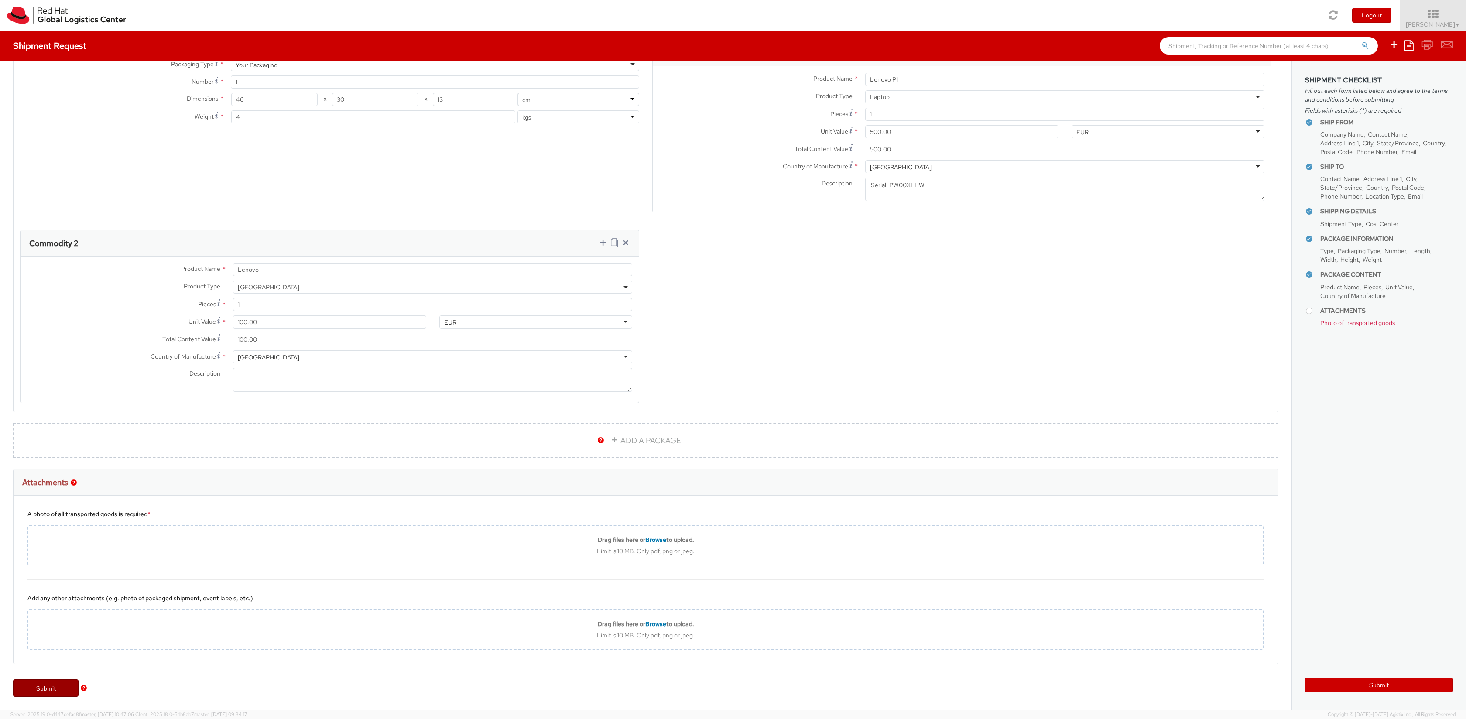
click at [49, 684] on link "Submit" at bounding box center [45, 687] width 65 height 17
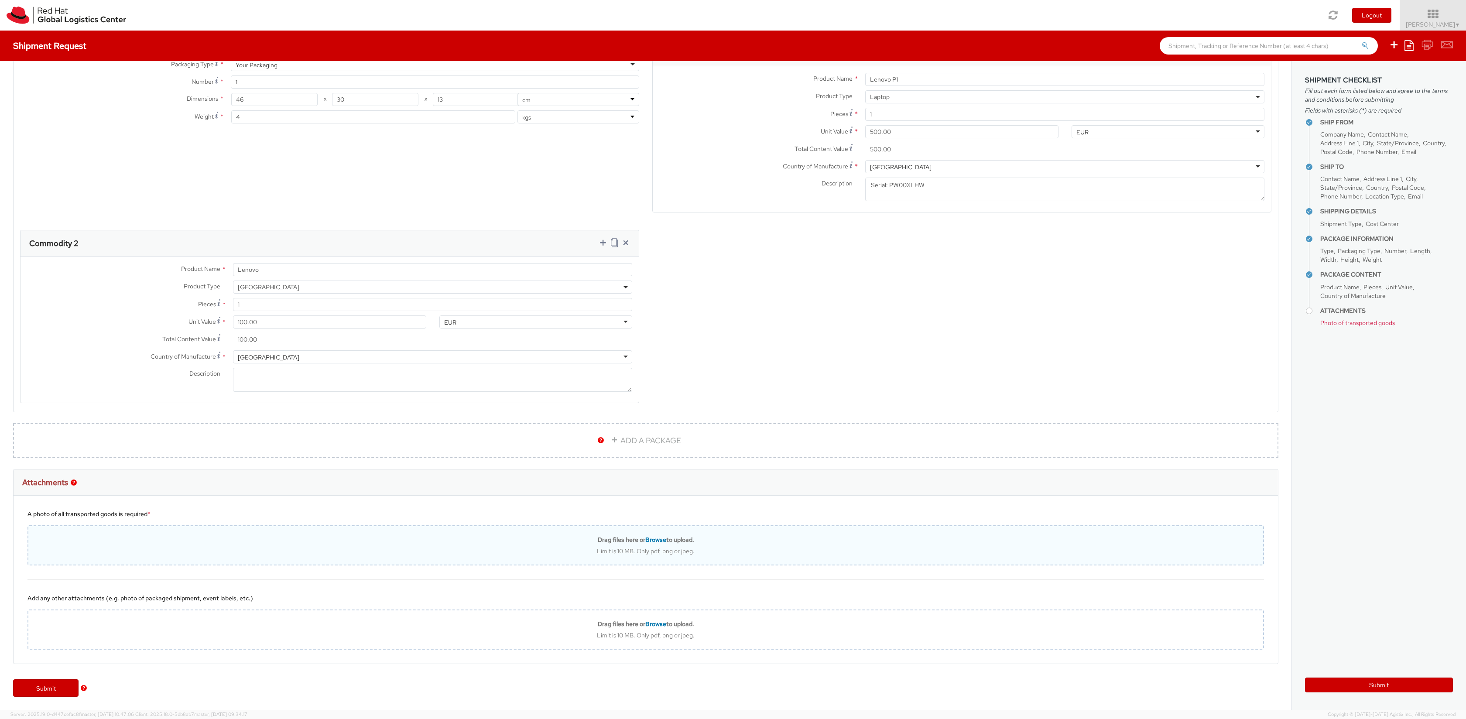
click at [650, 540] on span "Browse" at bounding box center [655, 540] width 21 height 8
type input "C:\fakepath\IMG_3347.jpg"
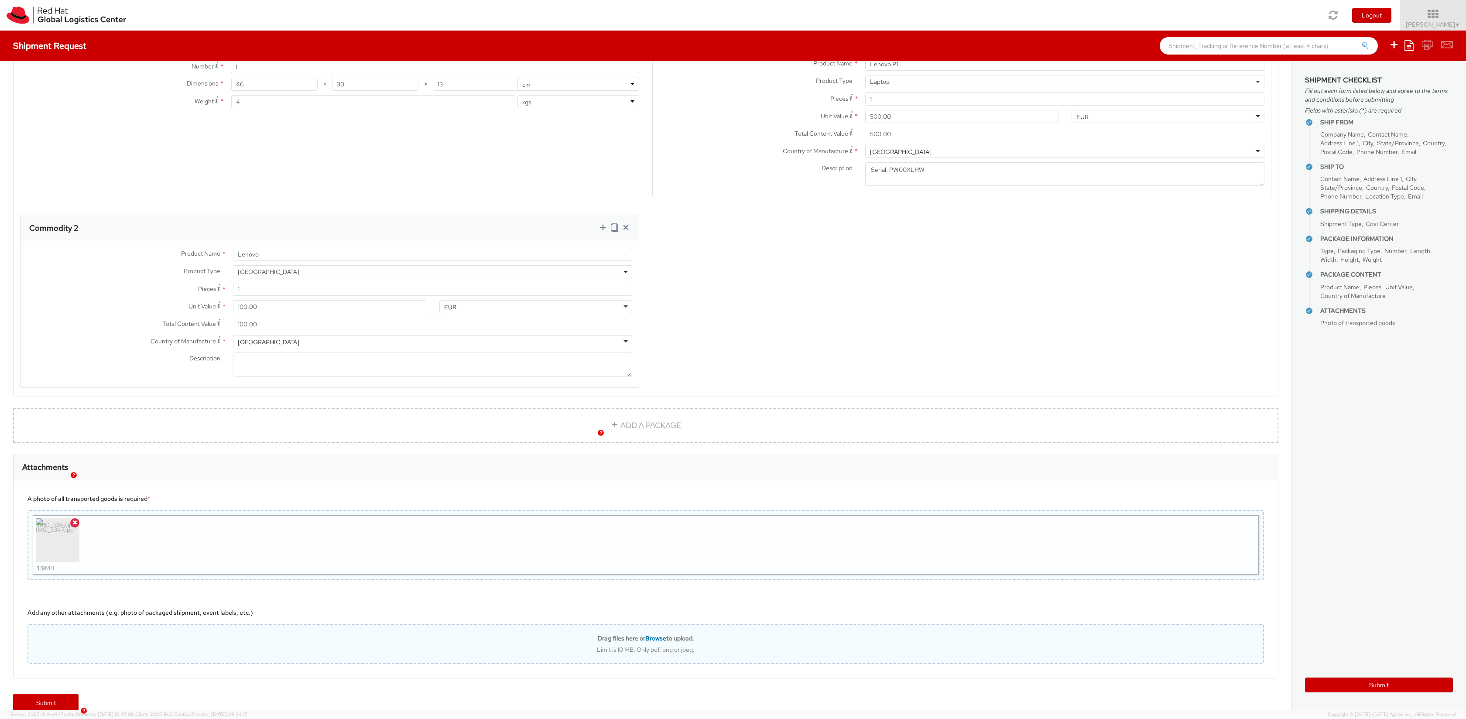
scroll to position [493, 0]
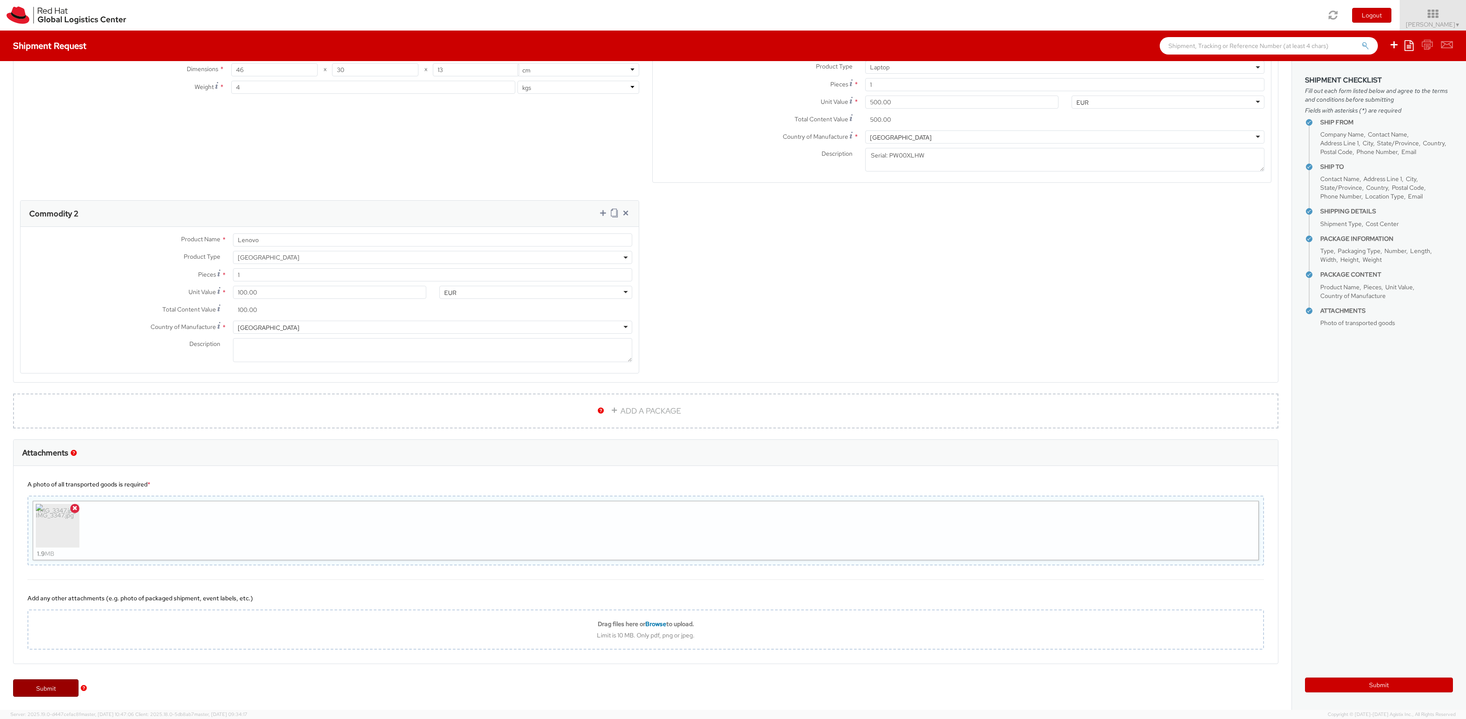
click at [44, 682] on link "Submit" at bounding box center [45, 687] width 65 height 17
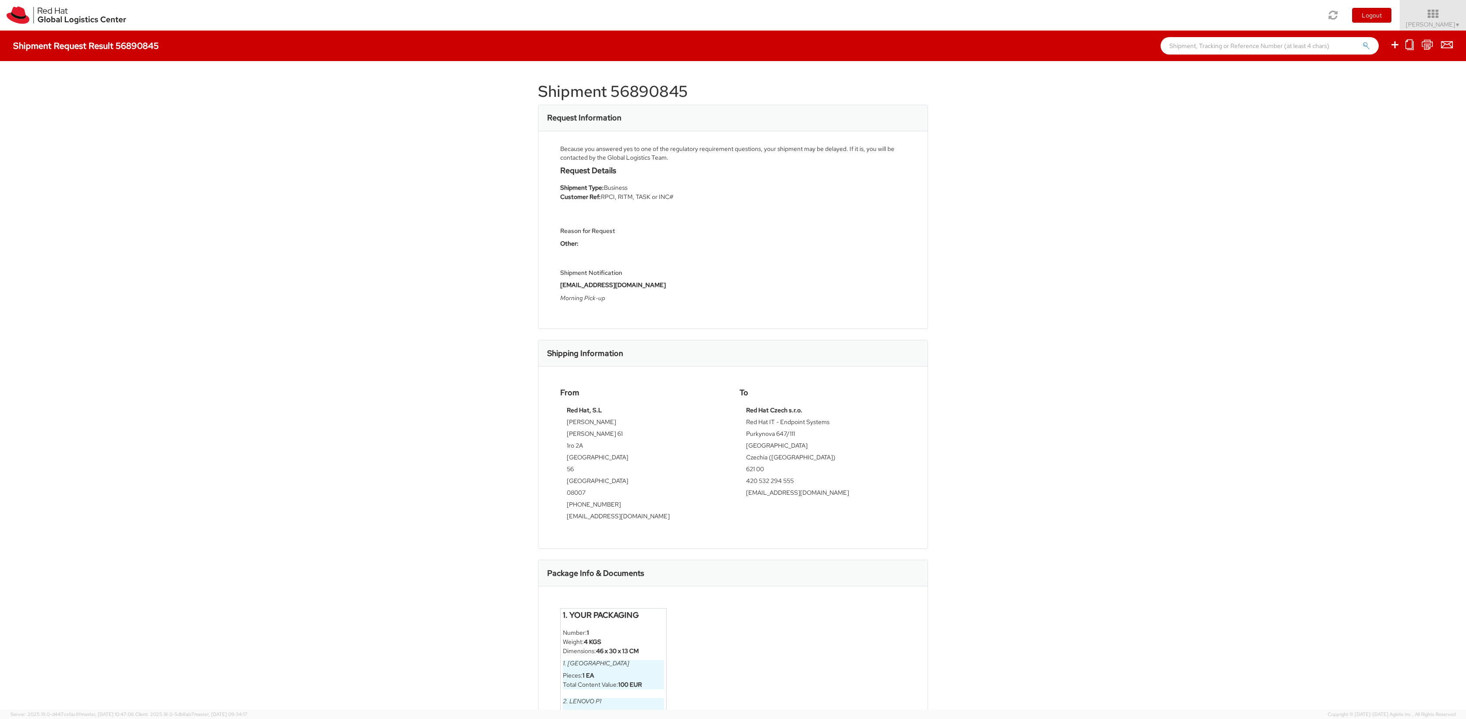
scroll to position [101, 0]
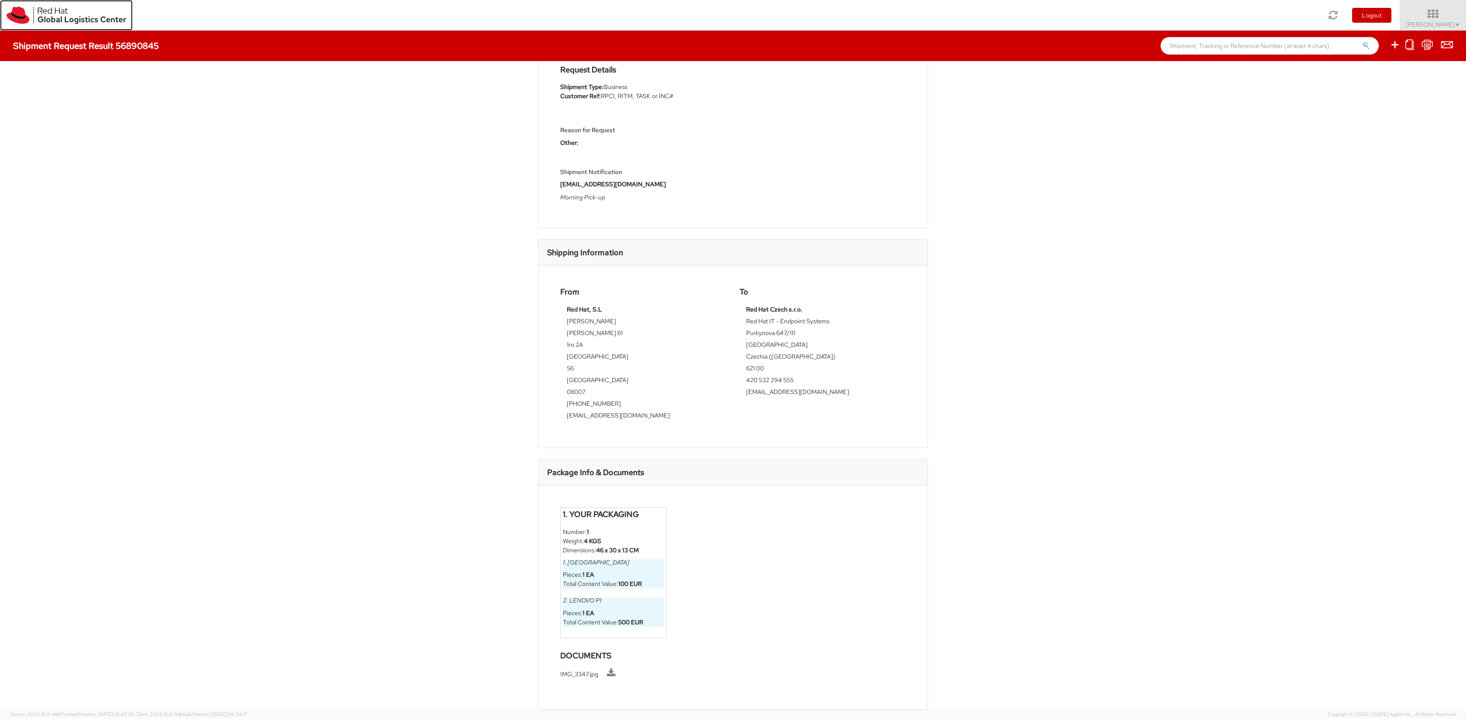
click at [54, 19] on img at bounding box center [67, 15] width 120 height 17
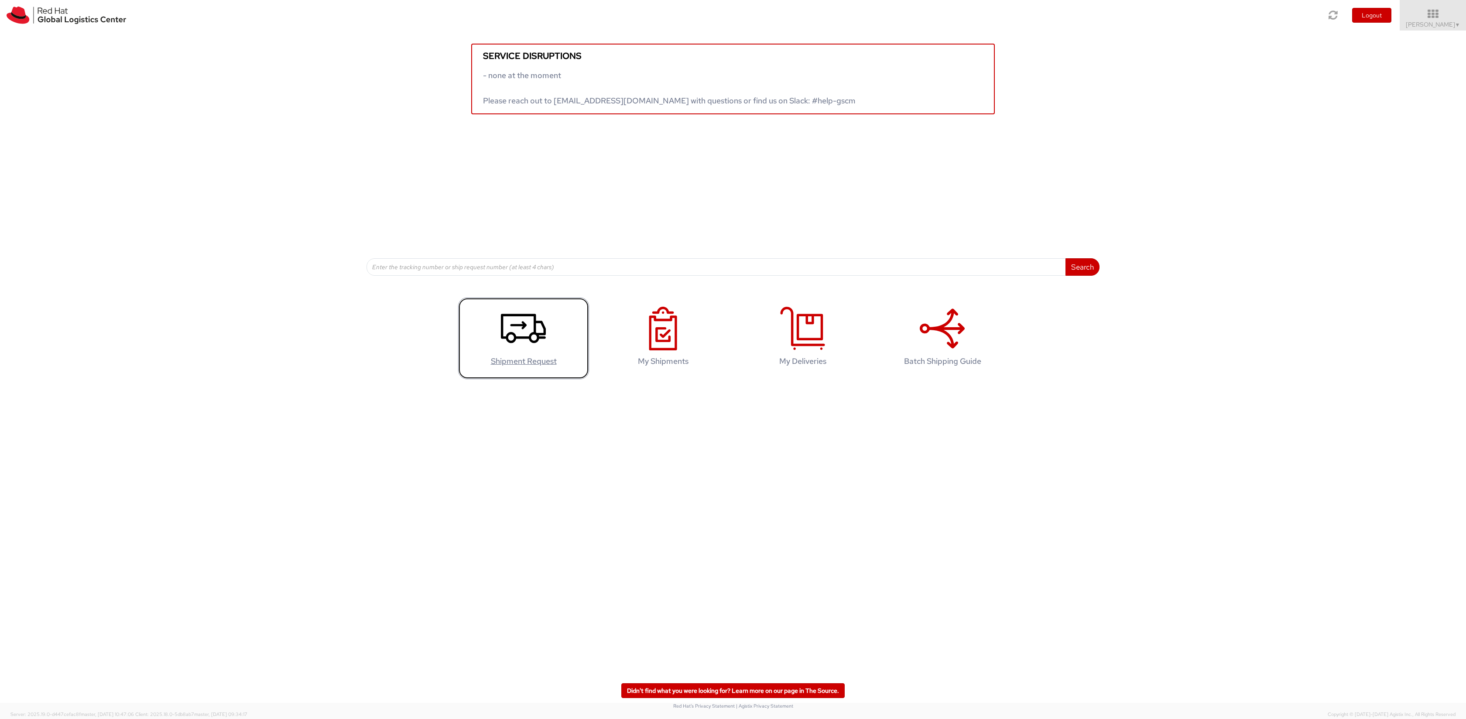
click at [532, 334] on use at bounding box center [523, 328] width 45 height 29
